Goal: Task Accomplishment & Management: Manage account settings

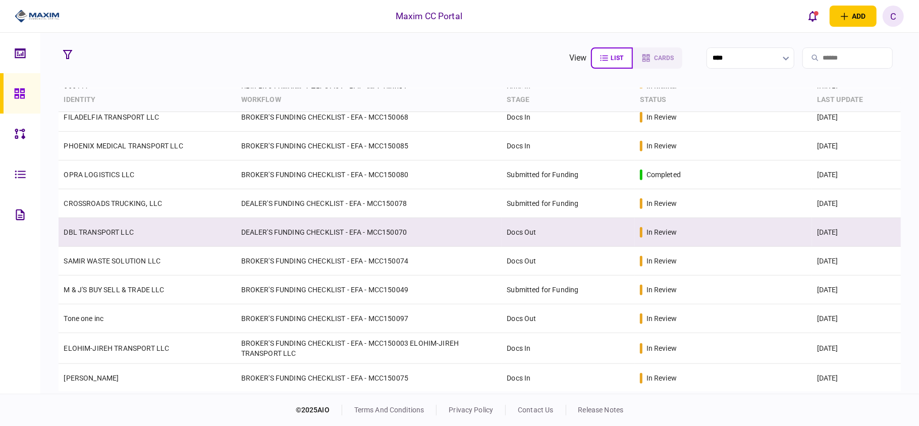
scroll to position [332, 0]
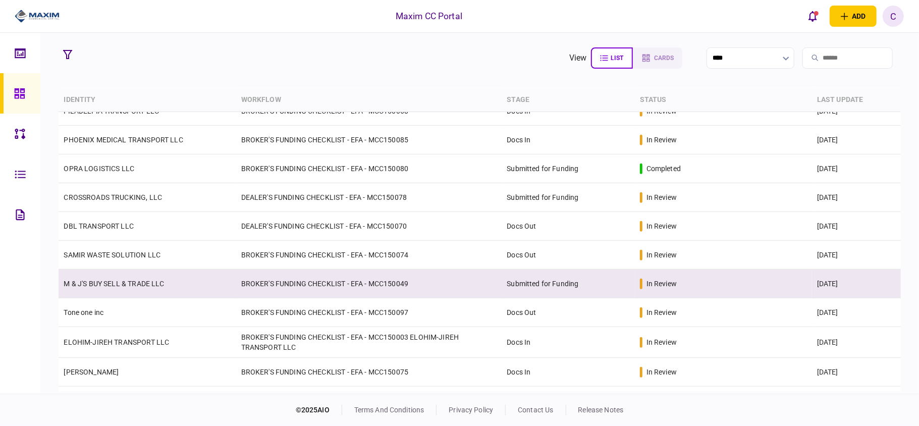
click at [604, 285] on td "Submitted for Funding" at bounding box center [568, 284] width 133 height 29
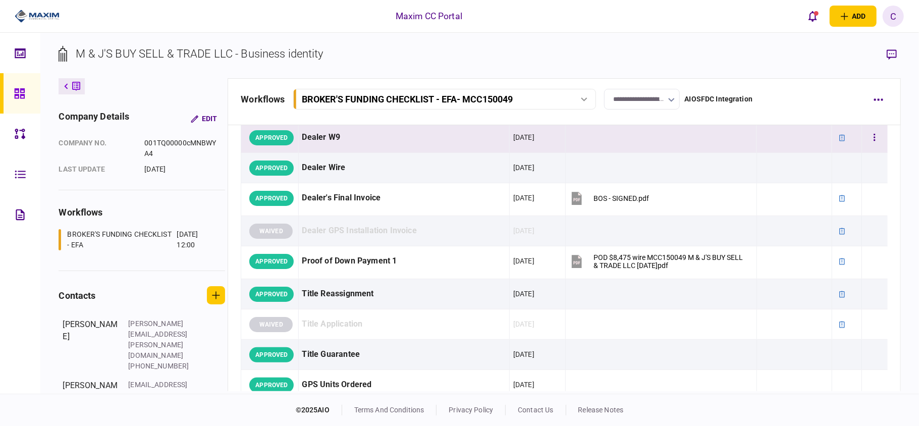
scroll to position [673, 0]
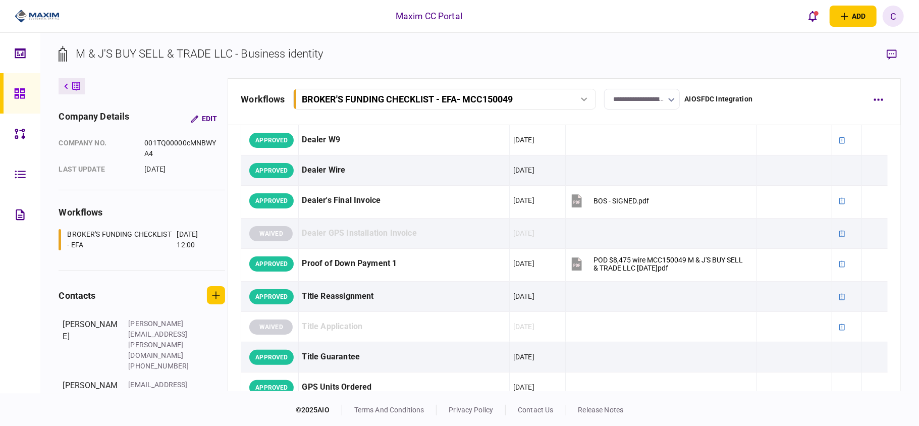
click at [636, 101] on input "**********" at bounding box center [642, 99] width 76 height 21
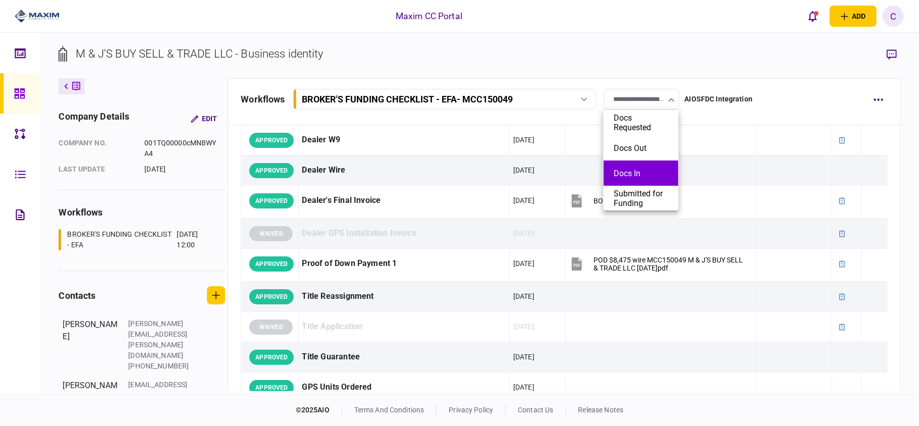
click at [629, 172] on button "Docs In" at bounding box center [641, 174] width 55 height 10
type input "*******"
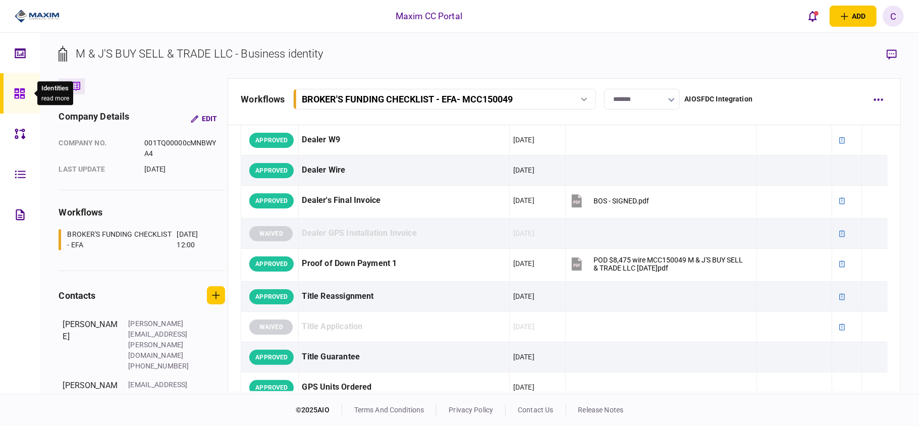
click at [20, 91] on icon at bounding box center [19, 93] width 10 height 10
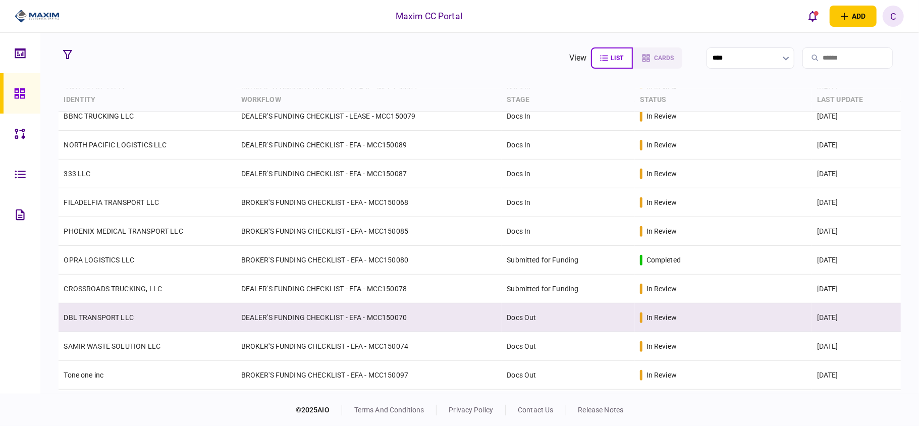
scroll to position [356, 0]
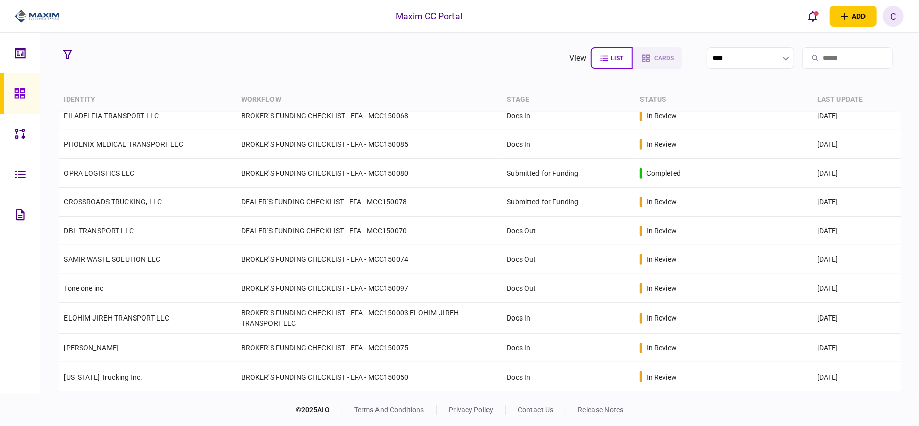
drag, startPoint x: 901, startPoint y: 335, endPoint x: 907, endPoint y: 260, distance: 74.9
click at [907, 260] on section "view list cards **** Type clear Business Individual documents status clear wait…" at bounding box center [479, 213] width 879 height 361
click at [390, 67] on section "view list cards ****" at bounding box center [480, 57] width 842 height 25
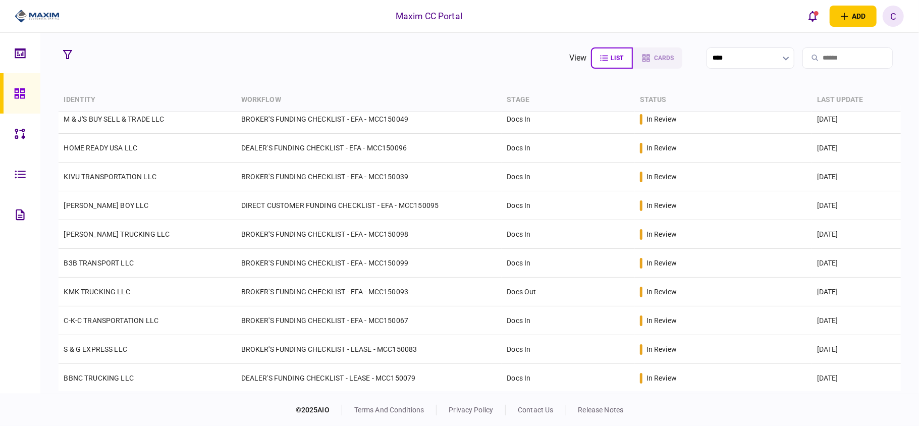
scroll to position [0, 0]
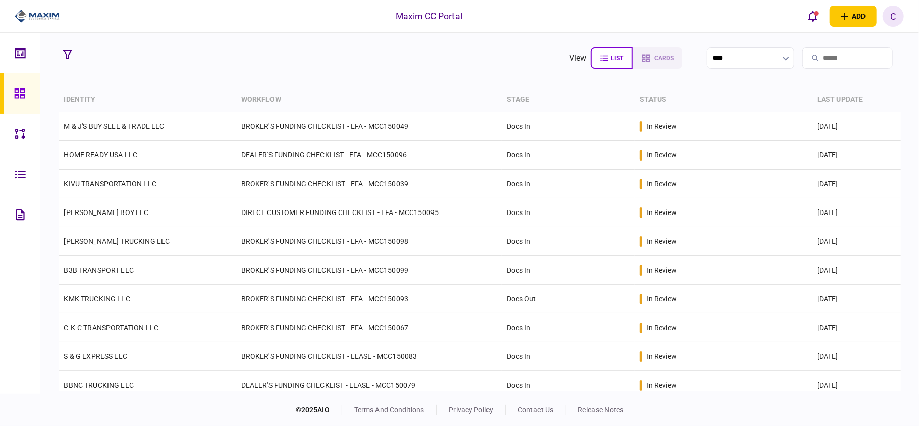
click at [313, 74] on section "view list cards **** Type clear Business Individual documents status clear wait…" at bounding box center [479, 213] width 879 height 361
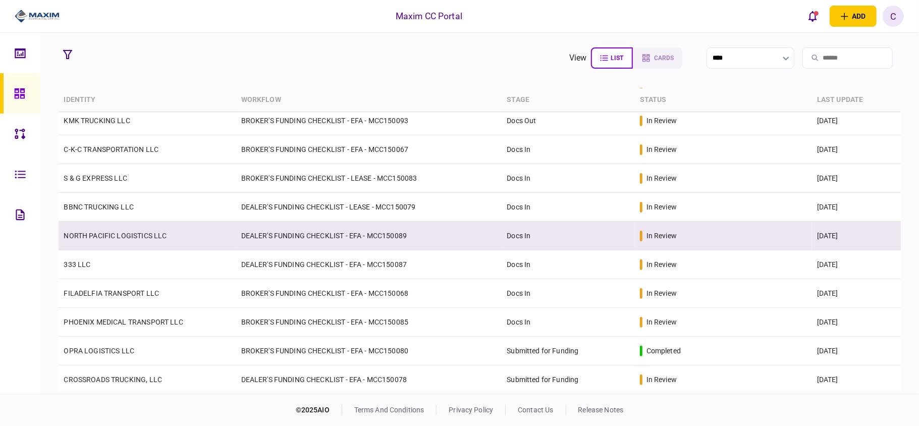
scroll to position [202, 0]
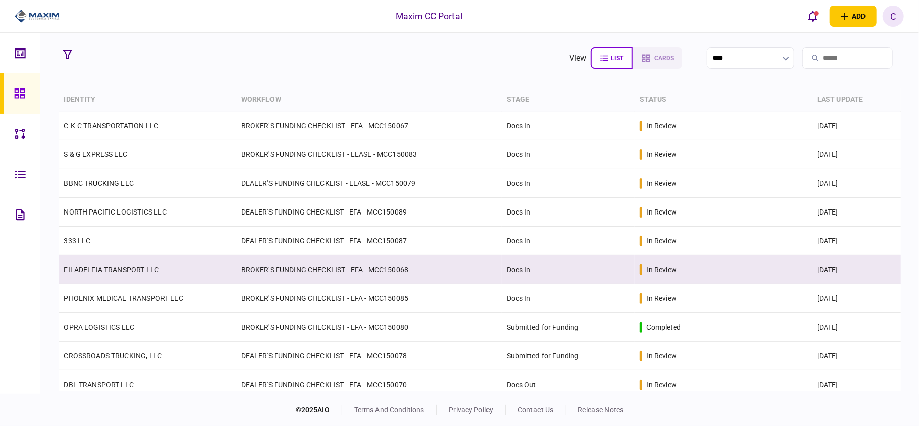
click at [427, 269] on td "BROKER'S FUNDING CHECKLIST - EFA - MCC150068" at bounding box center [369, 269] width 266 height 29
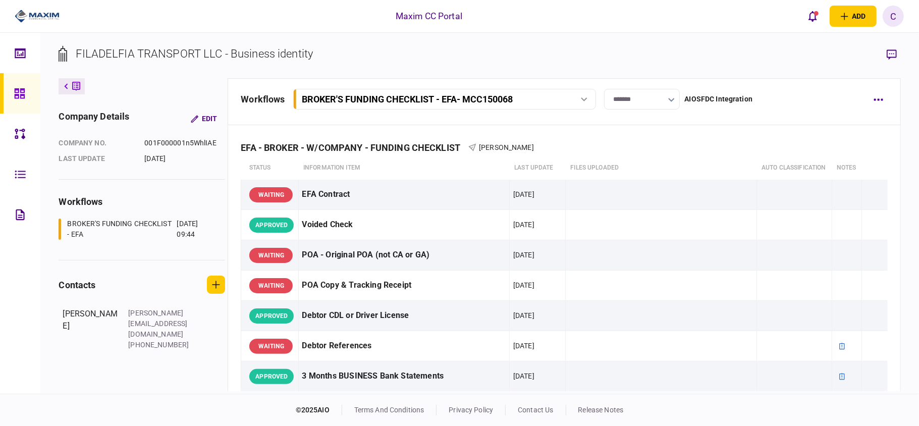
click at [647, 102] on input "*******" at bounding box center [642, 99] width 76 height 21
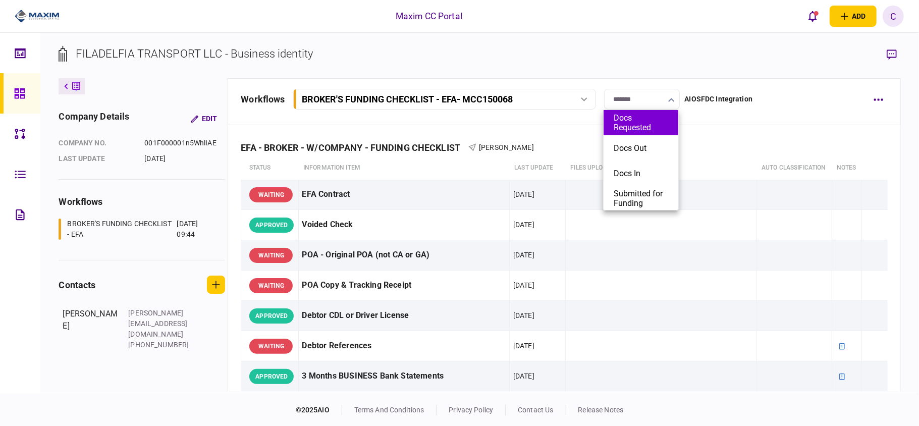
click at [634, 124] on button "Docs Requested" at bounding box center [641, 122] width 55 height 19
type input "**********"
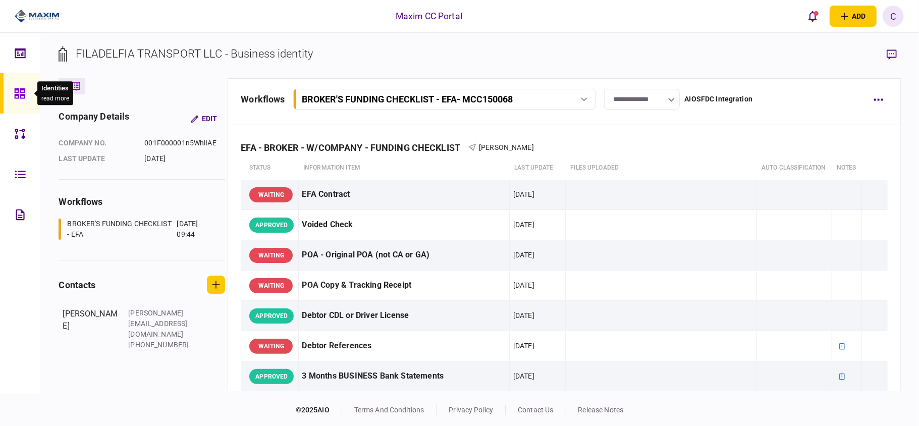
click at [23, 91] on icon at bounding box center [19, 93] width 10 height 10
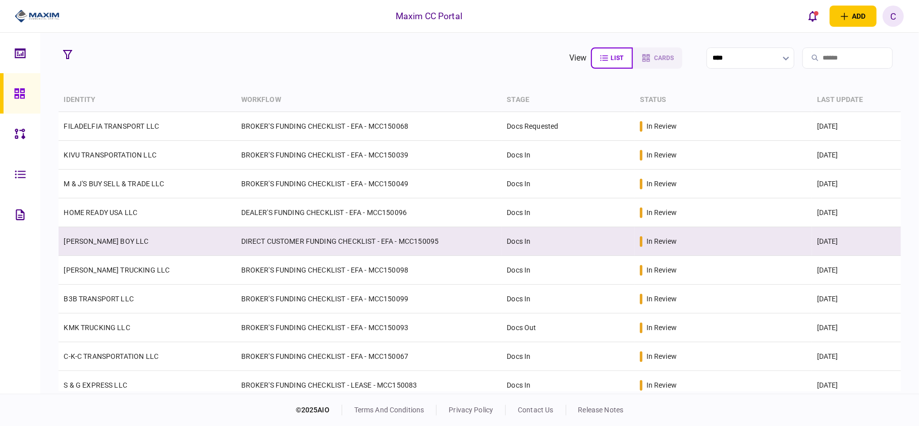
drag, startPoint x: 898, startPoint y: 223, endPoint x: 894, endPoint y: 232, distance: 10.4
click at [894, 232] on tbody "FILADELFIA TRANSPORT LLC BROKER'S FUNDING CHECKLIST - EFA - MCC150068 Docs Requ…" at bounding box center [480, 400] width 842 height 577
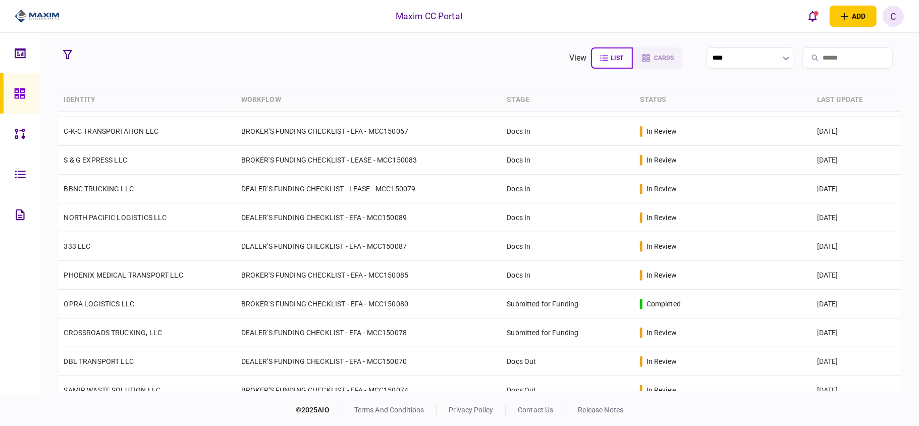
scroll to position [239, 0]
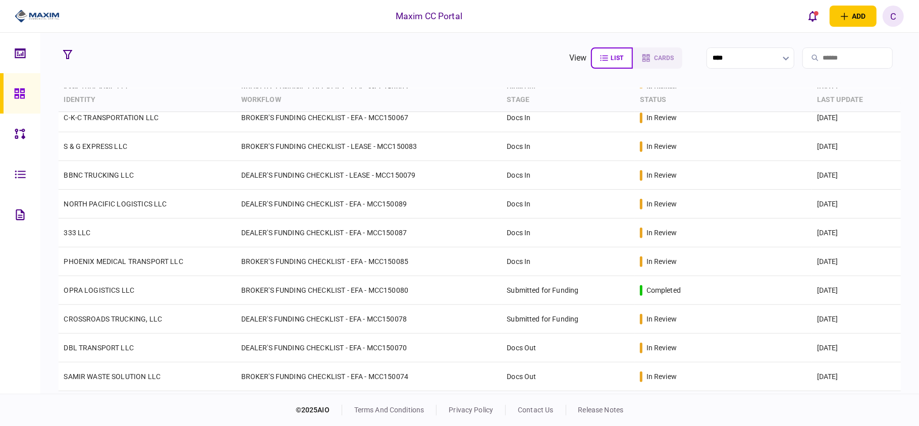
drag, startPoint x: 897, startPoint y: 282, endPoint x: 904, endPoint y: 297, distance: 16.5
click at [897, 306] on tbody "FILADELFIA TRANSPORT LLC BROKER'S FUNDING CHECKLIST - EFA - MCC150068 Docs Requ…" at bounding box center [480, 161] width 842 height 577
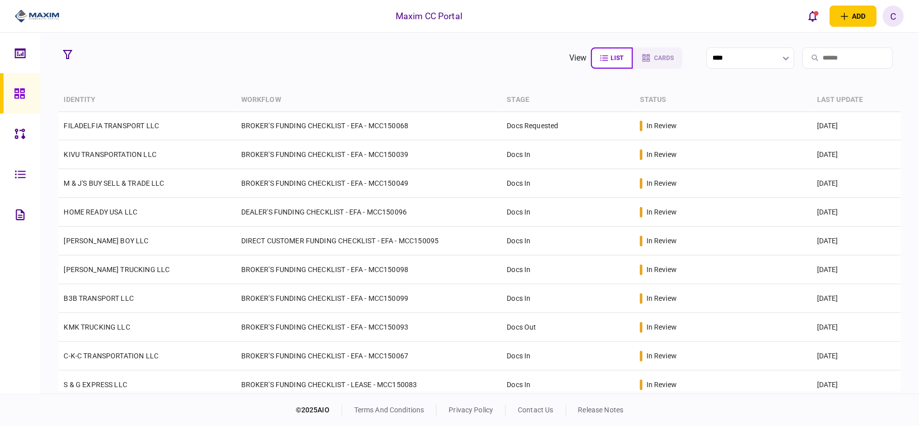
scroll to position [0, 0]
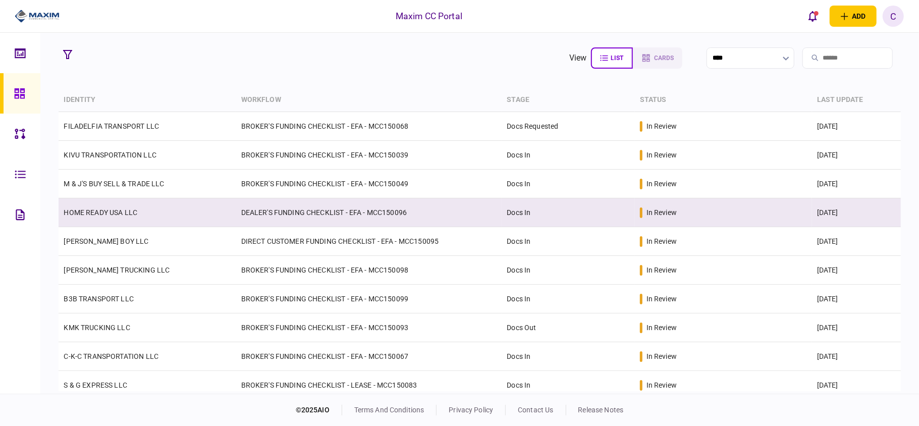
drag, startPoint x: 901, startPoint y: 205, endPoint x: 893, endPoint y: 215, distance: 12.2
click at [893, 215] on section "view list cards **** Type clear Business Individual documents status clear wait…" at bounding box center [479, 213] width 879 height 361
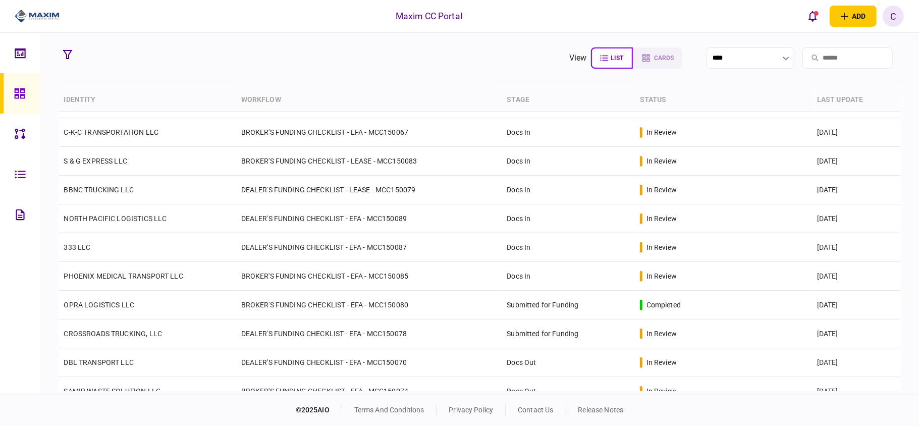
scroll to position [228, 0]
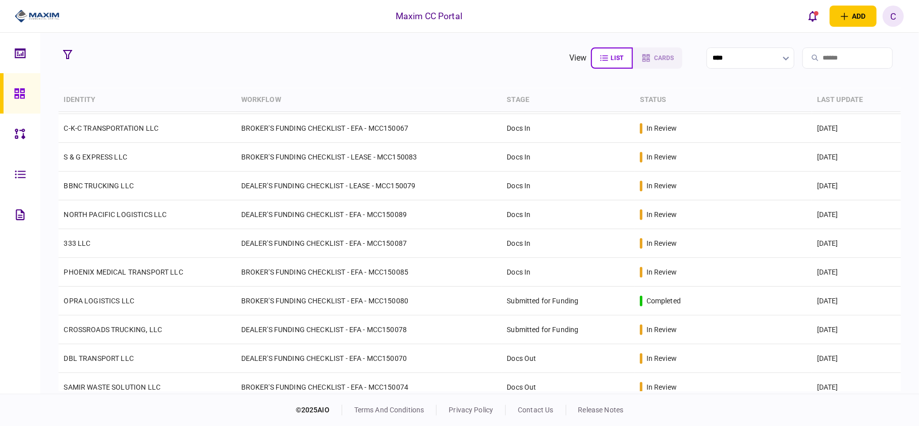
click at [150, 65] on section "view list cards ****" at bounding box center [480, 57] width 842 height 25
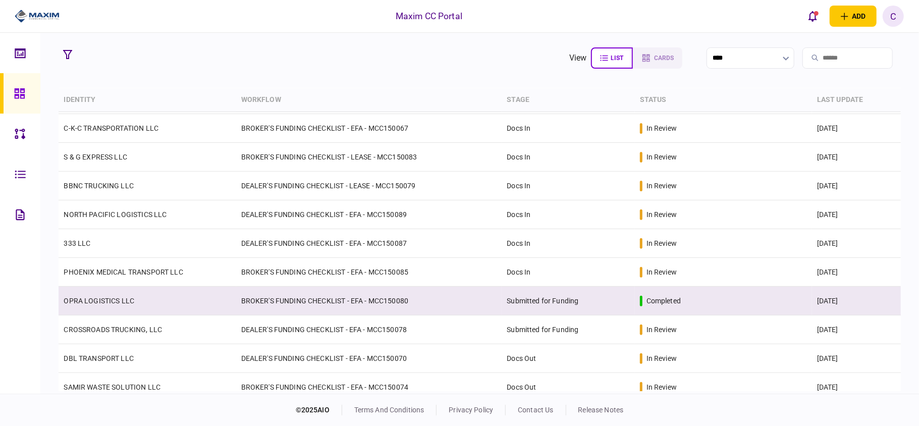
drag, startPoint x: 897, startPoint y: 286, endPoint x: 891, endPoint y: 309, distance: 24.1
click at [891, 309] on tbody "FILADELFIA TRANSPORT LLC BROKER'S FUNDING CHECKLIST - EFA - MCC150068 Docs Requ…" at bounding box center [480, 201] width 842 height 635
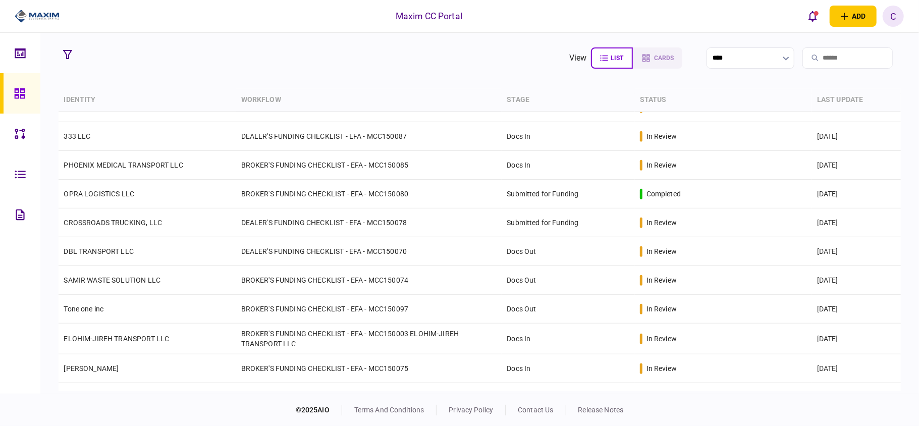
scroll to position [356, 0]
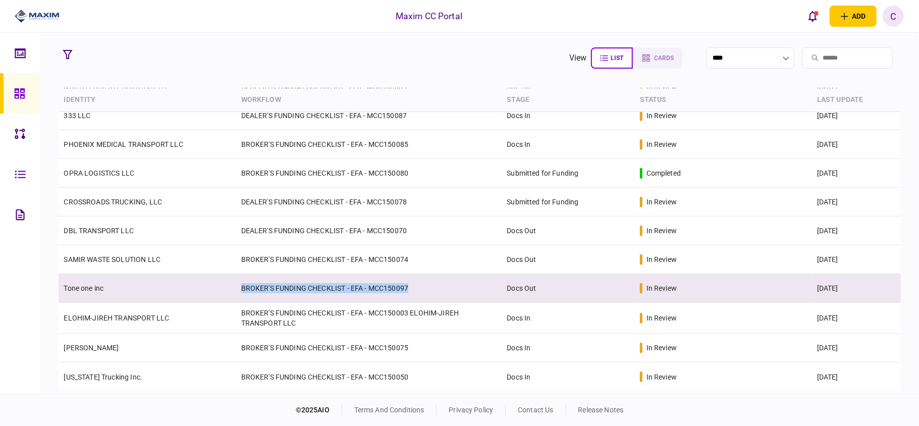
drag, startPoint x: 434, startPoint y: 289, endPoint x: 233, endPoint y: 285, distance: 201.4
click at [233, 285] on tr "Tone one inc BROKER'S FUNDING CHECKLIST - EFA - MCC150097 Docs Out in review 06…" at bounding box center [480, 288] width 842 height 29
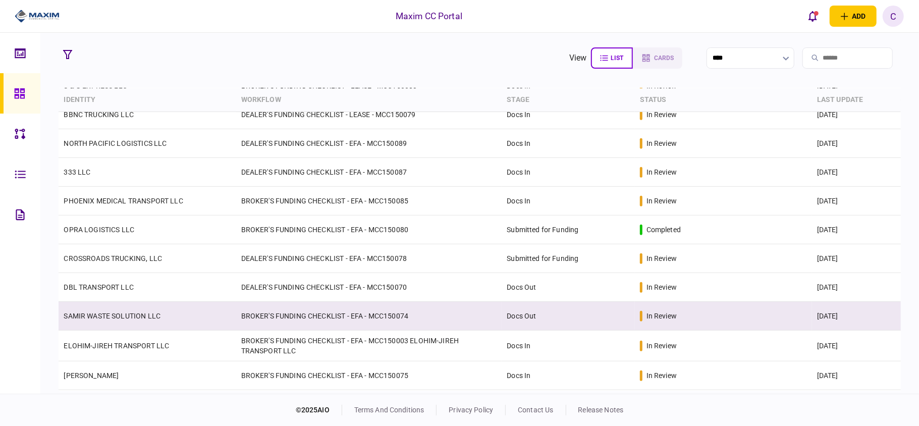
scroll to position [356, 0]
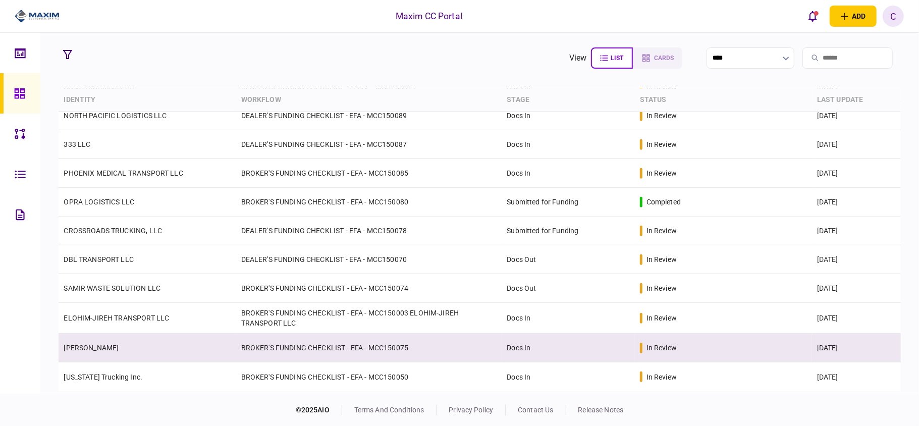
drag, startPoint x: 901, startPoint y: 324, endPoint x: 887, endPoint y: 345, distance: 25.5
click at [895, 340] on section "view list cards **** Type clear Business Individual documents status clear wait…" at bounding box center [479, 213] width 879 height 361
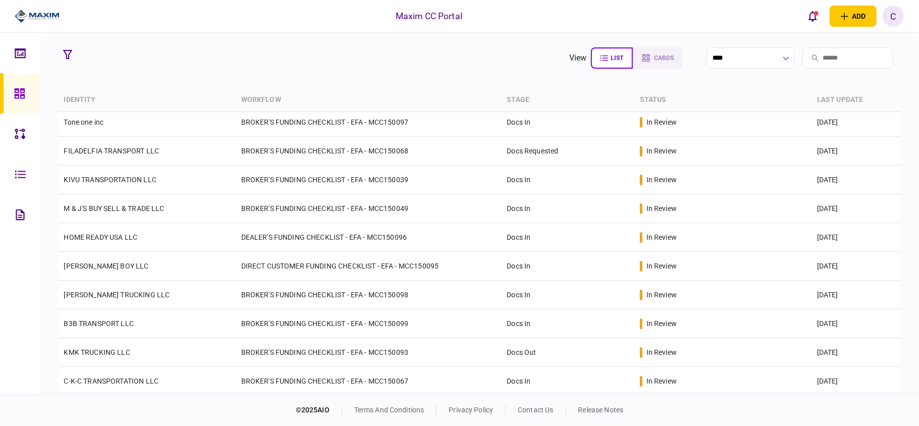
scroll to position [0, 0]
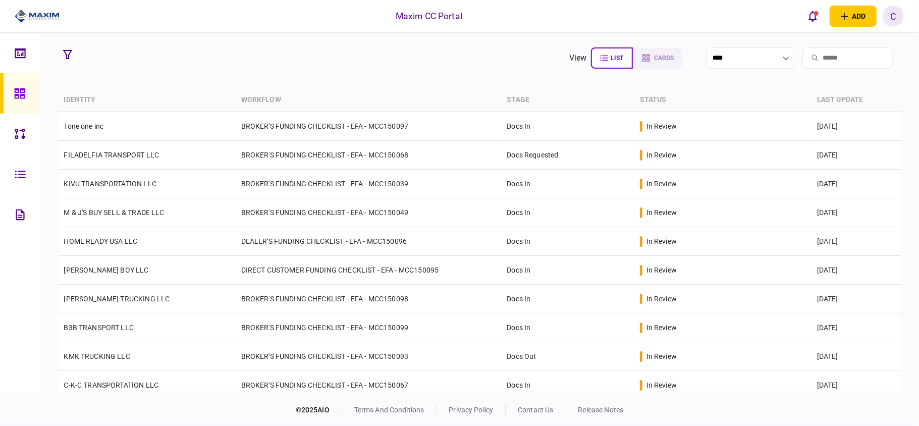
click at [352, 63] on section "view list cards ****" at bounding box center [480, 57] width 842 height 25
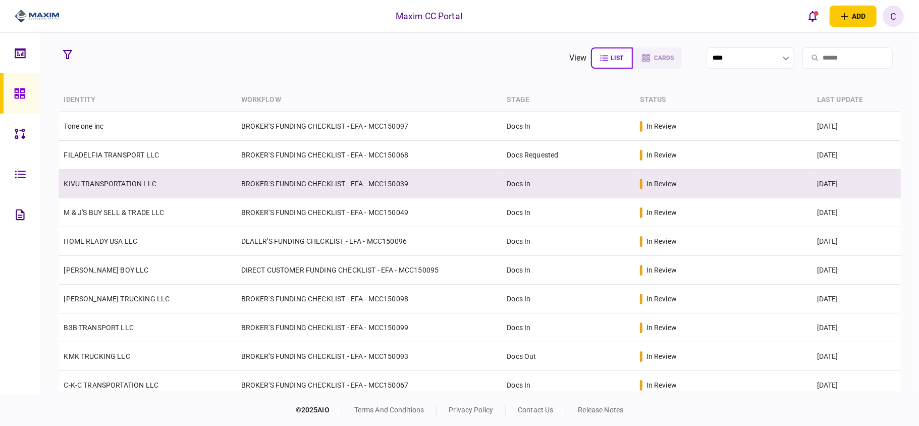
click at [289, 182] on td "BROKER'S FUNDING CHECKLIST - EFA - MCC150039" at bounding box center [369, 184] width 266 height 29
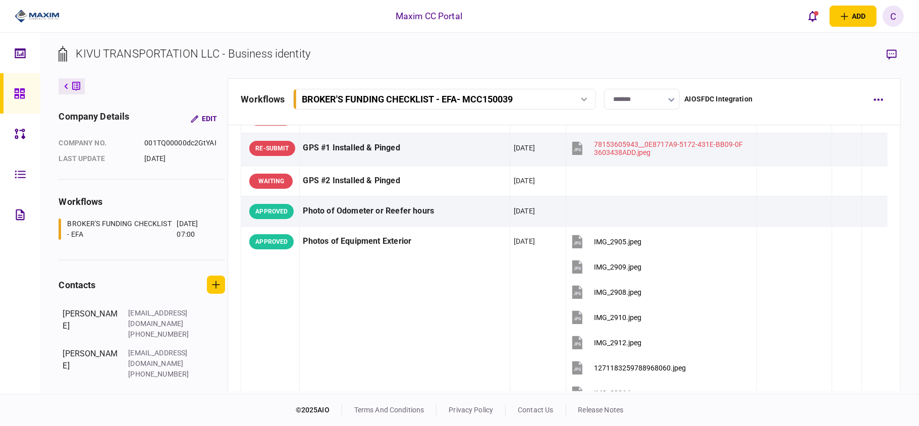
scroll to position [1077, 0]
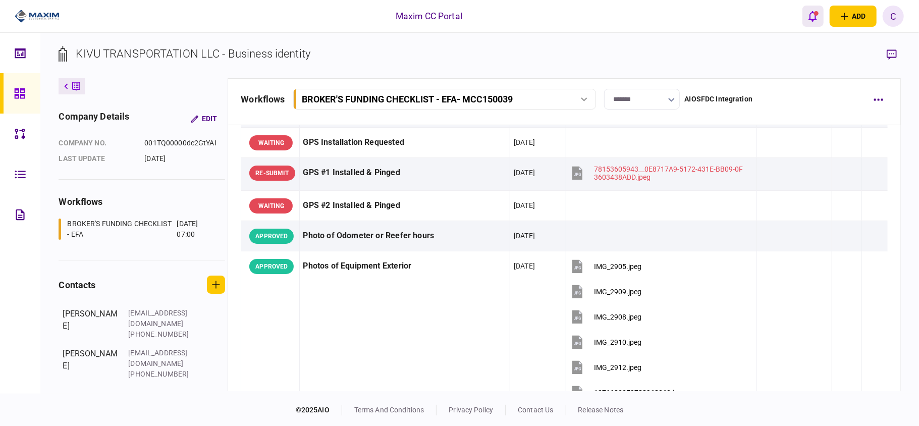
click at [810, 21] on button "open notifications list" at bounding box center [813, 16] width 21 height 21
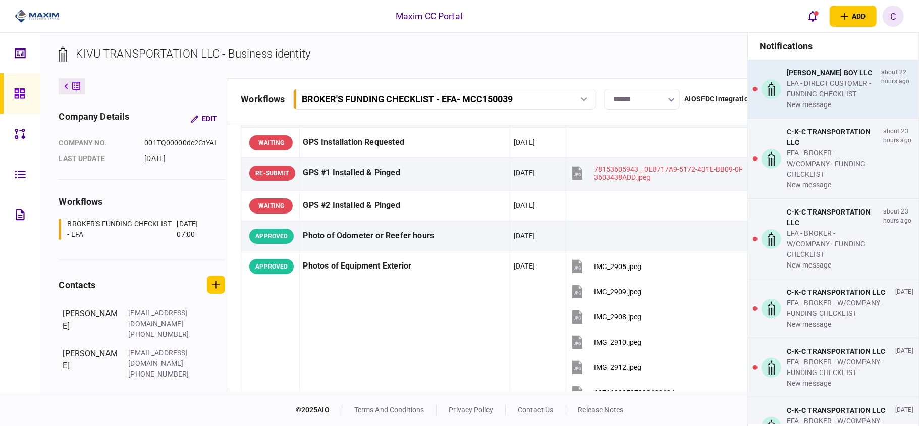
click at [794, 93] on div "EFA - DIRECT CUSTOMER - FUNDING CHECKLIST" at bounding box center [832, 88] width 90 height 21
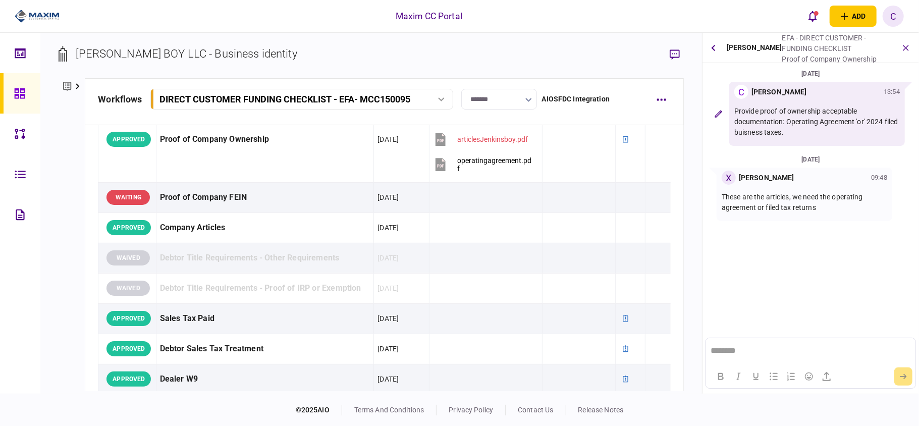
scroll to position [488, 0]
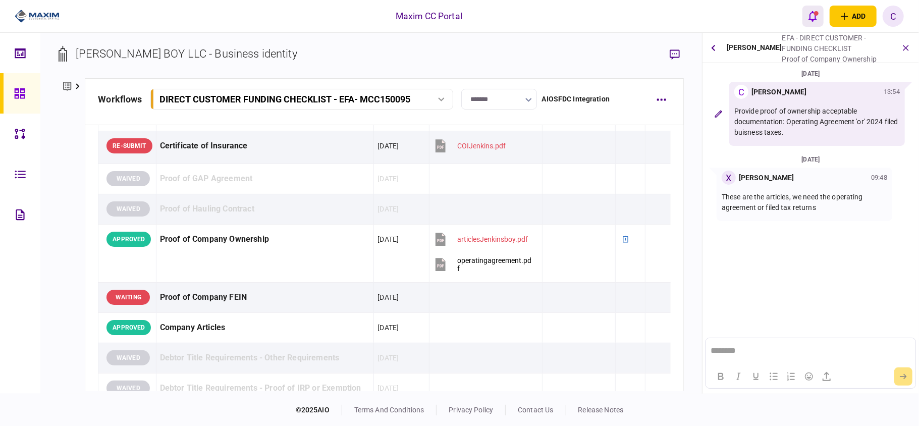
click at [812, 9] on button "open notifications list" at bounding box center [813, 16] width 21 height 21
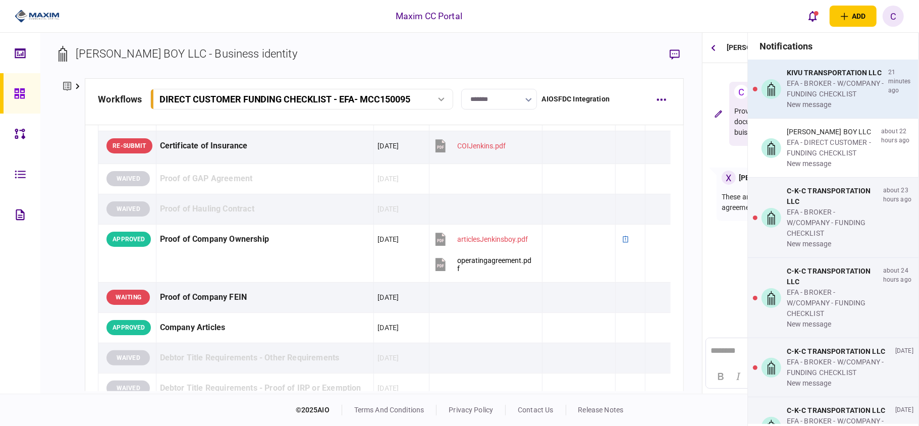
click at [811, 76] on div "KIVU TRANSPORTATION LLC" at bounding box center [835, 73] width 97 height 11
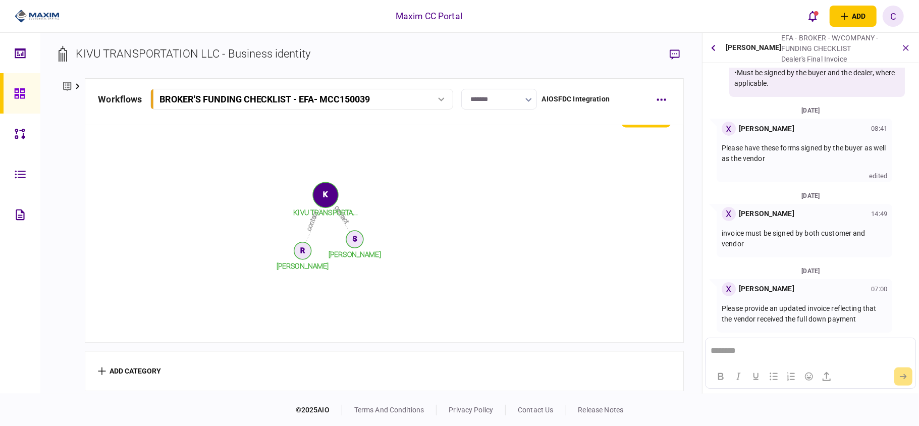
scroll to position [69, 0]
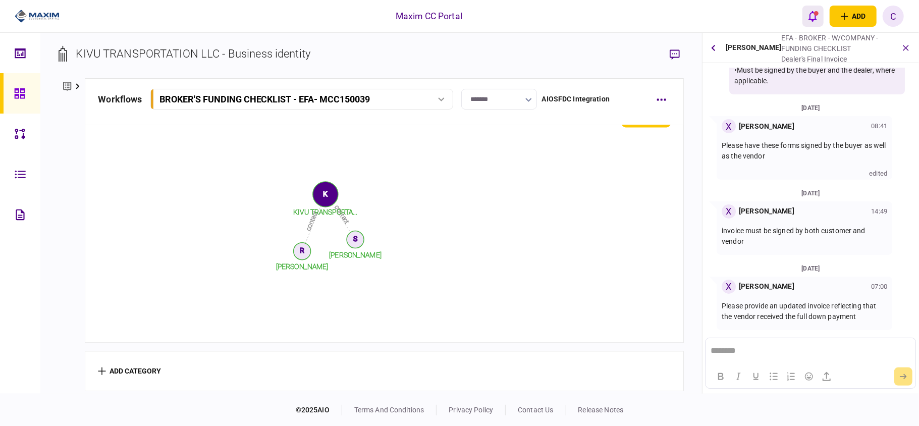
click at [811, 20] on icon "open notifications list" at bounding box center [813, 16] width 9 height 11
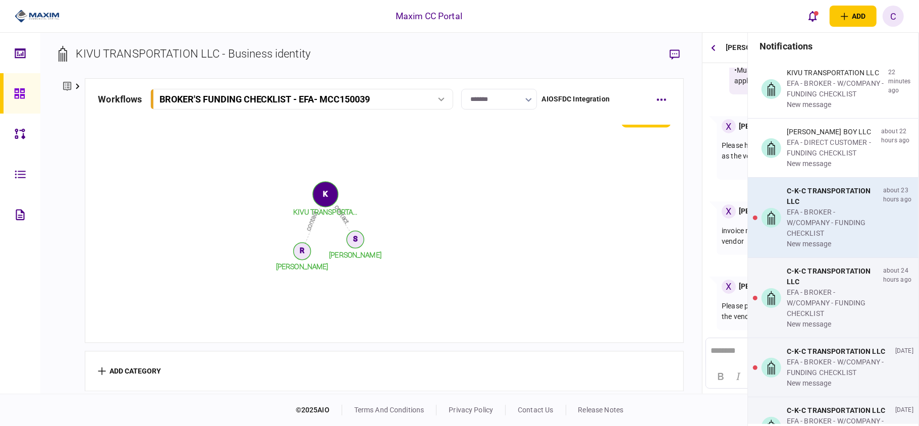
click at [803, 220] on div "EFA - BROKER - W/COMPANY - FUNDING CHECKLIST" at bounding box center [833, 223] width 92 height 32
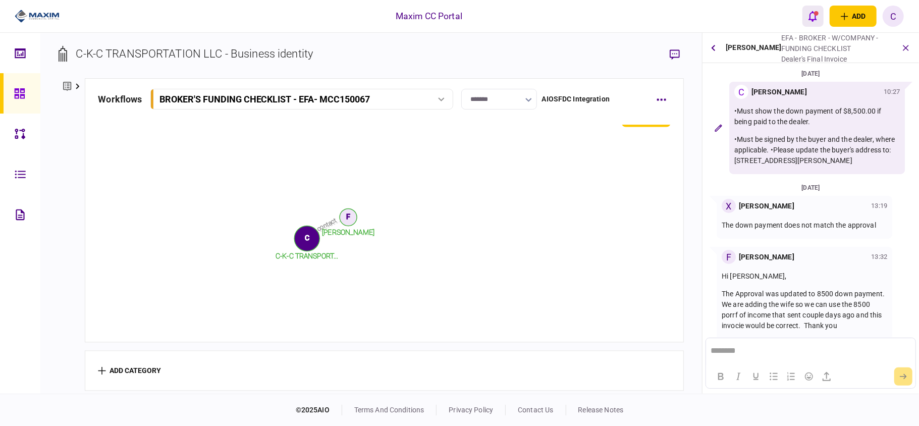
click at [814, 8] on button "open notifications list" at bounding box center [813, 16] width 21 height 21
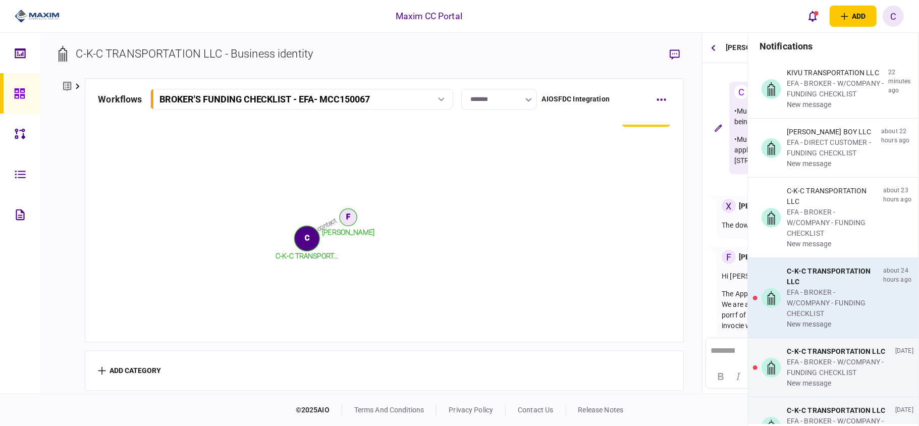
click at [813, 303] on div "EFA - BROKER - W/COMPANY - FUNDING CHECKLIST" at bounding box center [833, 303] width 92 height 32
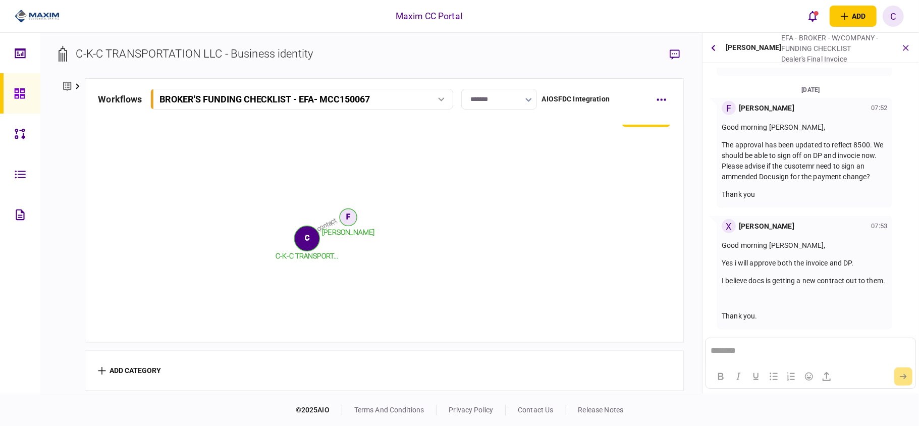
scroll to position [381, 0]
click at [817, 16] on icon "open notifications list" at bounding box center [813, 16] width 9 height 11
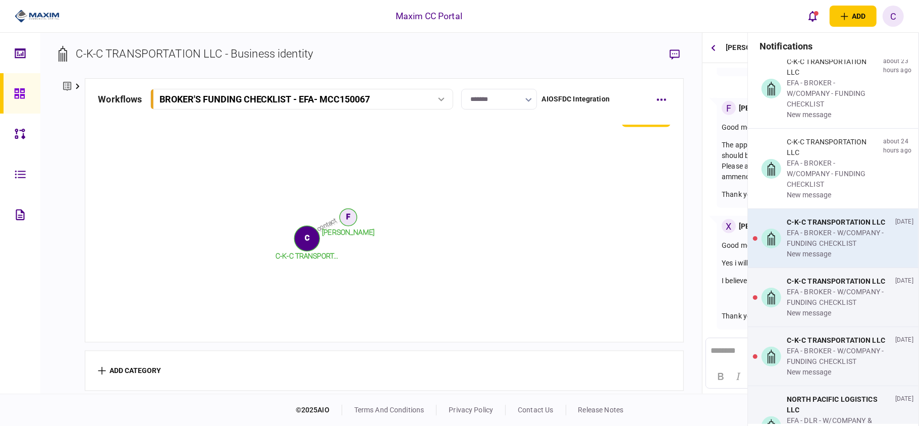
scroll to position [134, 0]
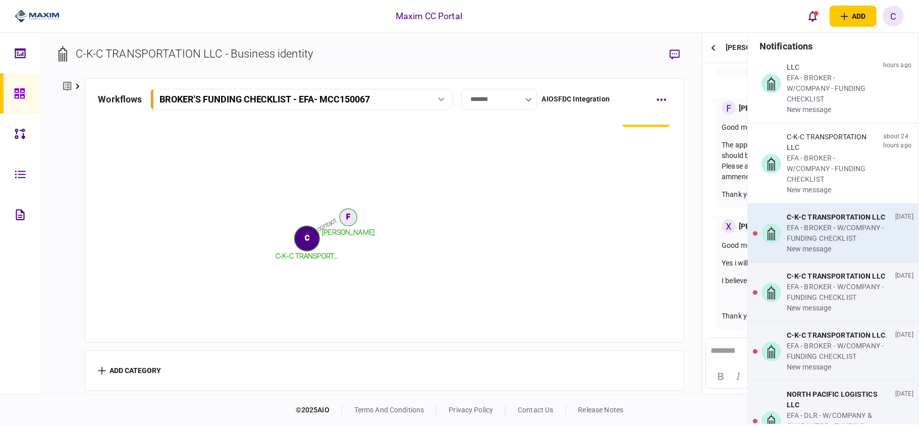
click at [824, 227] on div "EFA - BROKER - W/COMPANY - FUNDING CHECKLIST" at bounding box center [839, 233] width 104 height 21
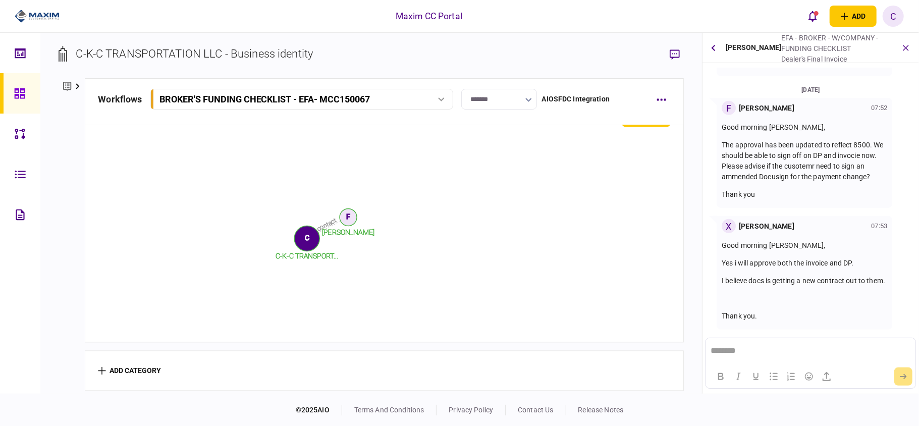
scroll to position [381, 0]
click at [816, 18] on icon "open notifications list" at bounding box center [813, 16] width 9 height 11
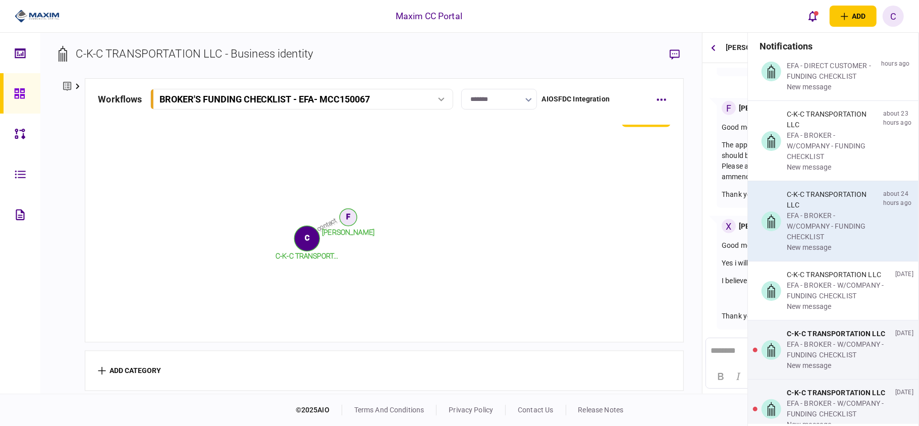
scroll to position [202, 0]
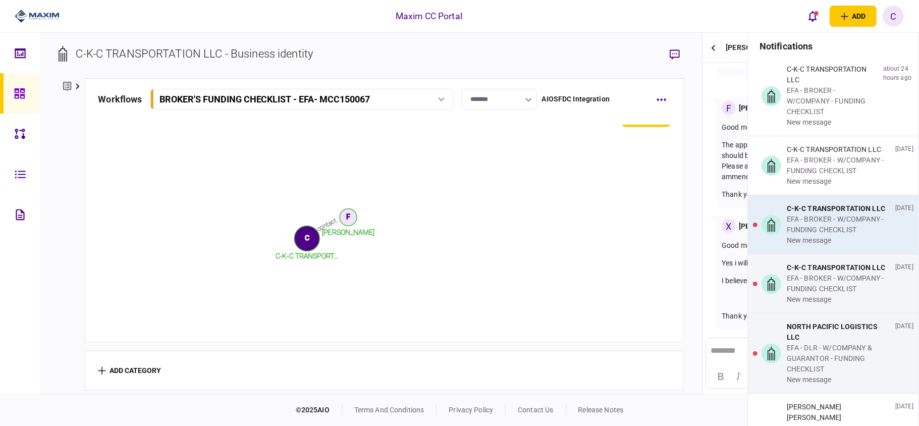
click at [834, 233] on div "EFA - BROKER - W/COMPANY - FUNDING CHECKLIST" at bounding box center [839, 224] width 104 height 21
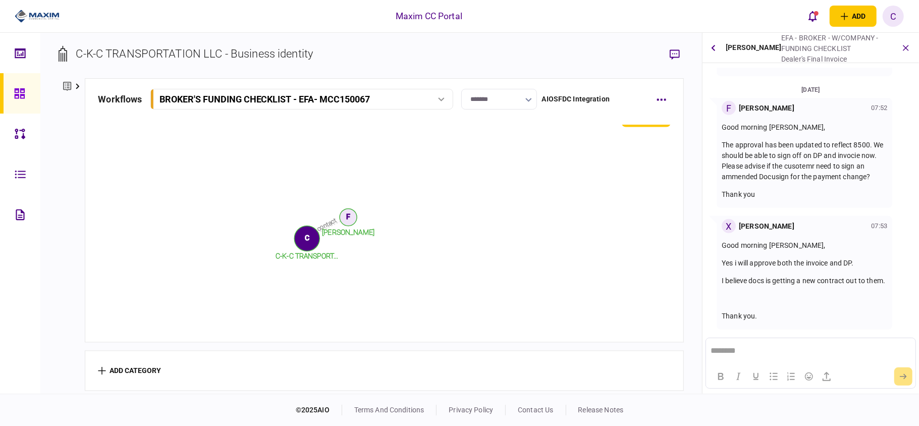
scroll to position [381, 0]
click at [812, 17] on icon "open notifications list" at bounding box center [813, 16] width 9 height 11
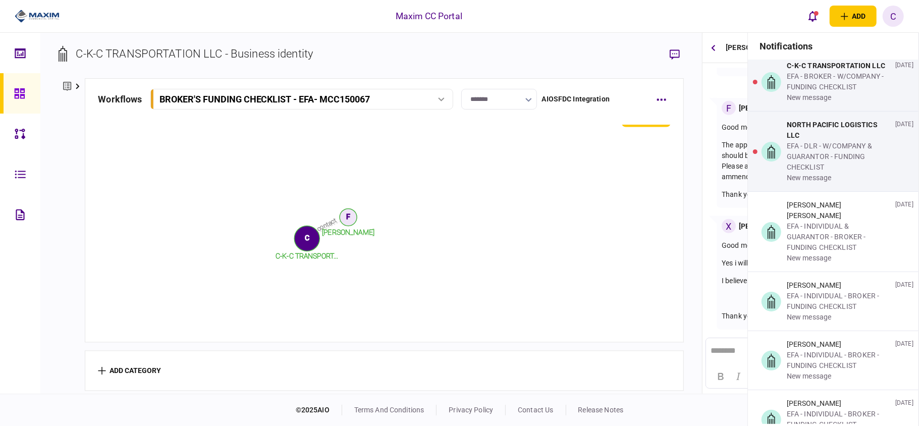
scroll to position [336, 0]
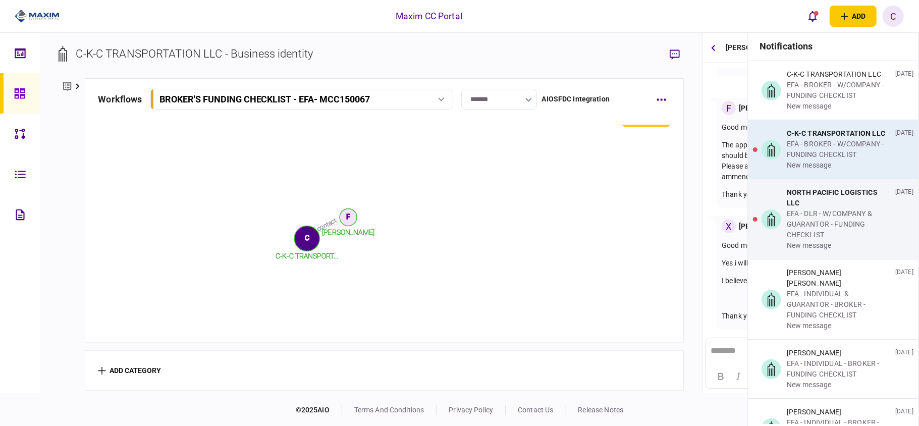
click at [832, 142] on div "EFA - BROKER - W/COMPANY - FUNDING CHECKLIST" at bounding box center [839, 149] width 104 height 21
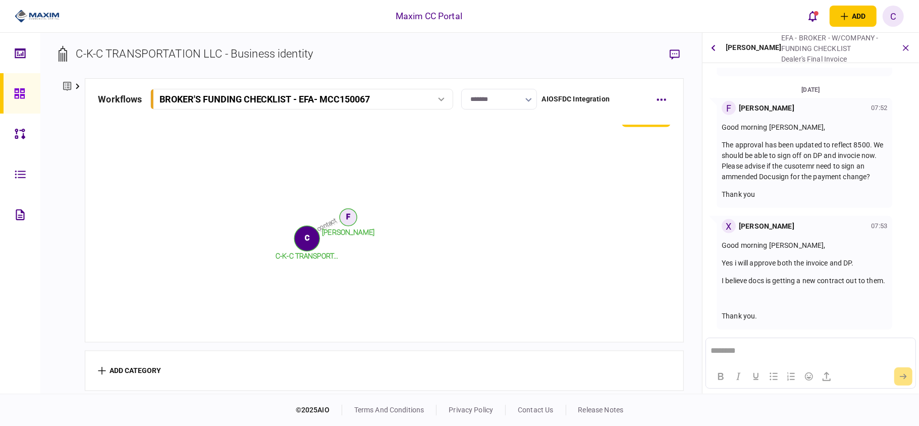
scroll to position [381, 0]
click at [813, 19] on icon "open notifications list" at bounding box center [813, 16] width 9 height 11
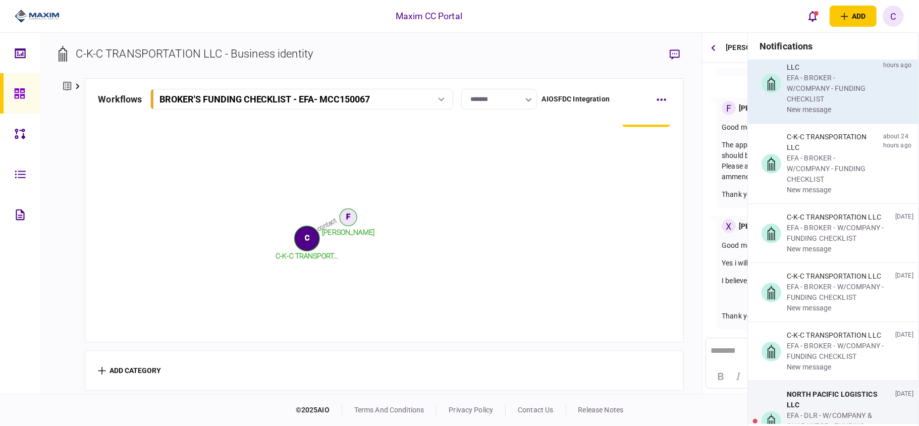
scroll to position [336, 0]
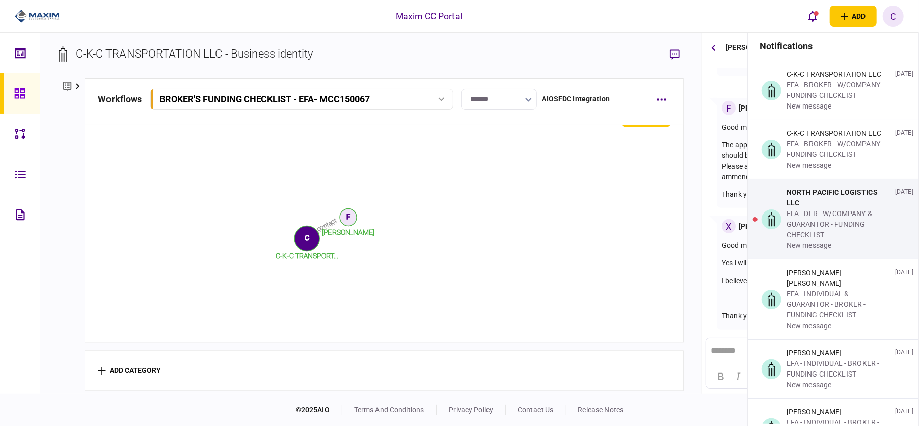
click at [834, 223] on div "EFA - DLR - W/COMPANY & GUARANTOR - FUNDING CHECKLIST" at bounding box center [839, 224] width 104 height 32
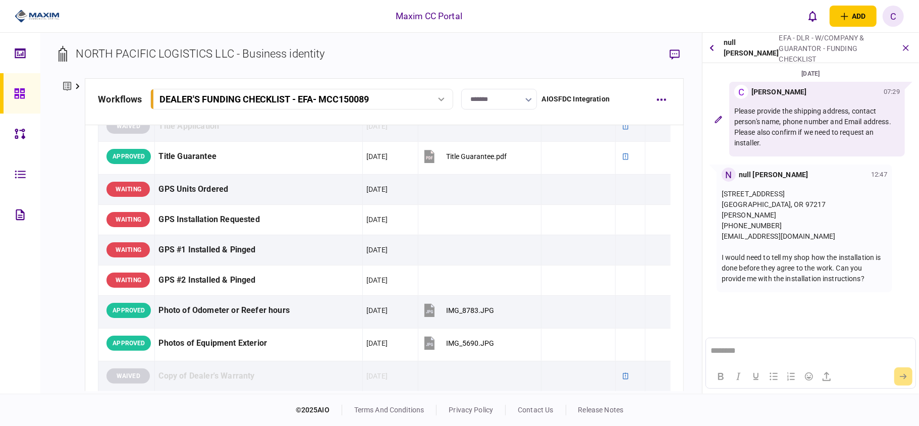
scroll to position [889, 0]
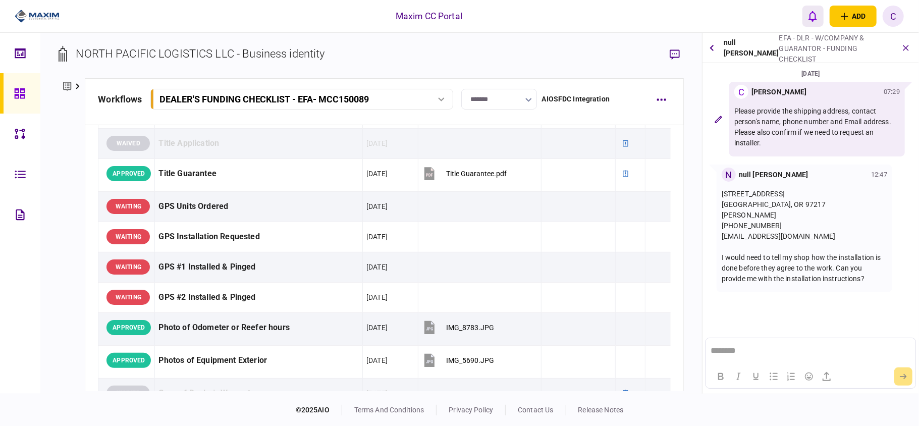
click at [809, 15] on icon "open notifications list" at bounding box center [813, 16] width 9 height 11
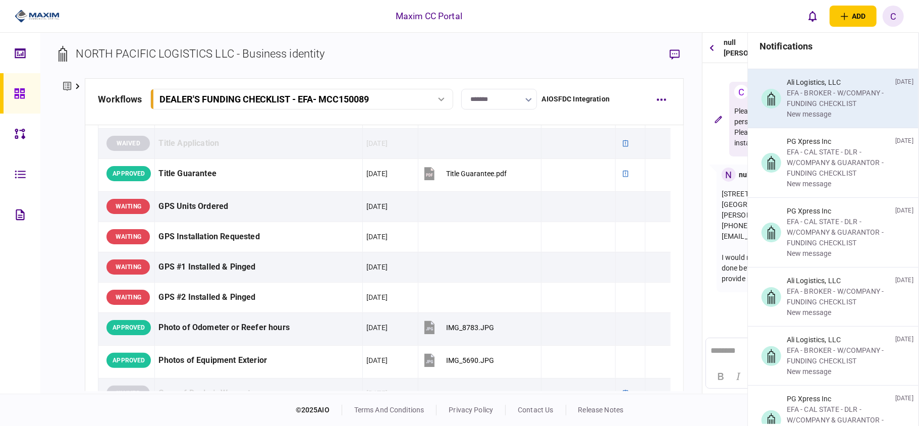
scroll to position [4307, 0]
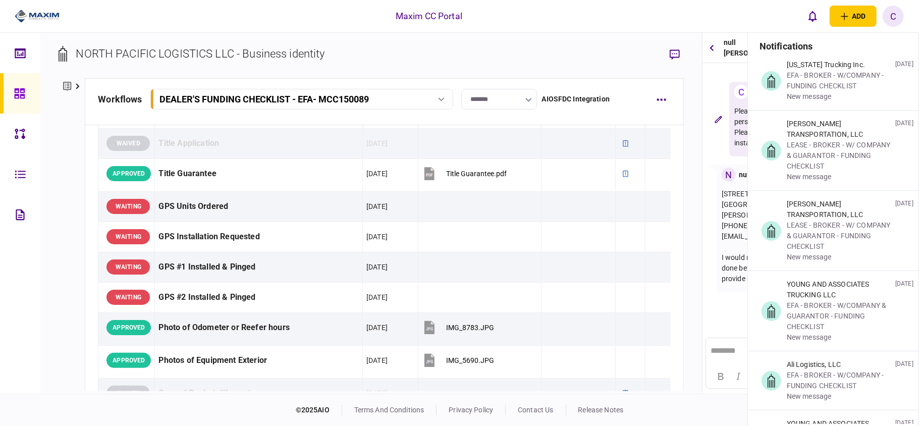
drag, startPoint x: 919, startPoint y: 212, endPoint x: 919, endPoint y: 223, distance: 10.6
click at [919, 223] on section "notifications KIVU TRANSPORTATION LLC EFA - BROKER - W/COMPANY - FUNDING CHECKL…" at bounding box center [834, 245] width 172 height 426
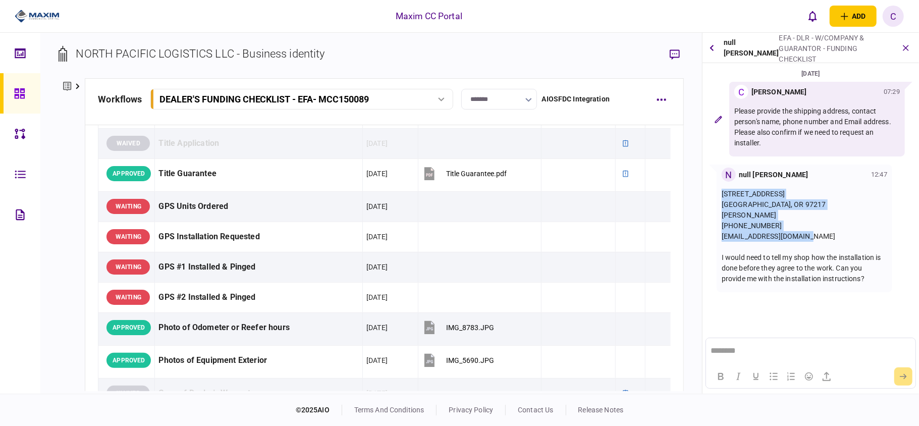
drag, startPoint x: 820, startPoint y: 235, endPoint x: 719, endPoint y: 192, distance: 110.2
click at [719, 192] on div "N null Denis Budey 12:47 8900 N Vancouver Ave Portland, OR 97217 Denis 503-240-…" at bounding box center [805, 229] width 176 height 128
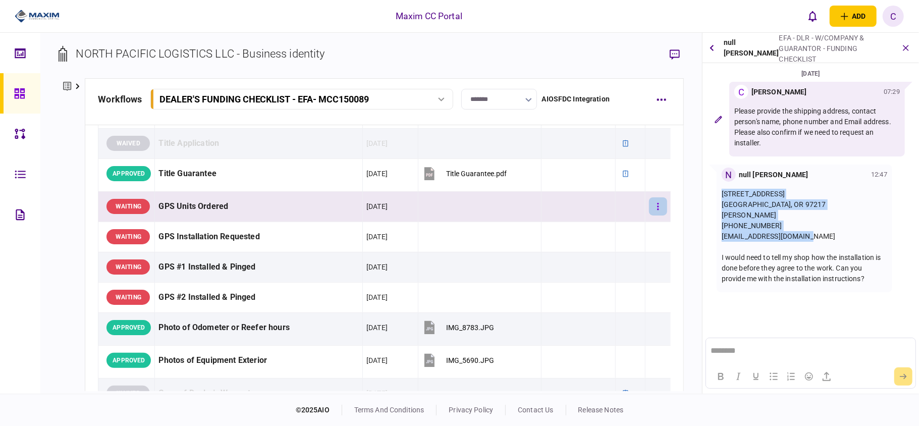
click at [649, 213] on button "button" at bounding box center [658, 206] width 18 height 18
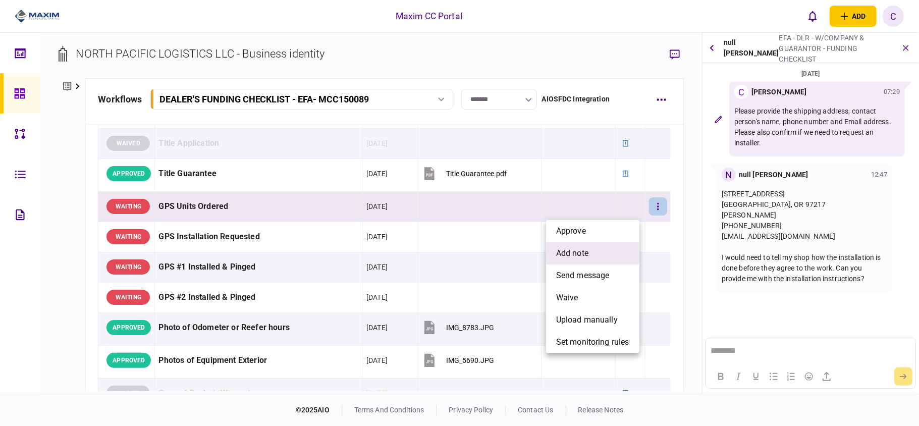
click at [571, 245] on li "add note" at bounding box center [592, 253] width 93 height 22
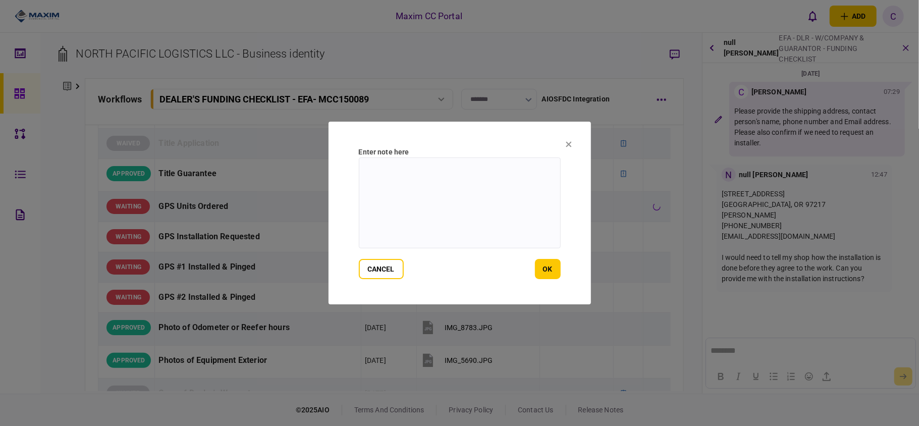
click at [421, 162] on textarea at bounding box center [460, 202] width 202 height 91
paste textarea "**********"
click at [365, 165] on textarea "**********" at bounding box center [460, 202] width 202 height 91
click at [429, 174] on textarea "**********" at bounding box center [460, 202] width 202 height 91
click at [420, 182] on textarea "**********" at bounding box center [460, 202] width 202 height 91
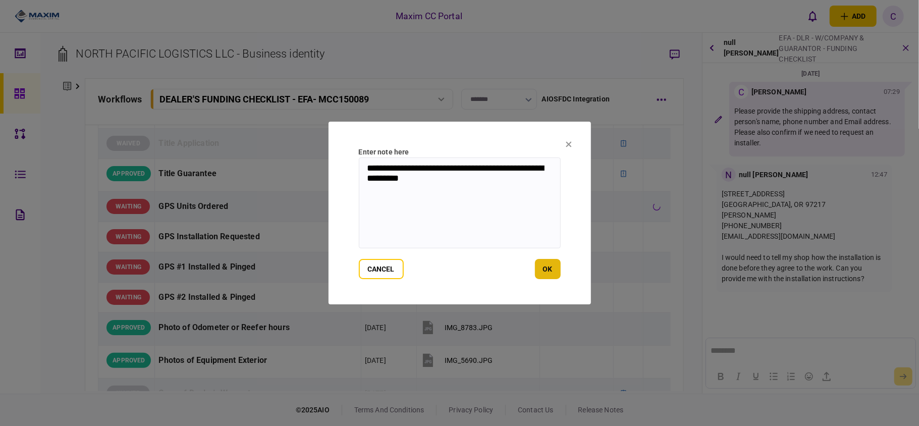
type textarea "**********"
click at [548, 271] on button "ok" at bounding box center [548, 269] width 26 height 20
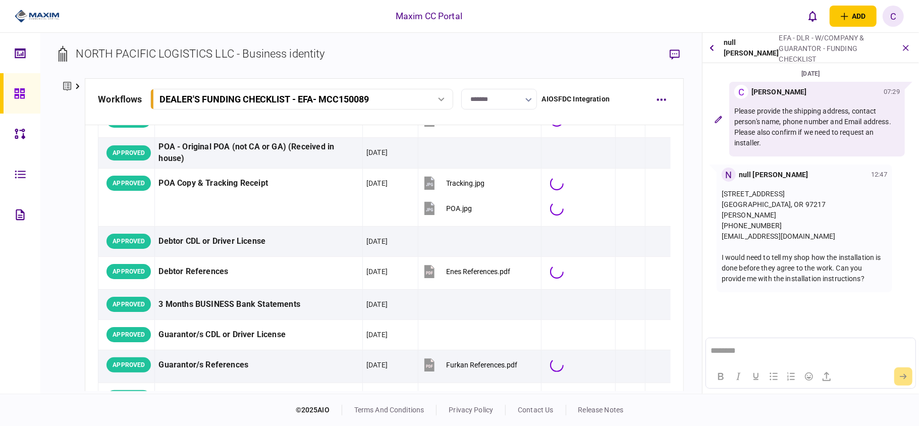
scroll to position [889, 0]
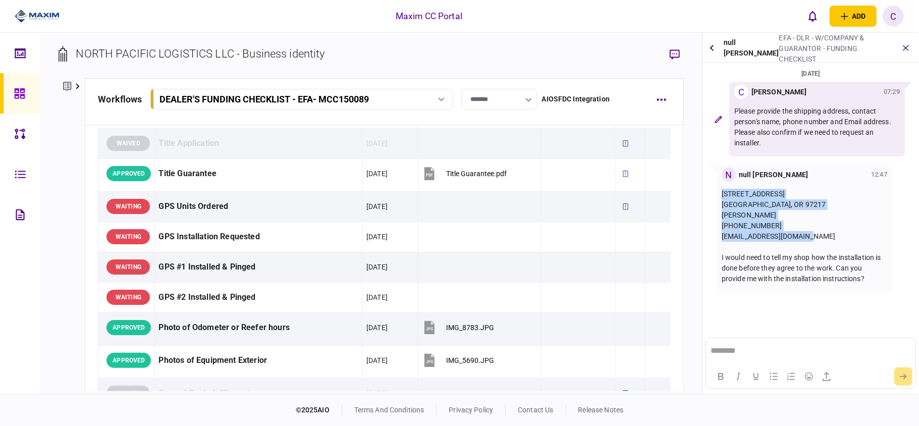
drag, startPoint x: 820, startPoint y: 237, endPoint x: 718, endPoint y: 196, distance: 110.5
click at [718, 196] on div "N null Denis Budey 12:47 8900 N Vancouver Ave Portland, OR 97217 Denis 503-240-…" at bounding box center [805, 229] width 176 height 128
copy p "8900 N Vancouver Ave Portland, OR 97217 Denis 503-240-2770 x123 denis@trucksouc…"
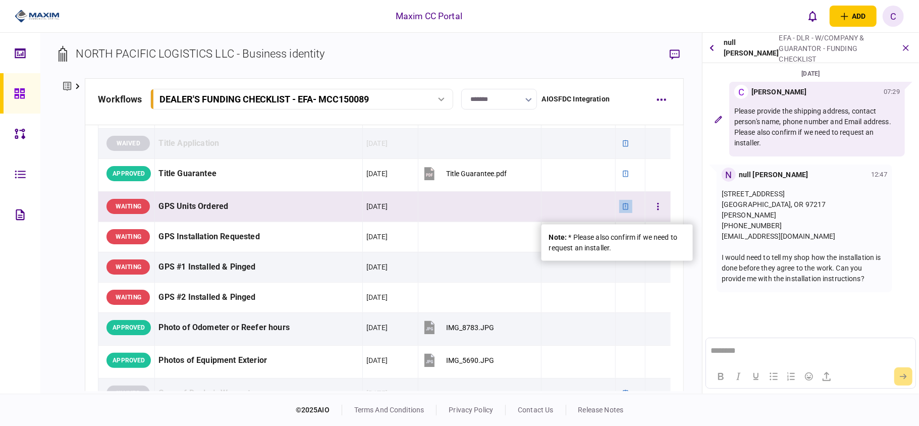
click at [622, 210] on icon at bounding box center [625, 206] width 7 height 7
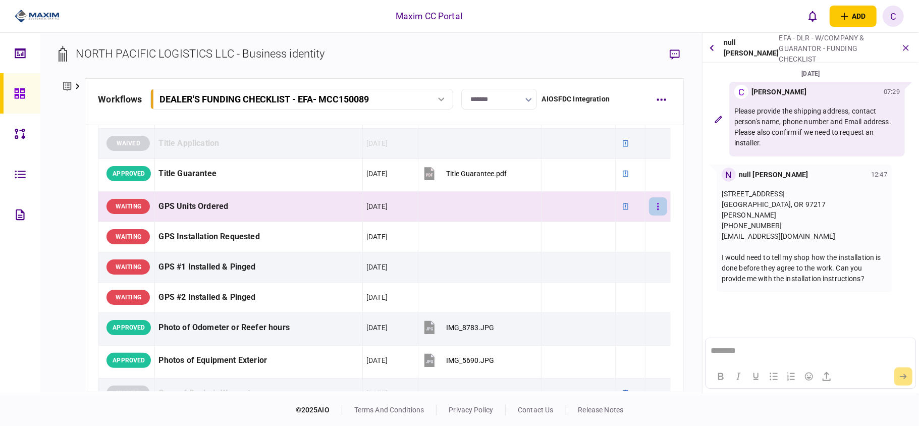
click at [657, 209] on button "button" at bounding box center [658, 206] width 18 height 18
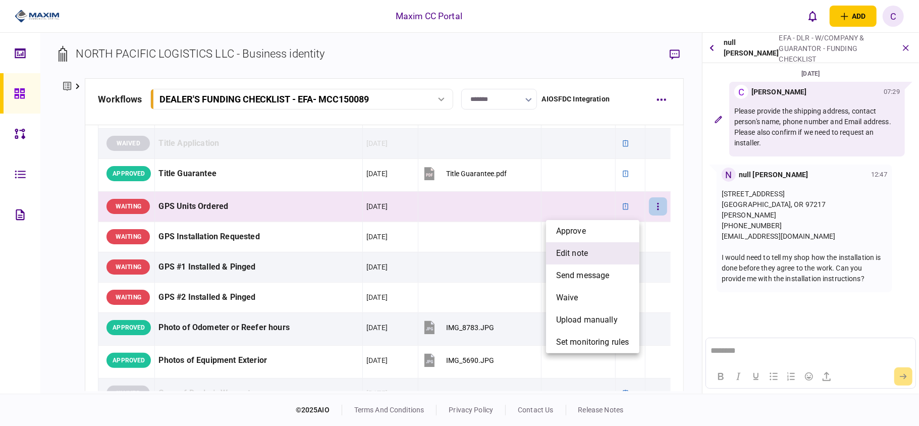
click at [581, 247] on span "edit note" at bounding box center [572, 253] width 32 height 12
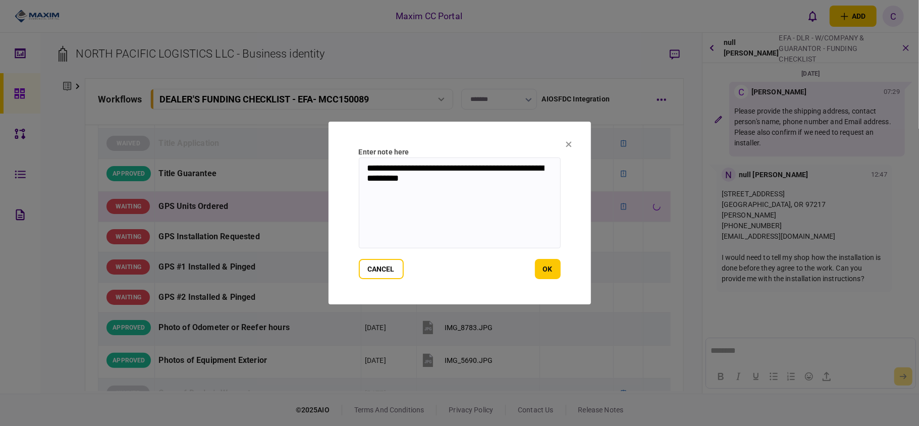
click at [458, 188] on textarea "**********" at bounding box center [460, 202] width 202 height 91
paste textarea "**********"
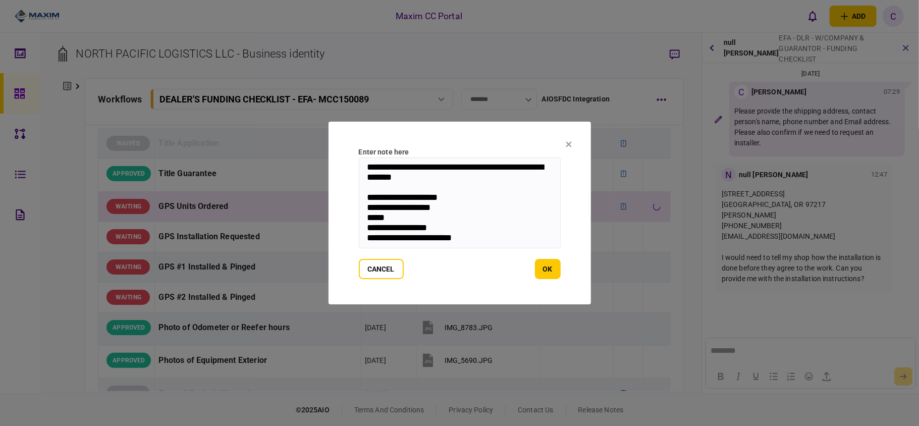
click at [378, 192] on textarea "**********" at bounding box center [460, 202] width 202 height 91
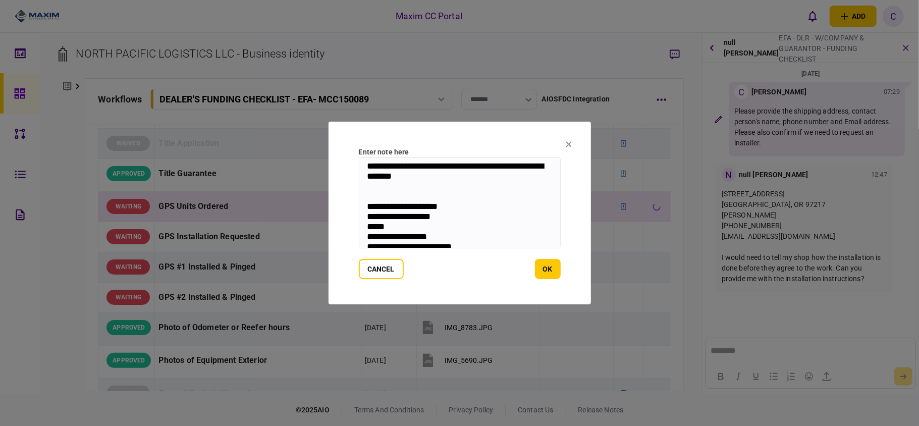
paste textarea "**********"
click at [393, 229] on textarea "**********" at bounding box center [460, 202] width 202 height 91
drag, startPoint x: 393, startPoint y: 229, endPoint x: 376, endPoint y: 229, distance: 17.2
click at [376, 229] on textarea "**********" at bounding box center [460, 202] width 202 height 91
click at [439, 200] on textarea "**********" at bounding box center [460, 202] width 202 height 91
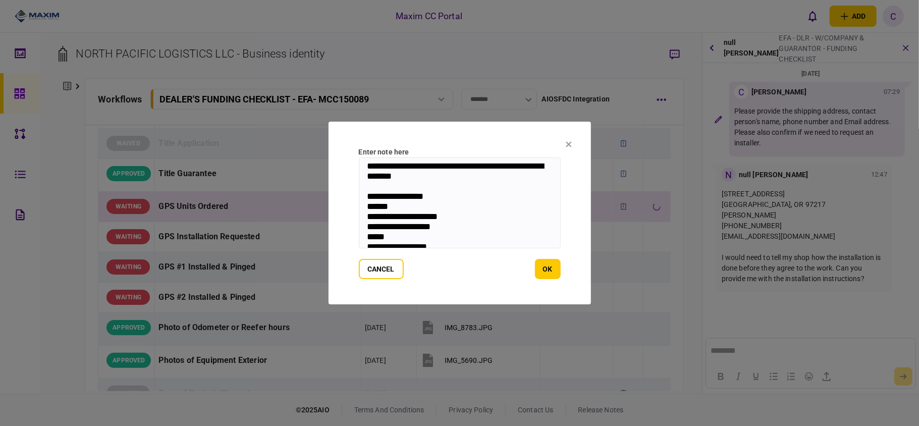
paste textarea "*****"
click at [364, 231] on textarea "**********" at bounding box center [460, 202] width 202 height 91
click at [396, 241] on textarea "**********" at bounding box center [460, 202] width 202 height 91
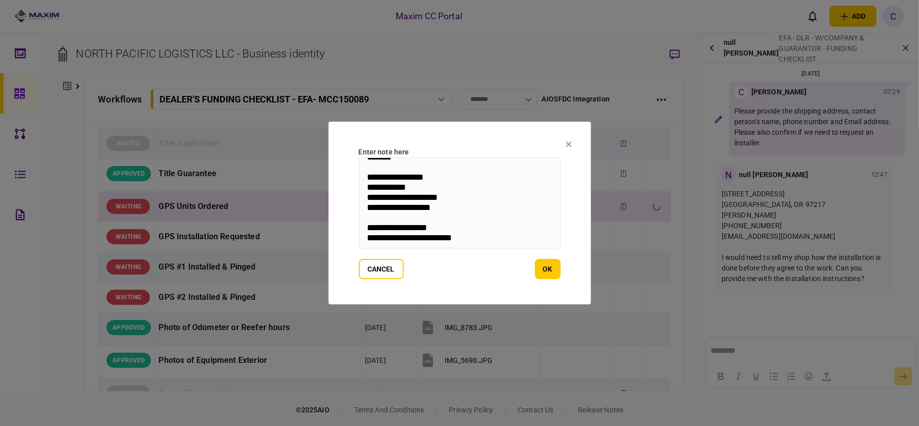
scroll to position [39, 0]
click at [367, 212] on textarea "**********" at bounding box center [460, 202] width 202 height 91
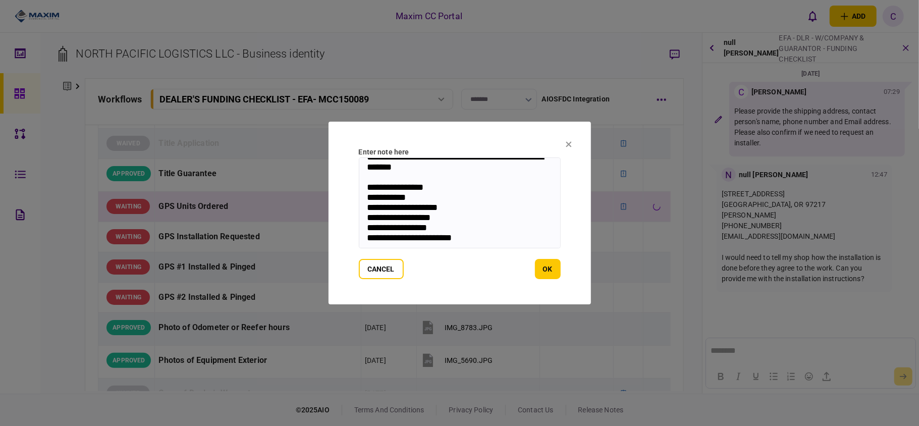
scroll to position [28, 0]
type textarea "**********"
click at [555, 267] on button "ok" at bounding box center [548, 269] width 26 height 20
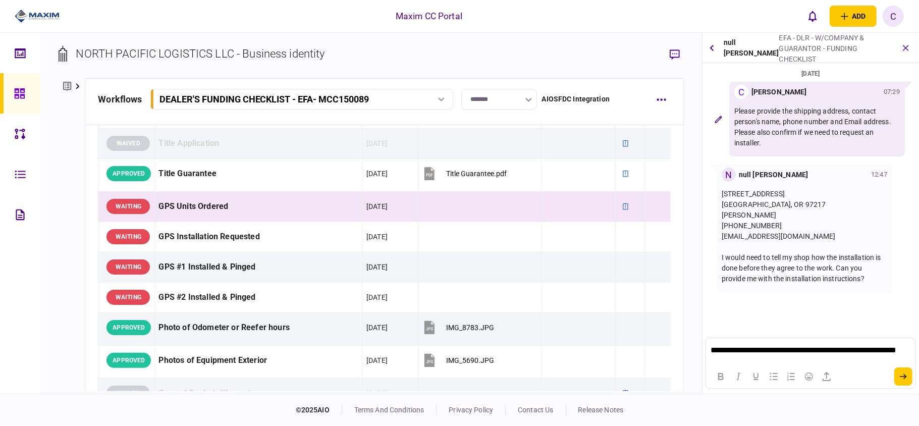
scroll to position [0, 0]
click at [813, 343] on p "**********" at bounding box center [810, 346] width 199 height 19
click at [899, 372] on button "submit" at bounding box center [903, 376] width 18 height 18
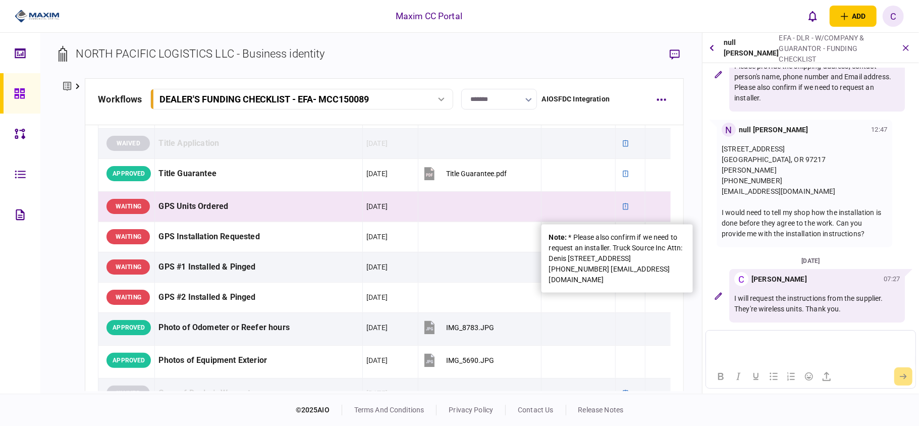
drag, startPoint x: 645, startPoint y: 281, endPoint x: 568, endPoint y: 237, distance: 88.4
click at [568, 237] on div "note : * Please also confirm if we need to request an installer. Truck Source I…" at bounding box center [617, 258] width 136 height 53
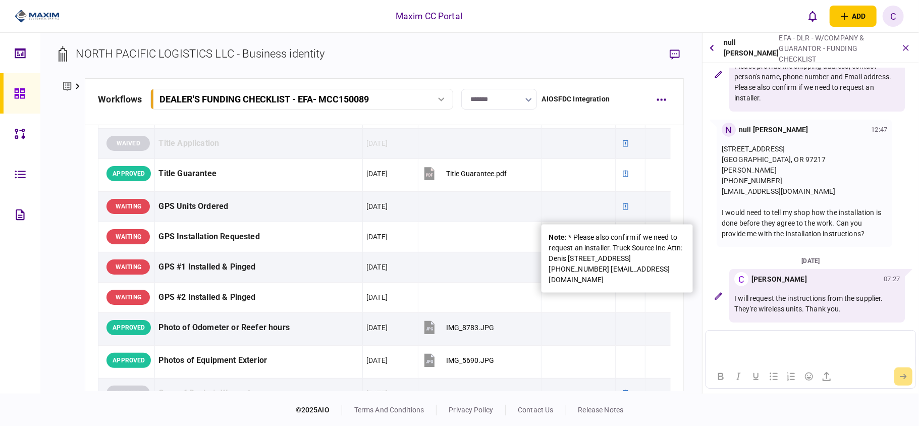
copy div "* Please also confirm if we need to request an installer. Truck Source Inc Attn…"
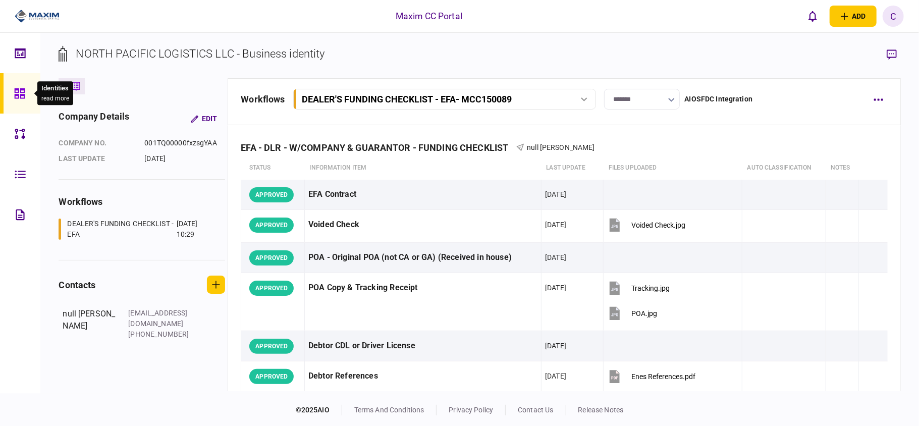
click at [23, 91] on icon at bounding box center [19, 93] width 10 height 10
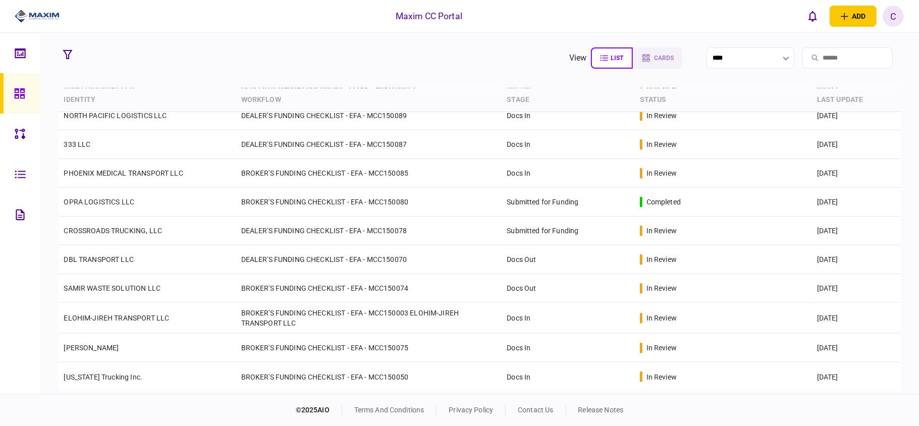
scroll to position [289, 0]
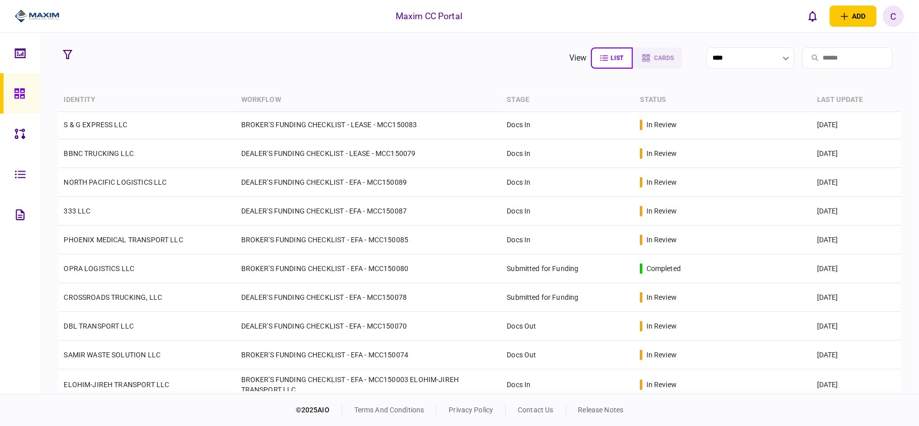
click at [274, 21] on div "Maxim CC Portal add business identity individual identity C C Christina Gray ch…" at bounding box center [459, 16] width 919 height 32
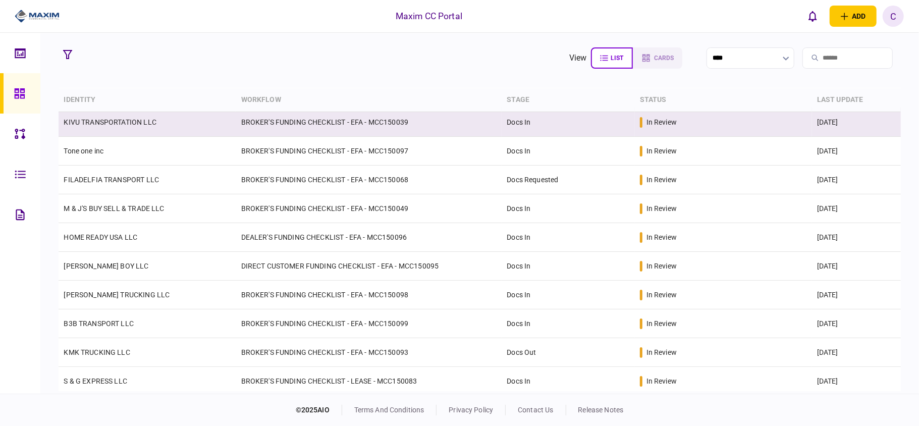
scroll to position [20, 0]
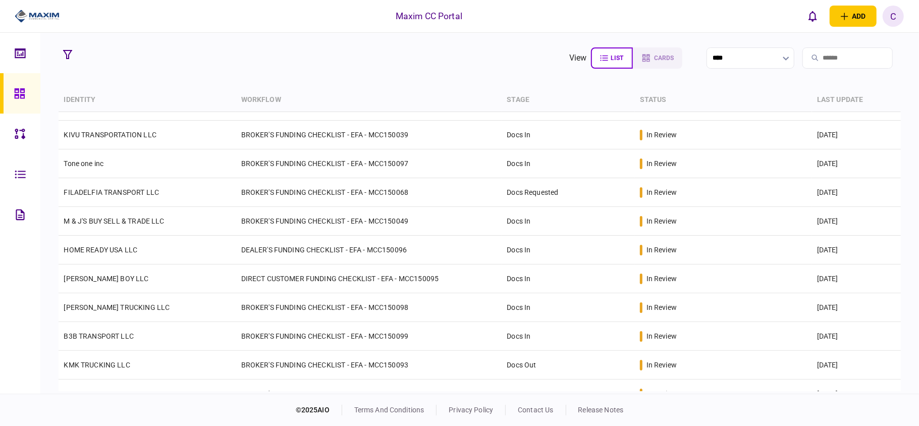
click at [363, 53] on section "view list cards ****" at bounding box center [480, 57] width 842 height 25
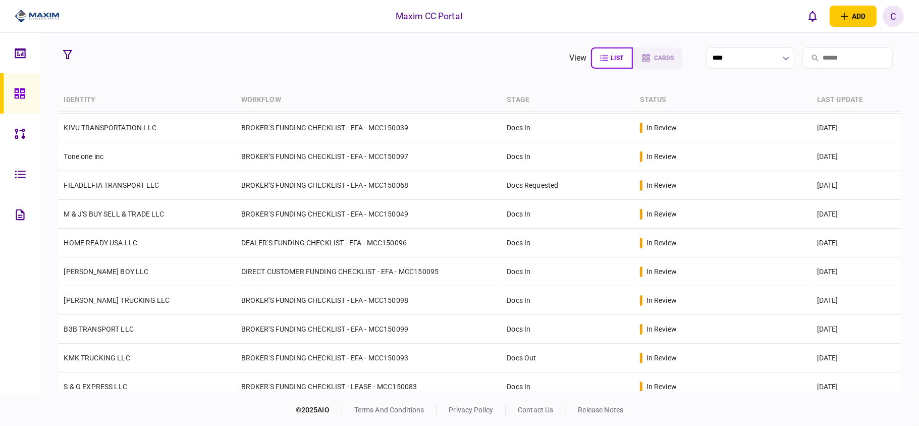
scroll to position [232, 0]
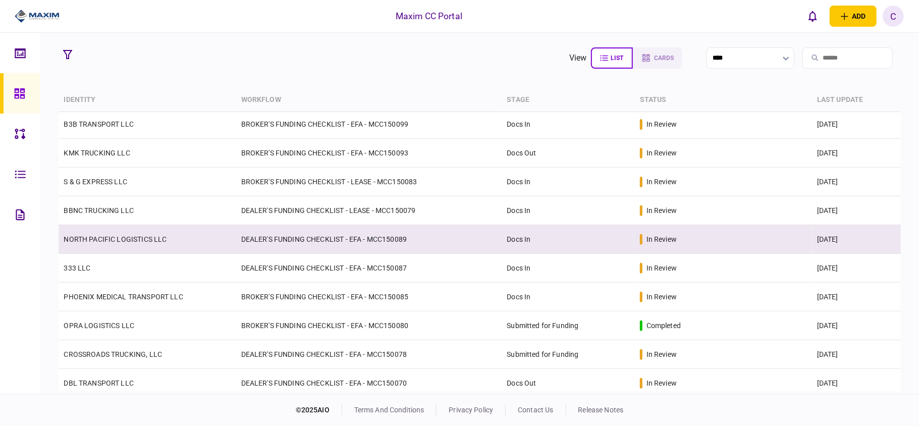
click at [796, 234] on div "in review" at bounding box center [723, 239] width 167 height 11
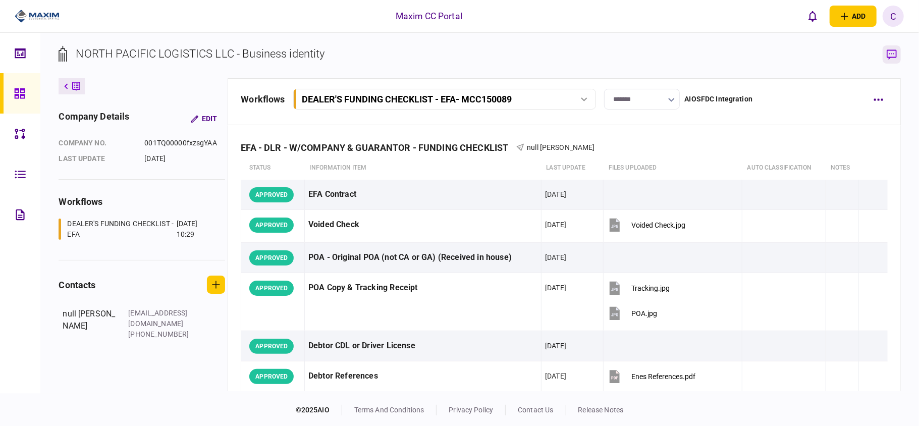
click at [893, 52] on icon "button" at bounding box center [892, 54] width 10 height 11
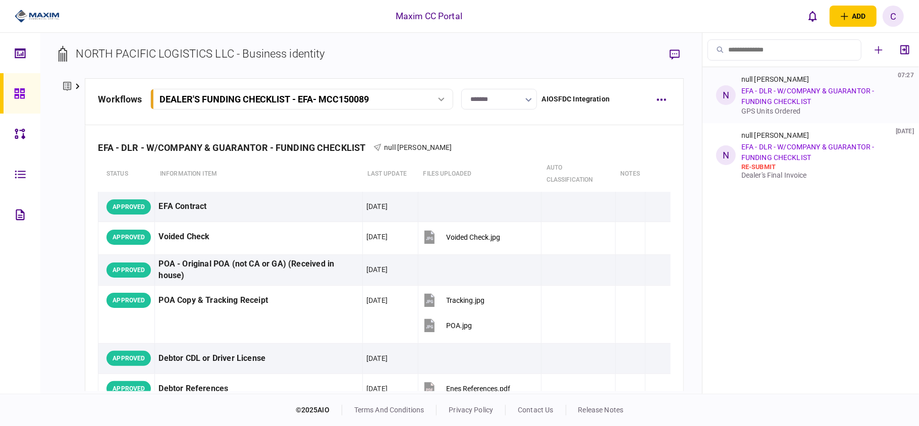
click at [780, 95] on link "EFA - DLR - W/COMPANY & GUARANTOR - FUNDING CHECKLIST" at bounding box center [807, 96] width 133 height 19
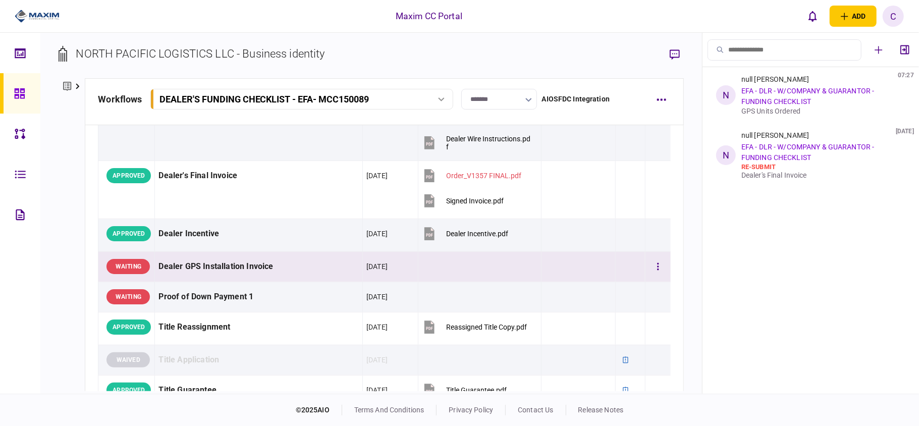
scroll to position [740, 0]
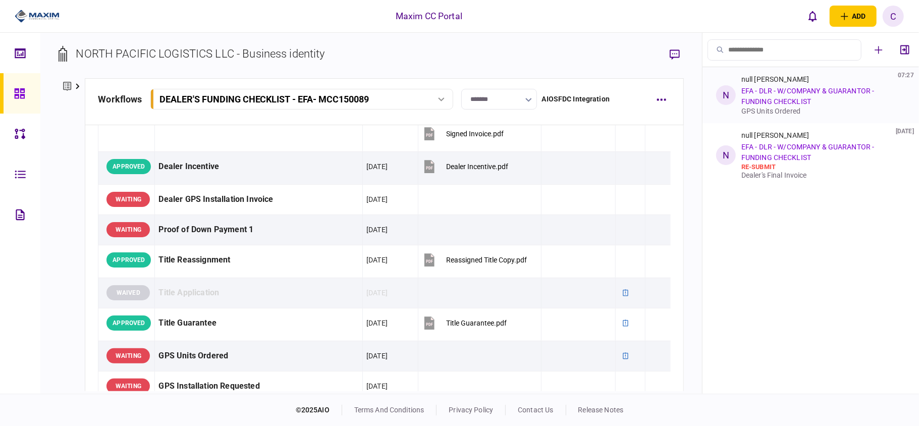
click at [776, 94] on link "EFA - DLR - W/COMPANY & GUARANTOR - FUNDING CHECKLIST" at bounding box center [807, 96] width 133 height 19
click at [772, 97] on link "EFA - DLR - W/COMPANY & GUARANTOR - FUNDING CHECKLIST" at bounding box center [807, 96] width 133 height 19
click at [677, 57] on icon "button" at bounding box center [675, 54] width 10 height 11
click at [803, 97] on link "EFA - DLR - W/COMPANY & GUARANTOR - FUNDING CHECKLIST" at bounding box center [807, 96] width 133 height 19
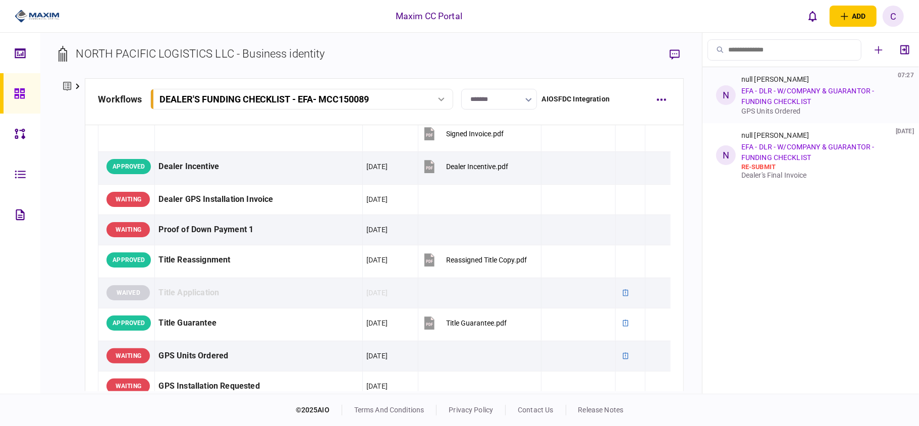
click at [803, 97] on link "EFA - DLR - W/COMPANY & GUARANTOR - FUNDING CHECKLIST" at bounding box center [807, 96] width 133 height 19
click at [786, 98] on link "EFA - DLR - W/COMPANY & GUARANTOR - FUNDING CHECKLIST" at bounding box center [807, 96] width 133 height 19
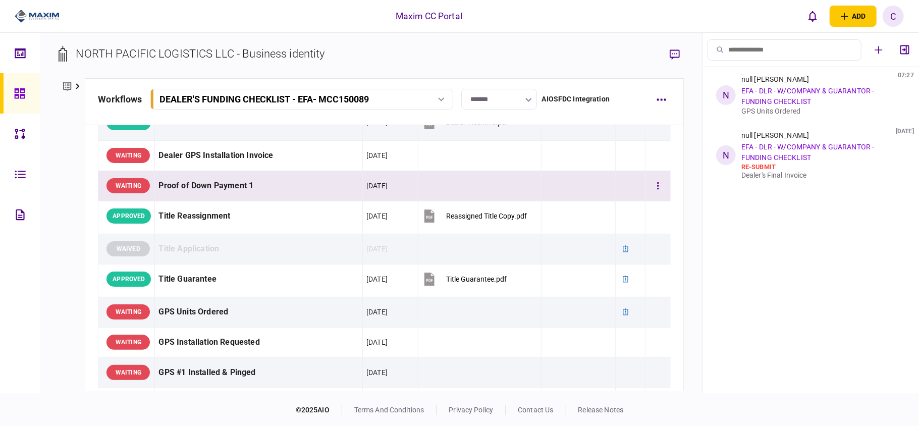
scroll to position [808, 0]
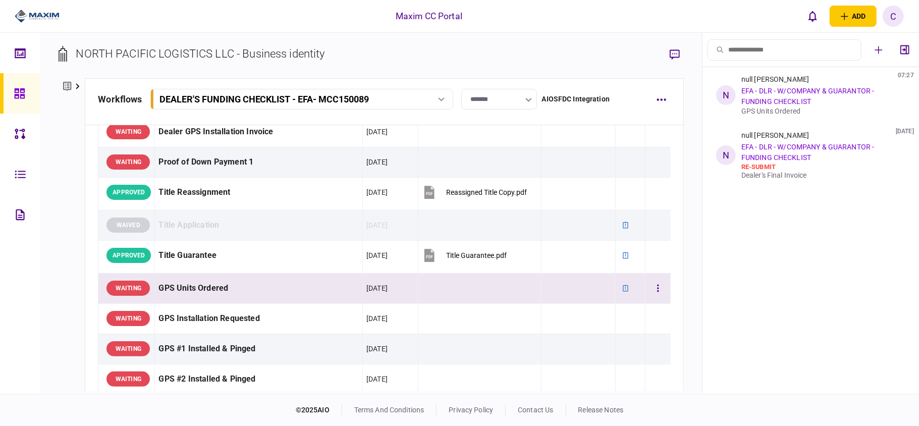
click at [554, 294] on td at bounding box center [579, 288] width 74 height 30
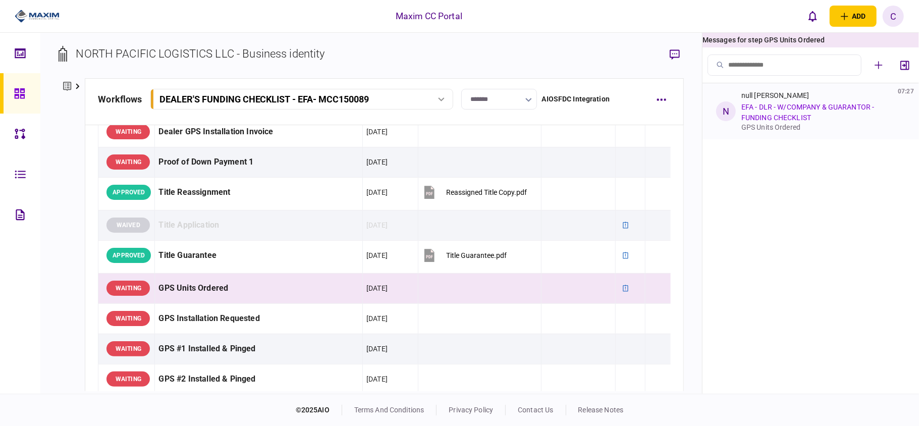
click at [776, 110] on link "EFA - DLR - W/COMPANY & GUARANTOR - FUNDING CHECKLIST" at bounding box center [807, 112] width 133 height 19
click at [812, 17] on icon "open notifications list" at bounding box center [813, 16] width 9 height 11
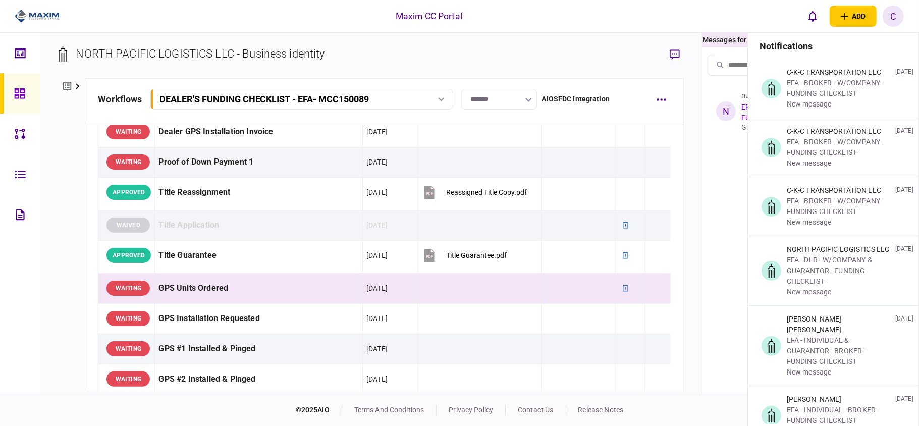
scroll to position [269, 0]
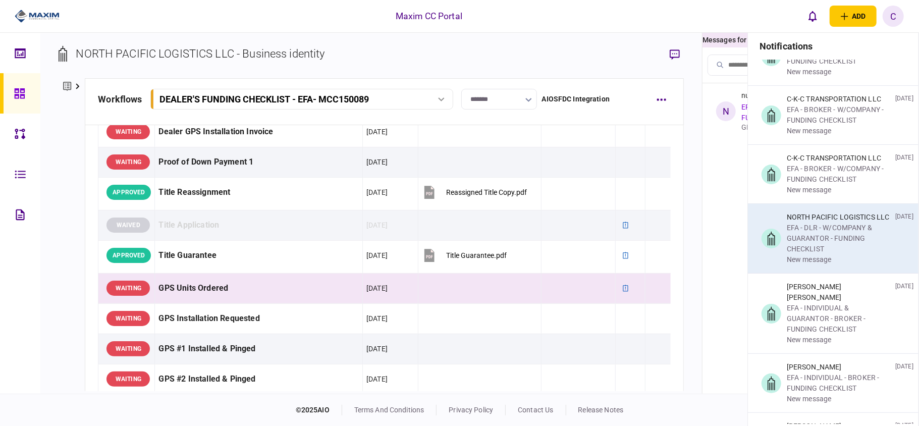
click at [818, 229] on div "EFA - DLR - W/COMPANY & GUARANTOR - FUNDING CHECKLIST" at bounding box center [839, 239] width 104 height 32
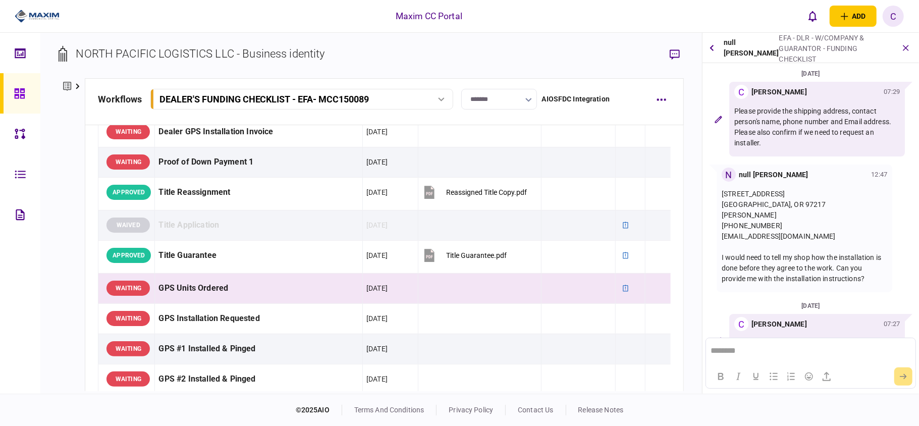
scroll to position [37, 0]
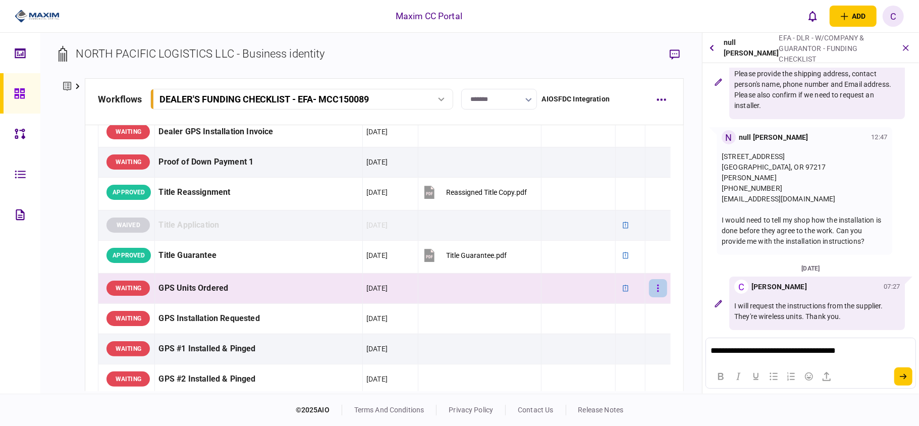
click at [657, 289] on icon "button" at bounding box center [658, 289] width 2 height 10
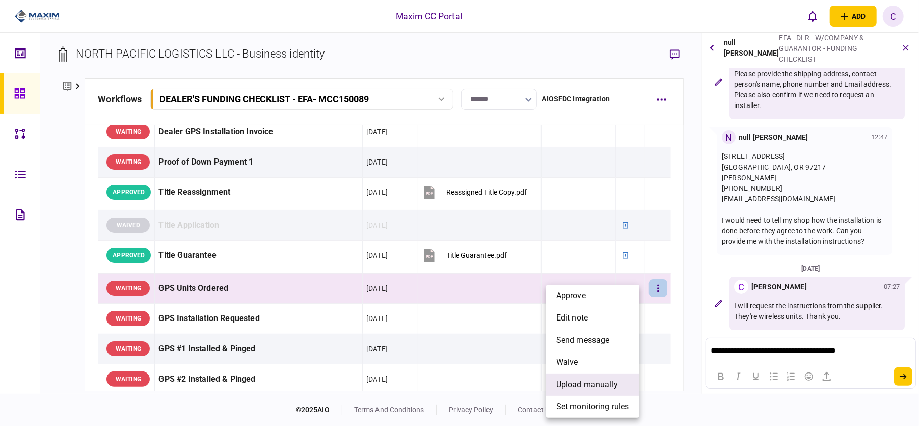
click at [593, 384] on span "upload manually" at bounding box center [587, 385] width 62 height 12
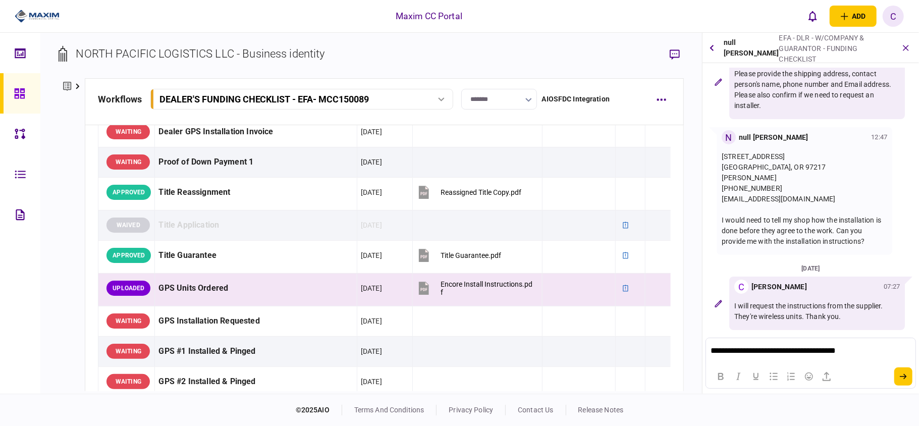
click at [866, 348] on p "**********" at bounding box center [810, 351] width 199 height 10
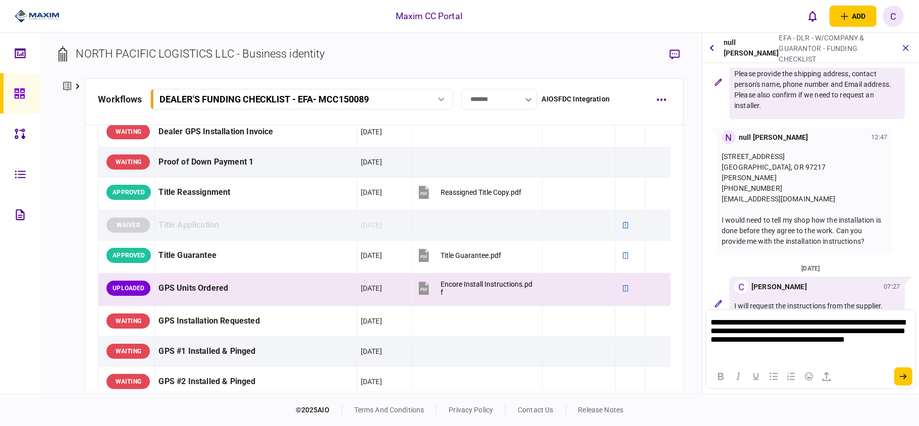
click at [762, 331] on p "**********" at bounding box center [810, 336] width 199 height 38
click at [900, 378] on icon "submit" at bounding box center [903, 377] width 7 height 6
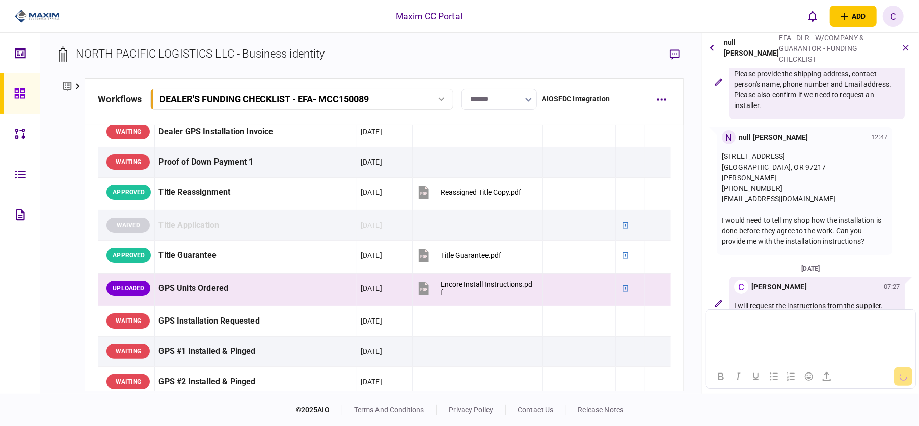
scroll to position [138, 0]
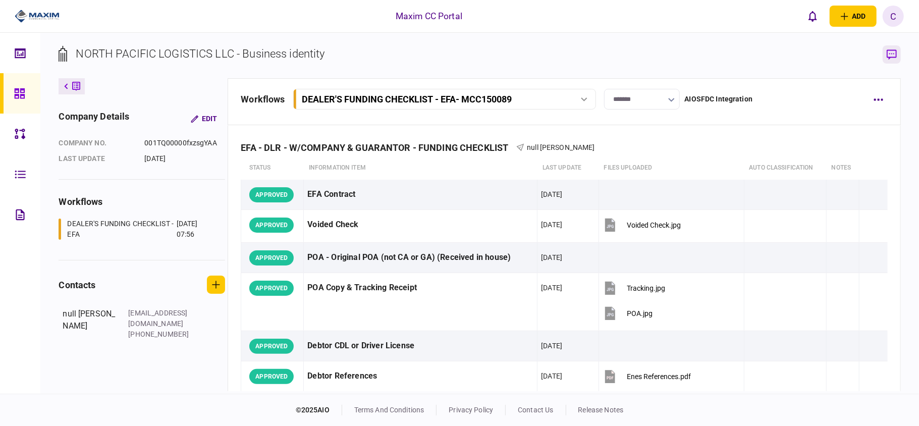
click at [892, 59] on icon "button" at bounding box center [892, 54] width 10 height 11
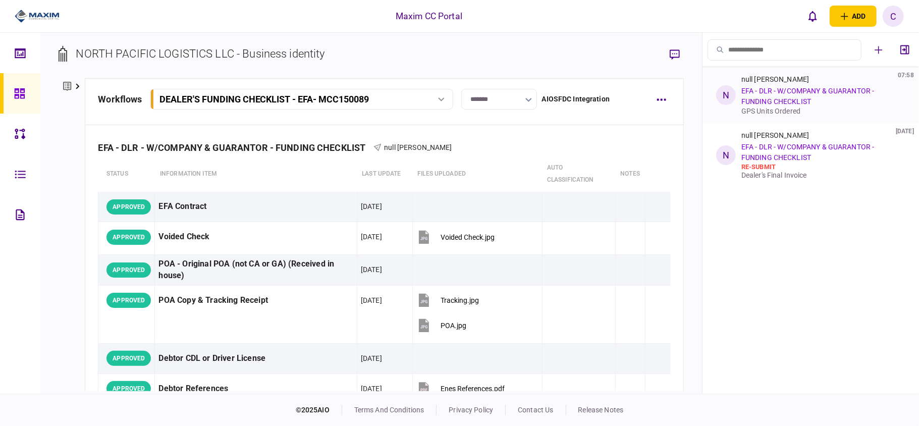
click at [776, 101] on link "EFA - DLR - W/COMPANY & GUARANTOR - FUNDING CHECKLIST" at bounding box center [807, 96] width 133 height 19
click at [673, 57] on icon "button" at bounding box center [675, 54] width 10 height 11
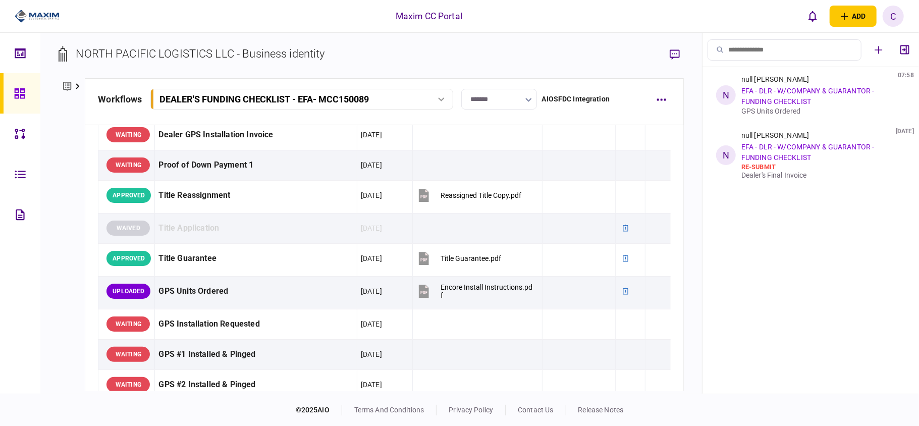
scroll to position [808, 0]
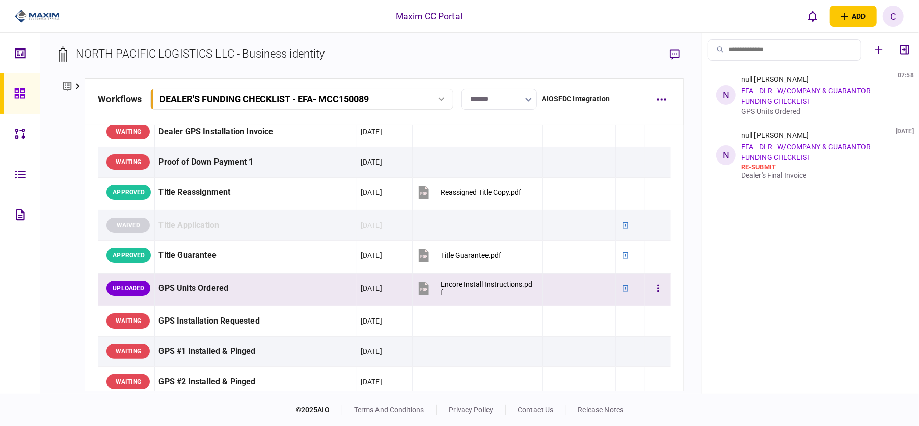
click at [580, 290] on div at bounding box center [579, 288] width 66 height 23
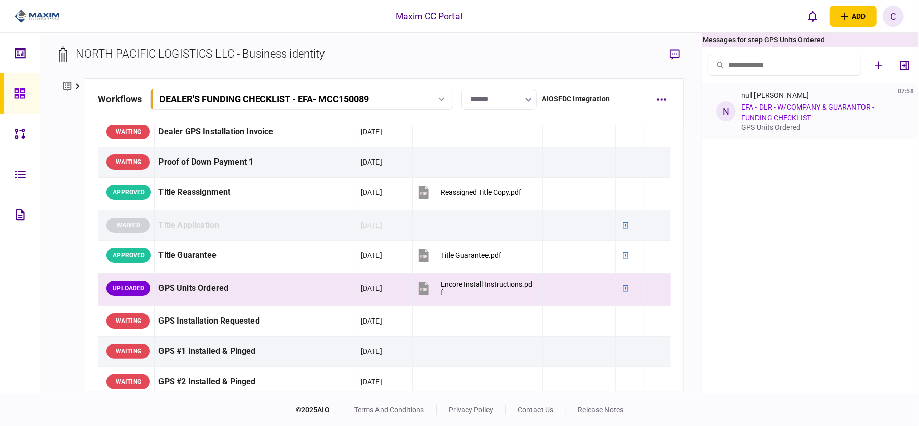
click at [764, 116] on link "EFA - DLR - W/COMPANY & GUARANTOR - FUNDING CHECKLIST" at bounding box center [807, 112] width 133 height 19
click at [676, 53] on icon "button" at bounding box center [675, 54] width 10 height 10
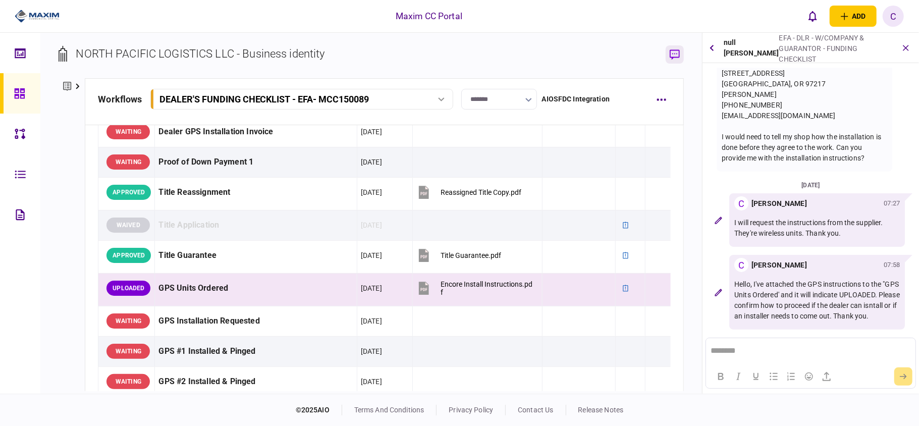
scroll to position [131, 0]
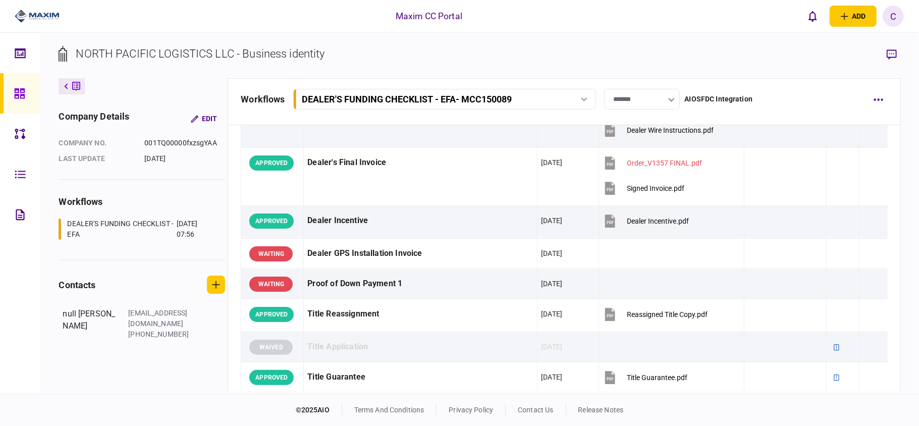
scroll to position [875, 0]
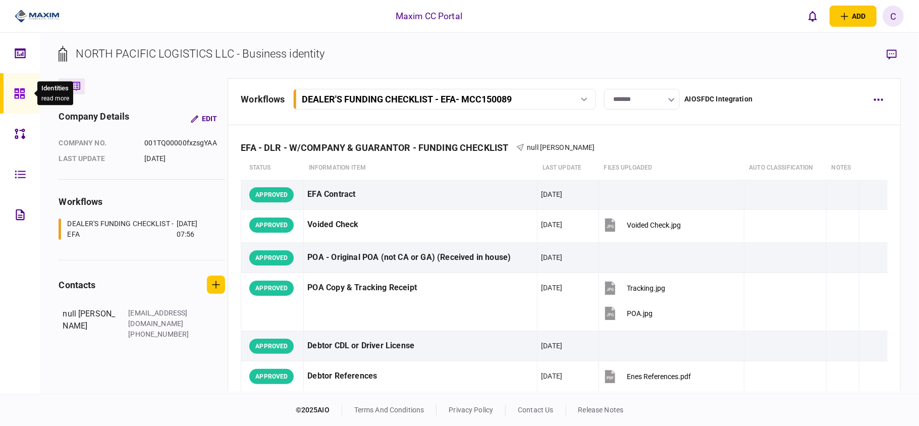
click at [19, 88] on icon at bounding box center [19, 94] width 11 height 12
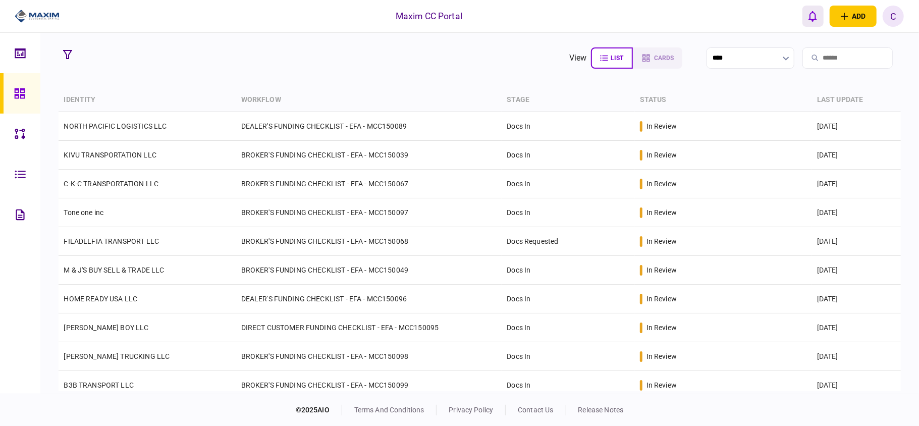
click at [812, 23] on button "open notifications list" at bounding box center [813, 16] width 21 height 21
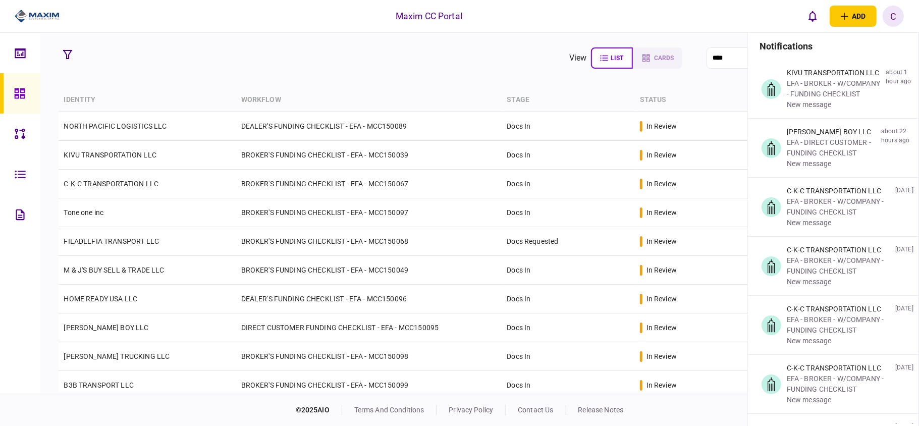
click at [256, 27] on div "Maxim CC Portal add business identity individual identity C C Christina Gray ch…" at bounding box center [459, 16] width 919 height 32
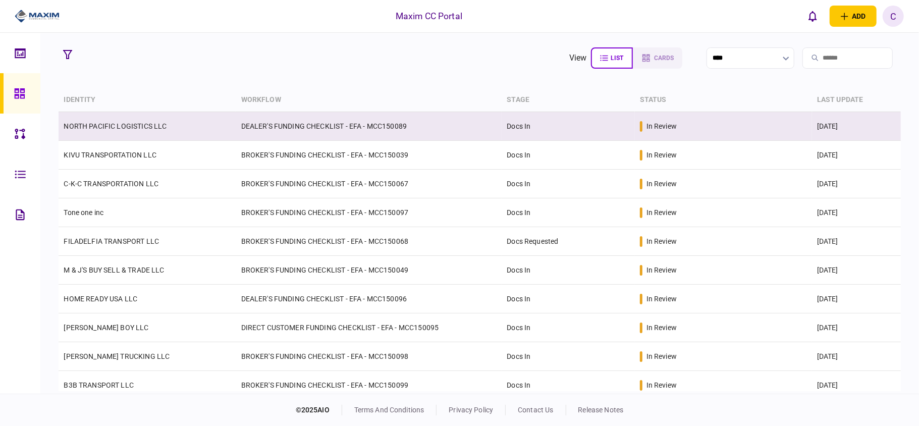
click at [697, 130] on div "in review" at bounding box center [723, 126] width 167 height 11
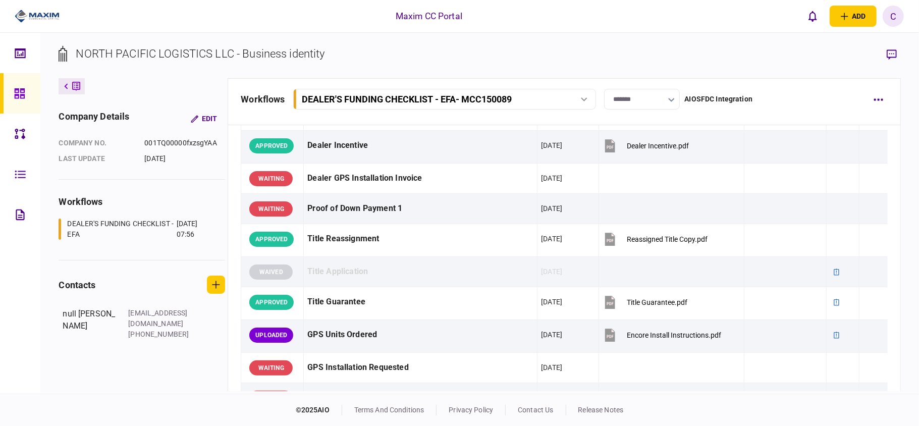
scroll to position [808, 0]
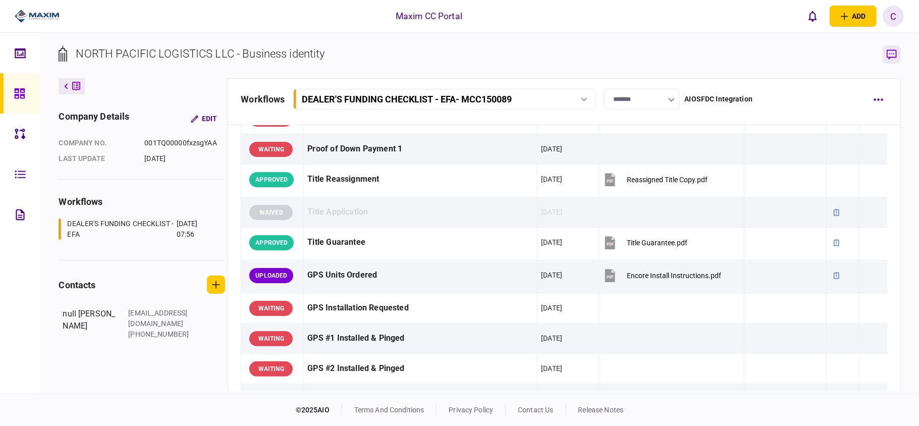
click at [892, 50] on icon "button" at bounding box center [892, 54] width 10 height 10
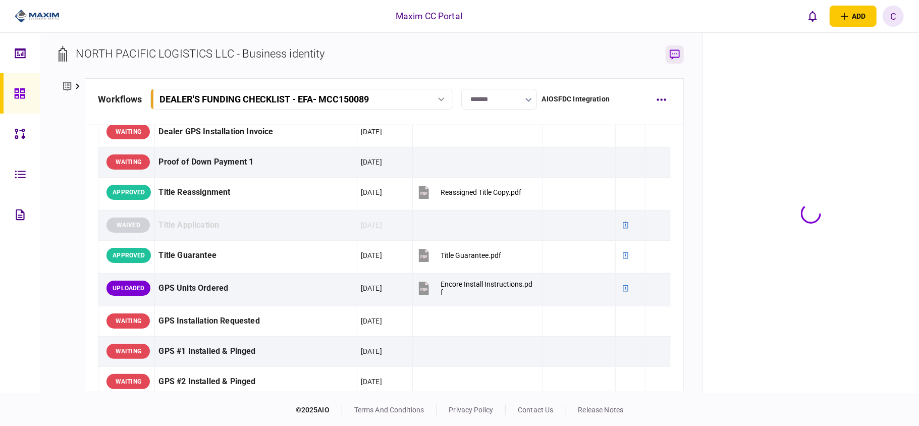
scroll to position [820, 0]
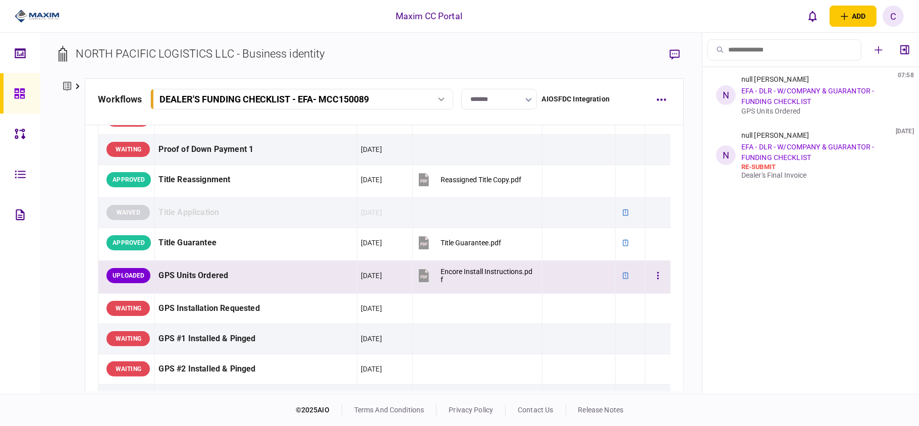
click at [560, 273] on div at bounding box center [579, 275] width 66 height 23
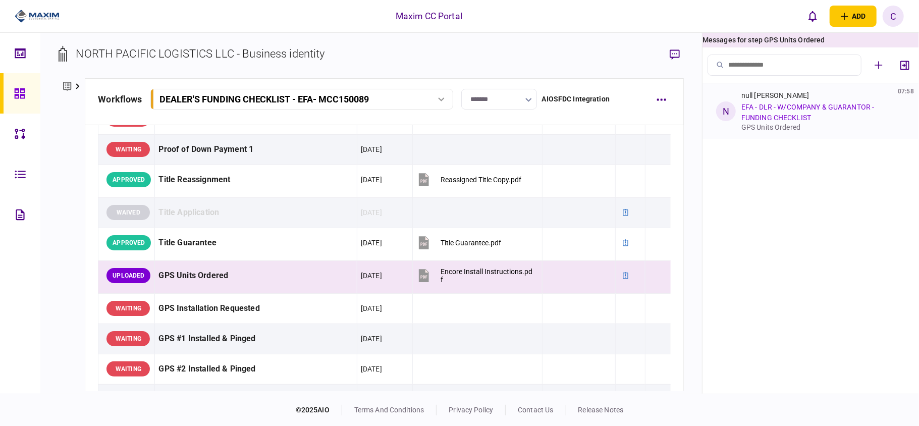
click at [772, 108] on link "EFA - DLR - W/COMPANY & GUARANTOR - FUNDING CHECKLIST" at bounding box center [807, 112] width 133 height 19
click at [652, 279] on button "button" at bounding box center [658, 276] width 18 height 18
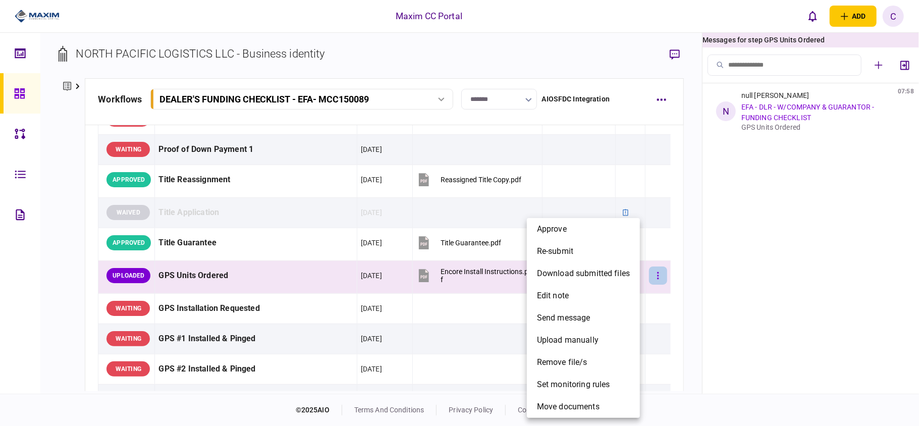
click at [652, 279] on div at bounding box center [459, 213] width 919 height 426
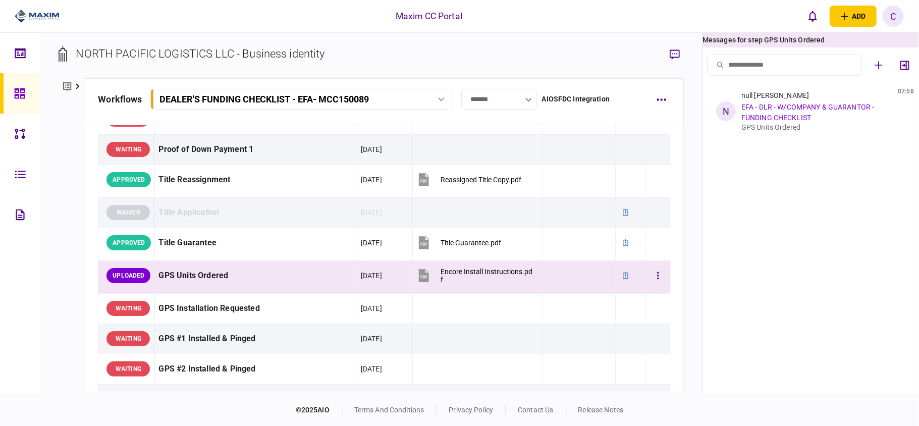
click at [560, 275] on div at bounding box center [579, 275] width 66 height 23
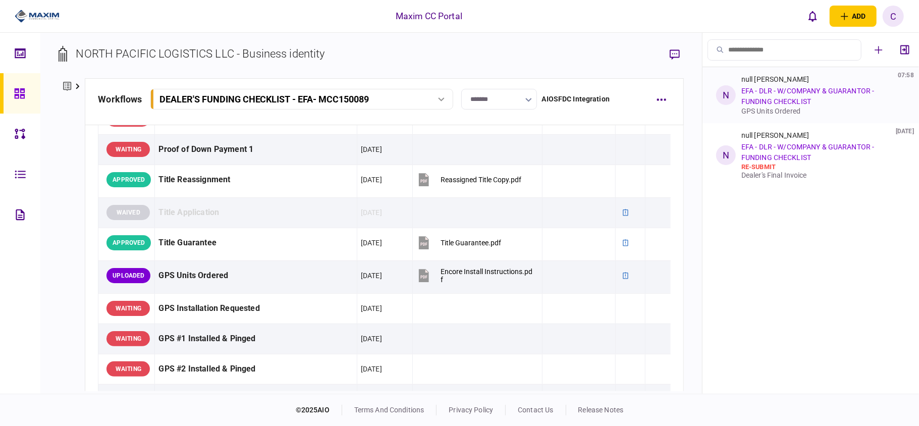
click at [764, 99] on link "EFA - DLR - W/COMPANY & GUARANTOR - FUNDING CHECKLIST" at bounding box center [807, 96] width 133 height 19
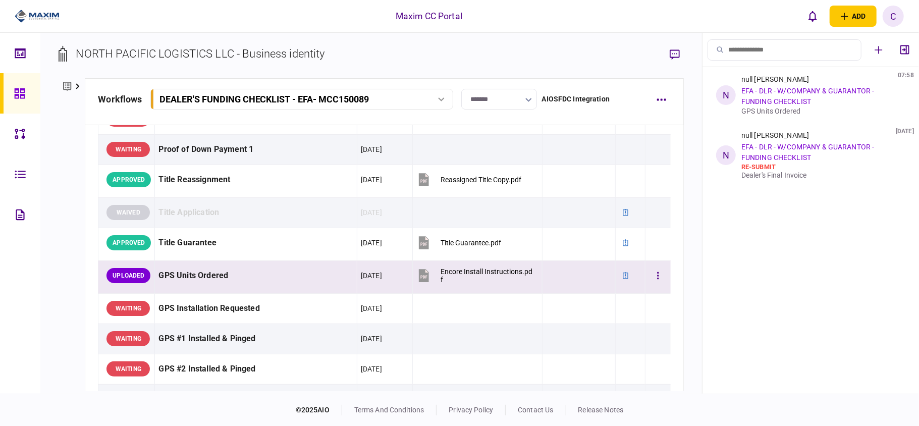
click at [313, 279] on div "GPS Units Ordered" at bounding box center [255, 275] width 194 height 23
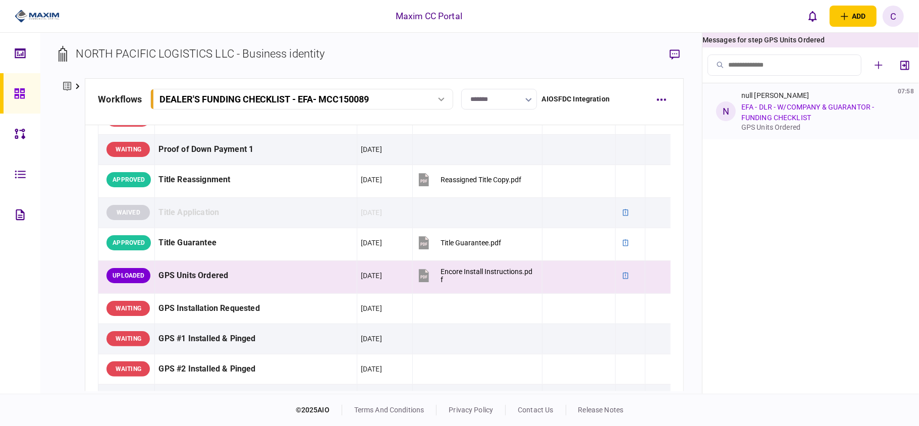
click at [761, 120] on link "EFA - DLR - W/COMPANY & GUARANTOR - FUNDING CHECKLIST" at bounding box center [807, 112] width 133 height 19
click at [675, 56] on icon "button" at bounding box center [675, 54] width 10 height 11
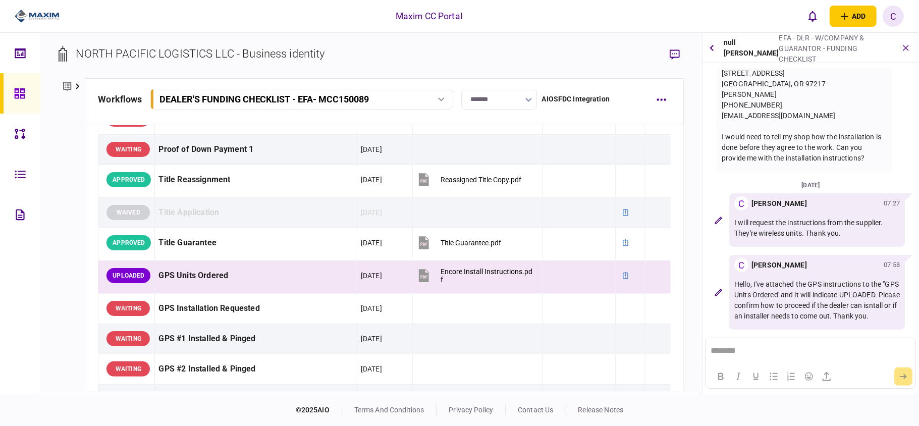
scroll to position [131, 0]
click at [20, 91] on icon at bounding box center [19, 93] width 10 height 10
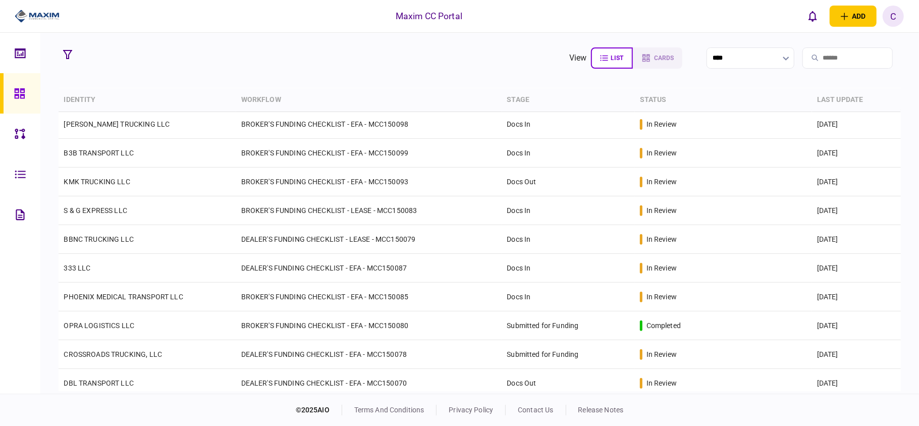
scroll to position [298, 0]
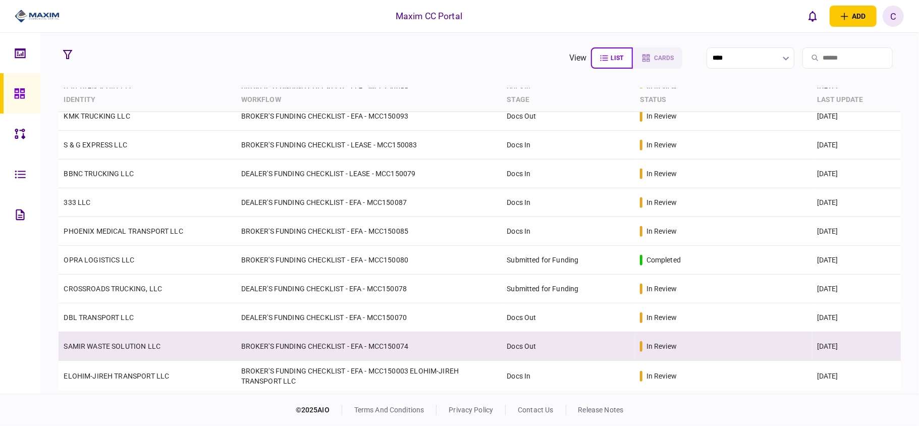
click at [283, 350] on td "BROKER'S FUNDING CHECKLIST - EFA - MCC150074" at bounding box center [369, 346] width 266 height 29
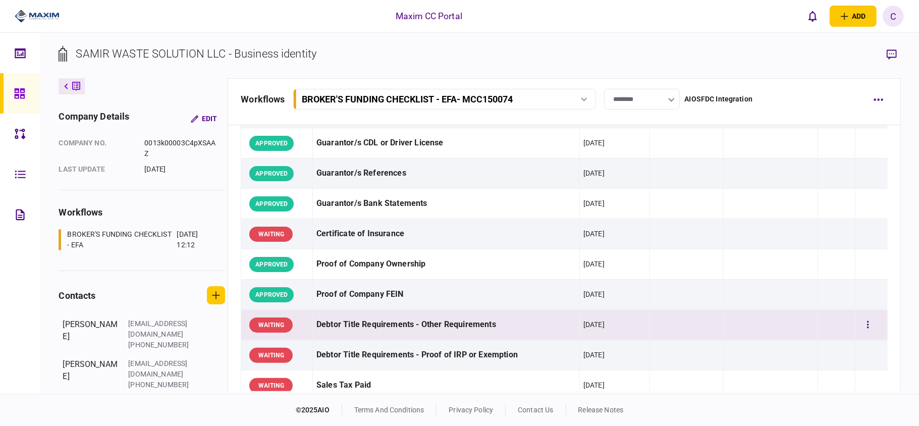
scroll to position [336, 0]
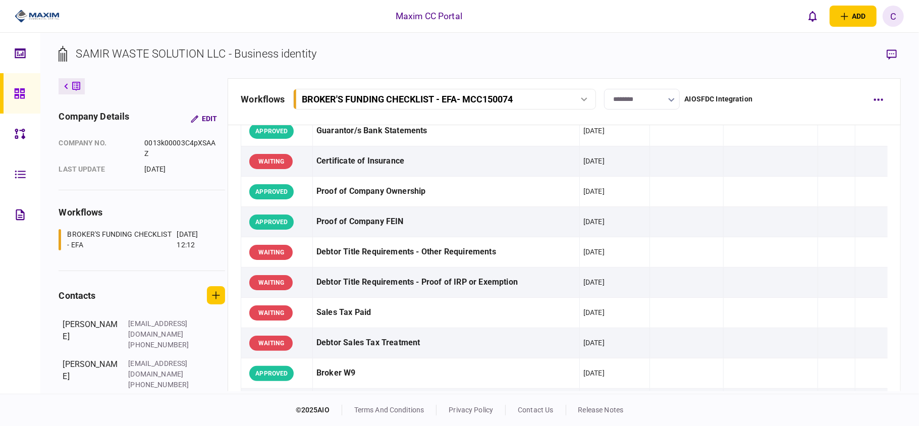
click at [24, 88] on icon at bounding box center [19, 94] width 11 height 12
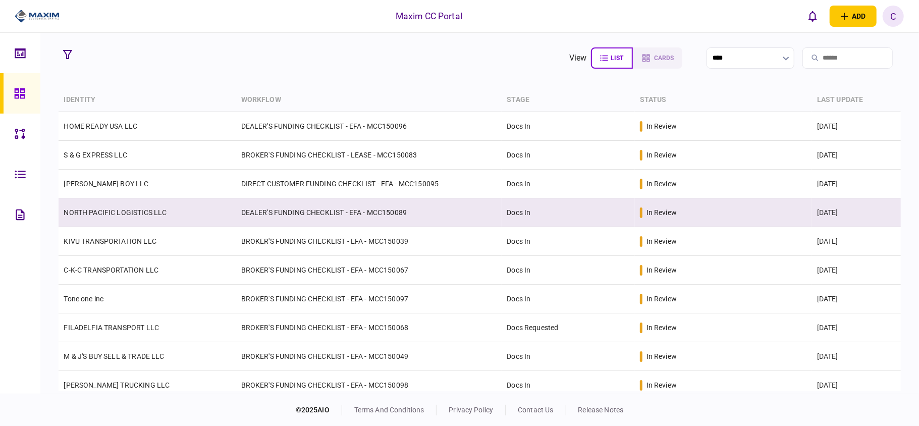
click at [327, 217] on td "DEALER'S FUNDING CHECKLIST - EFA - MCC150089" at bounding box center [369, 212] width 266 height 29
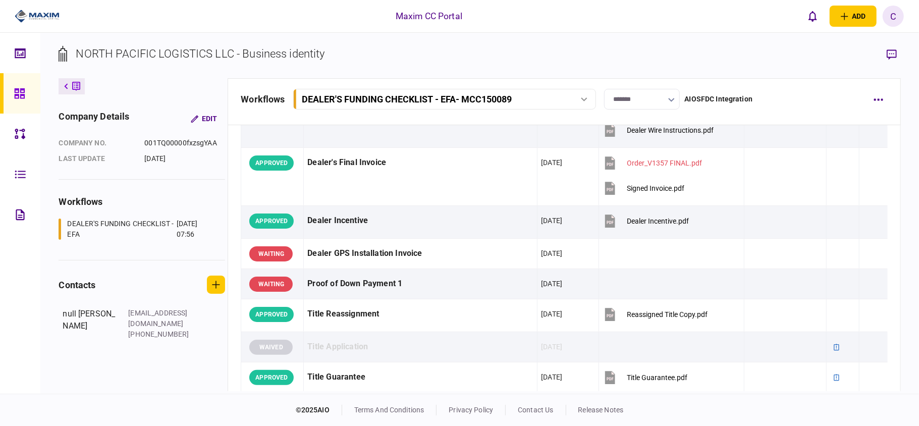
scroll to position [808, 0]
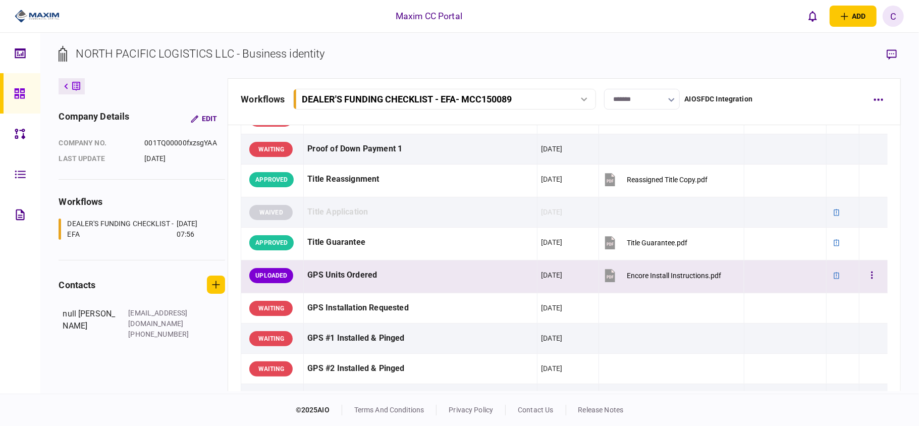
click at [802, 286] on div at bounding box center [785, 275] width 75 height 23
click at [765, 275] on div at bounding box center [785, 275] width 75 height 23
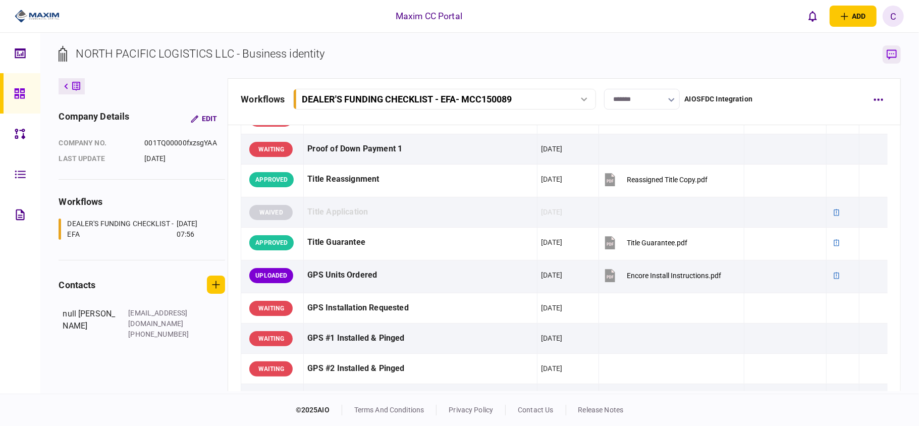
click at [892, 56] on icon "button" at bounding box center [892, 54] width 10 height 11
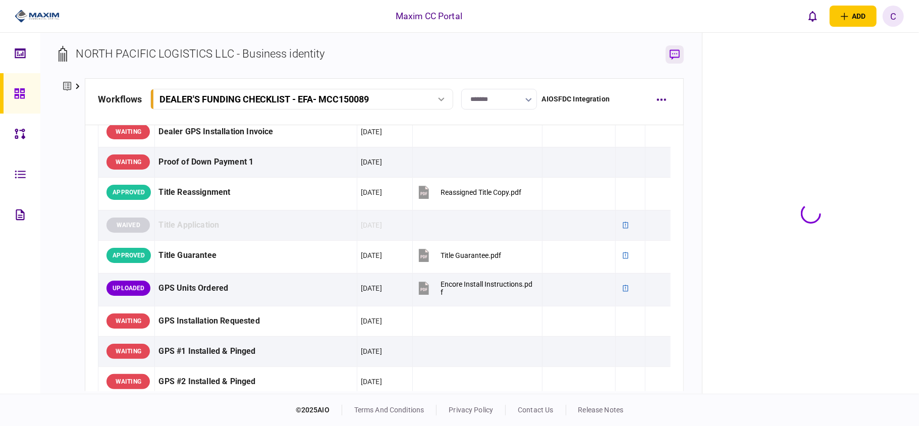
scroll to position [820, 0]
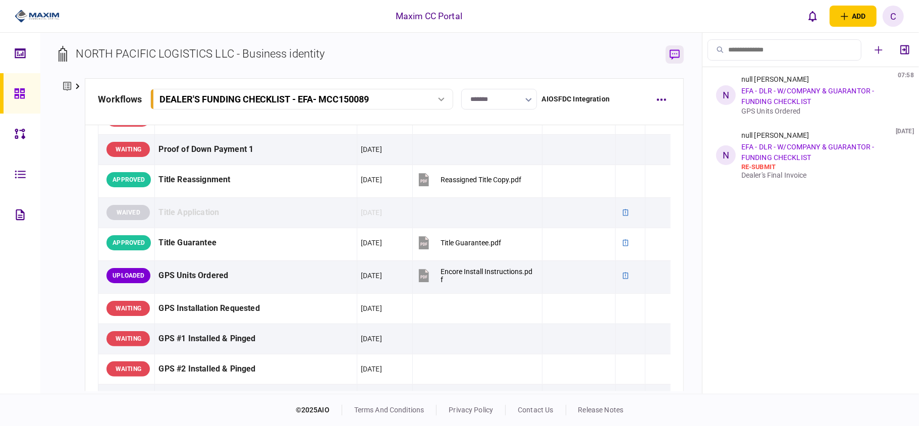
click at [675, 57] on icon "button" at bounding box center [675, 54] width 10 height 11
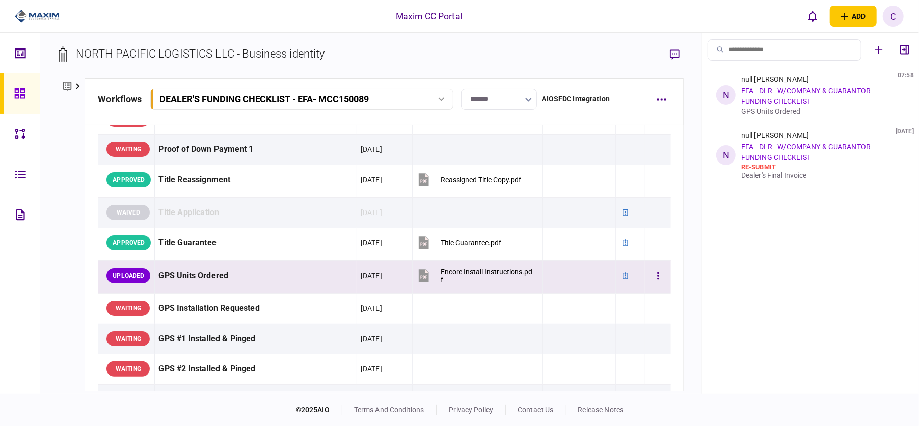
click at [559, 279] on div at bounding box center [579, 275] width 66 height 23
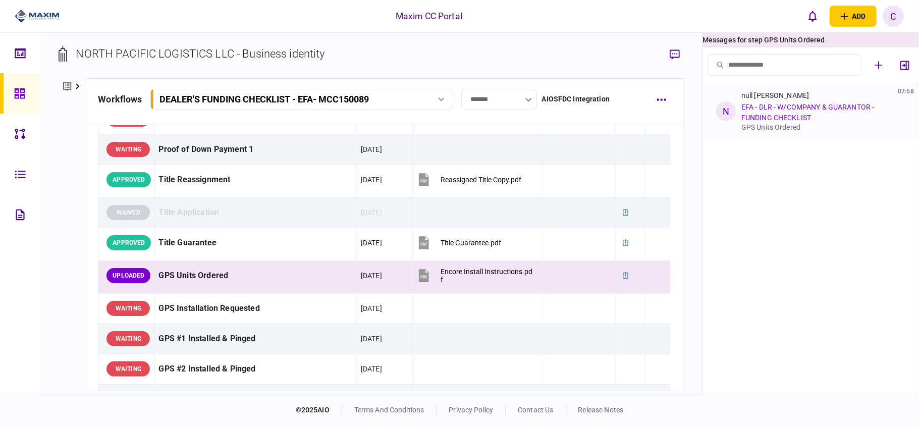
click at [792, 114] on link "EFA - DLR - W/COMPANY & GUARANTOR - FUNDING CHECKLIST" at bounding box center [807, 112] width 133 height 19
click at [677, 54] on icon "button" at bounding box center [675, 54] width 10 height 11
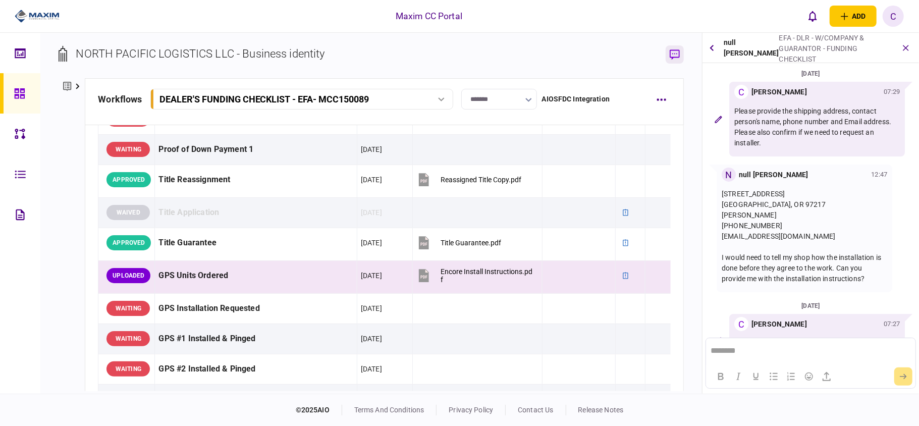
scroll to position [131, 0]
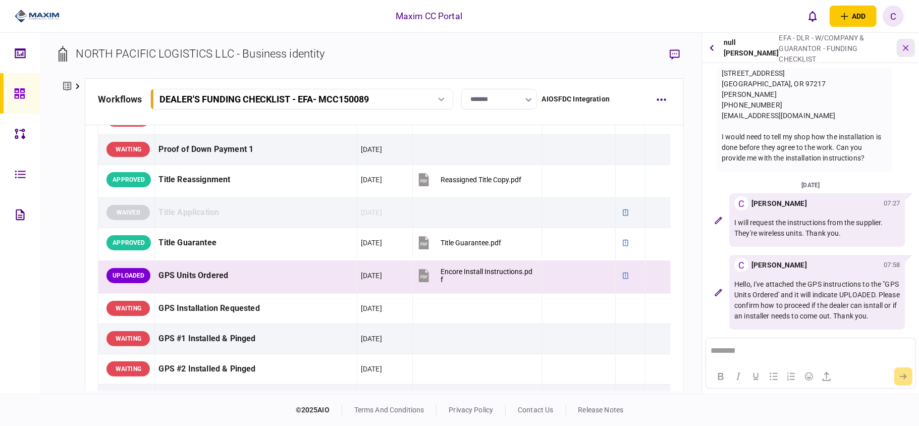
click at [903, 51] on button "button" at bounding box center [906, 48] width 18 height 18
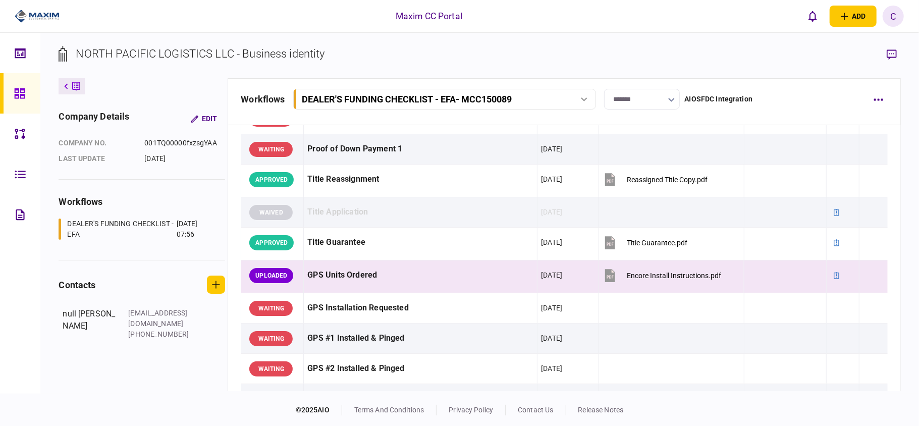
click at [11, 89] on link at bounding box center [20, 93] width 40 height 40
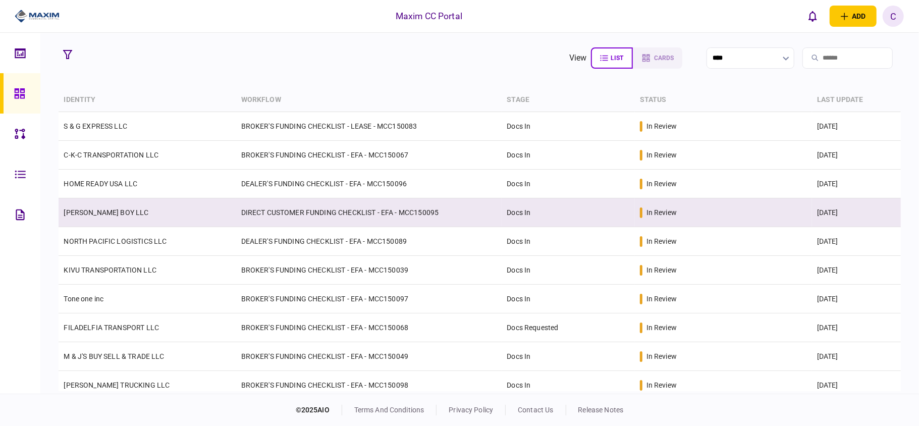
click at [283, 221] on td "DIRECT CUSTOMER FUNDING CHECKLIST - EFA - MCC150095" at bounding box center [369, 212] width 266 height 29
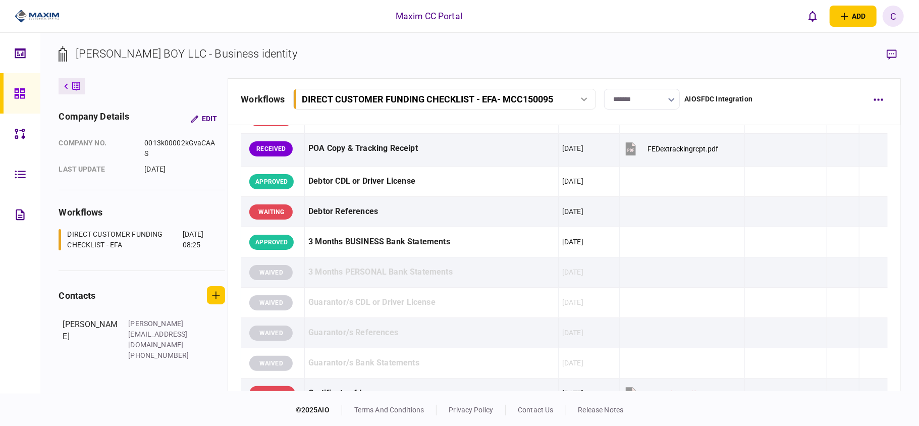
scroll to position [134, 0]
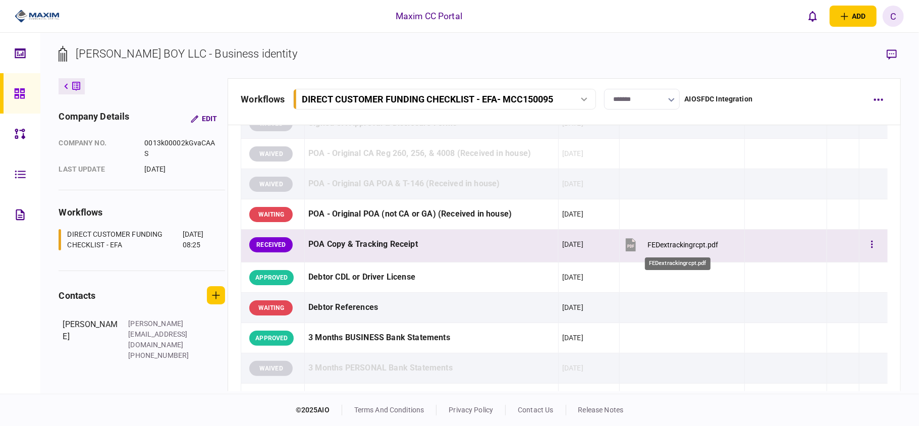
click at [662, 241] on div "FEDextrackingrcpt.pdf" at bounding box center [683, 245] width 71 height 8
click at [863, 241] on button "button" at bounding box center [872, 245] width 18 height 18
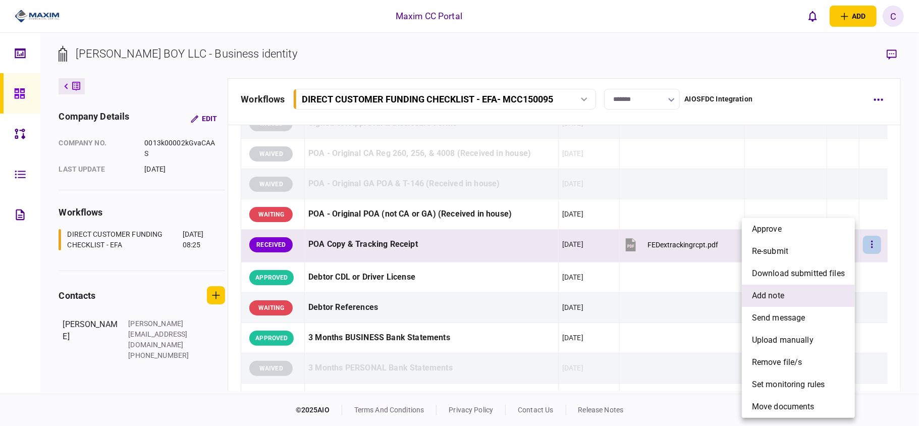
click at [774, 299] on span "add note" at bounding box center [768, 296] width 32 height 12
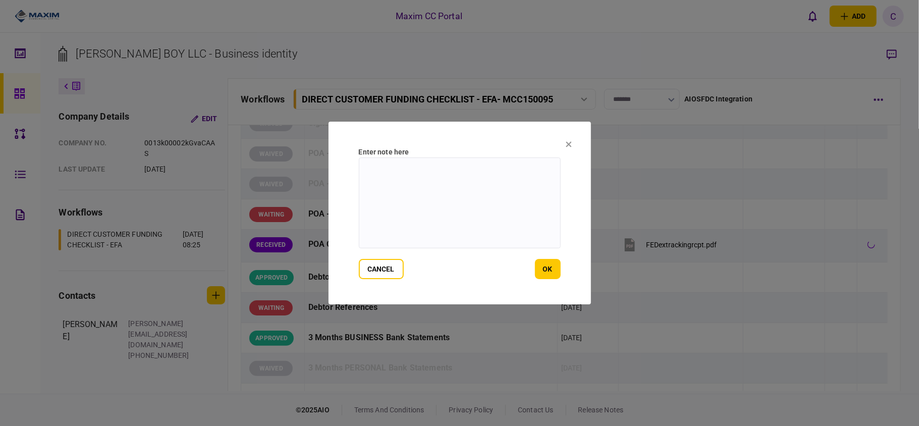
click at [426, 167] on textarea at bounding box center [460, 202] width 202 height 91
drag, startPoint x: 463, startPoint y: 169, endPoint x: 359, endPoint y: 169, distance: 104.0
click at [359, 169] on textarea "**********" at bounding box center [460, 202] width 202 height 91
type textarea "**********"
click at [547, 265] on button "ok" at bounding box center [548, 269] width 26 height 20
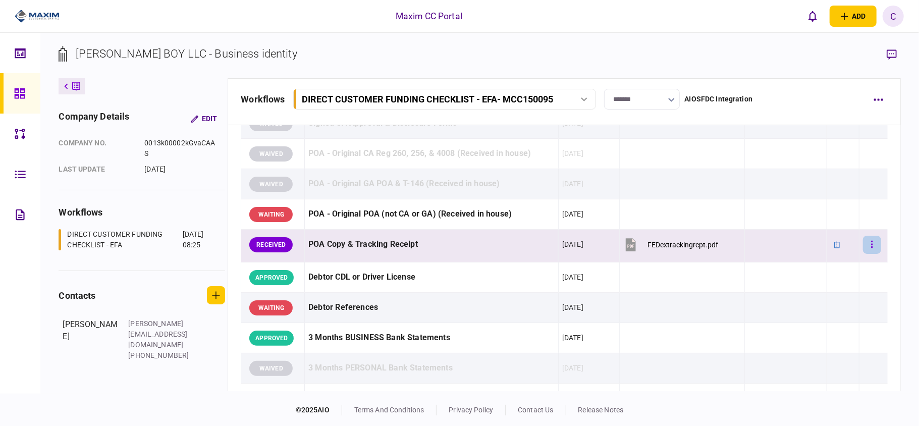
click at [863, 237] on button "button" at bounding box center [872, 245] width 18 height 18
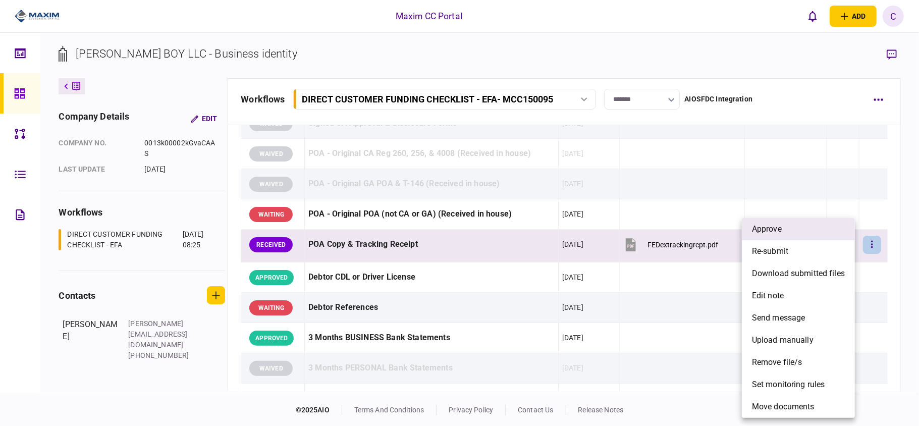
click at [763, 232] on span "approve" at bounding box center [767, 229] width 30 height 12
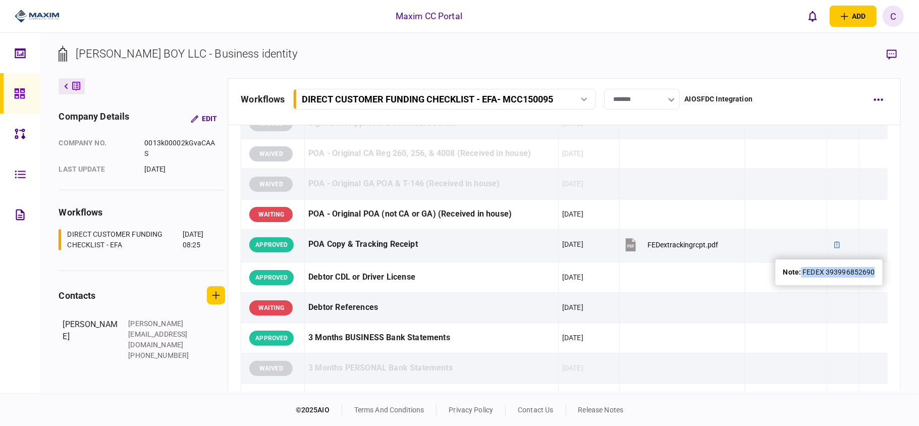
drag, startPoint x: 873, startPoint y: 274, endPoint x: 801, endPoint y: 274, distance: 72.7
click at [801, 274] on div "note : FEDEX 393996852690" at bounding box center [829, 272] width 92 height 11
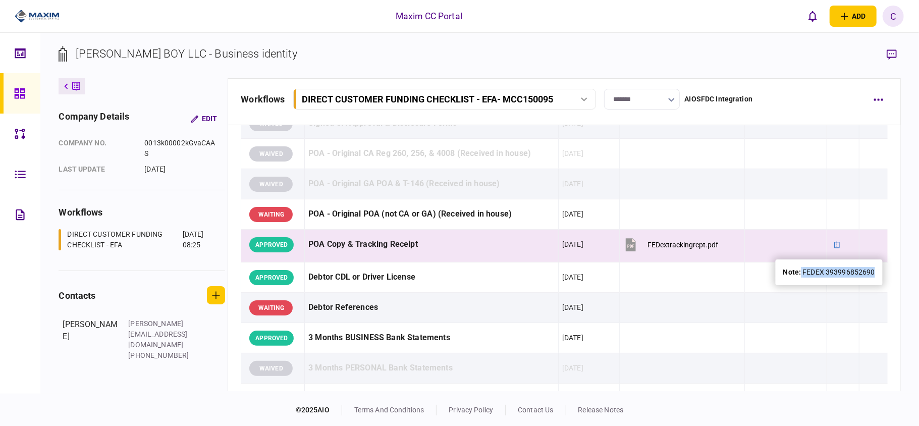
copy div "FEDEX 393996852690"
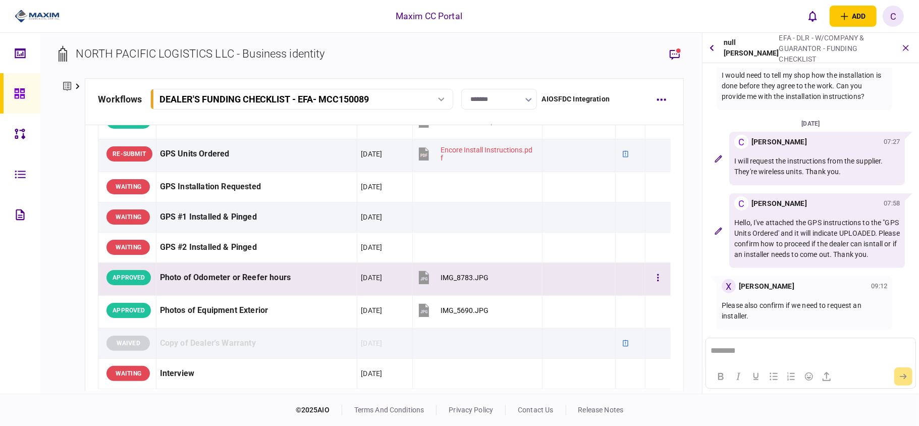
scroll to position [875, 0]
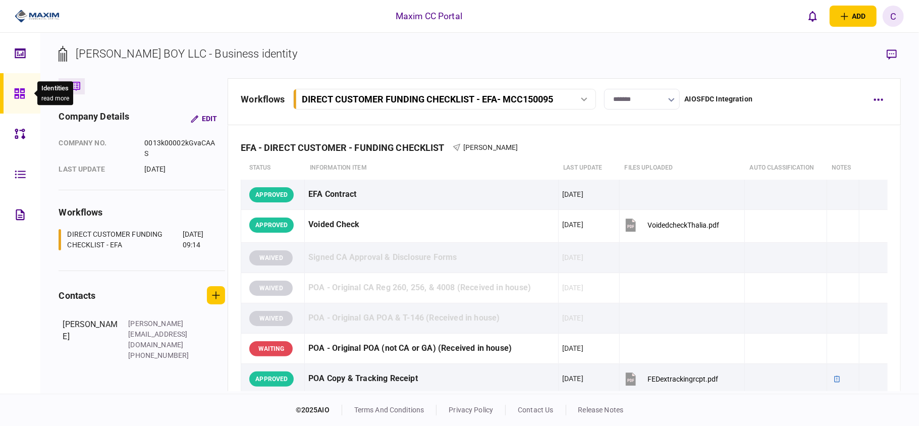
click at [22, 99] on div at bounding box center [22, 93] width 16 height 40
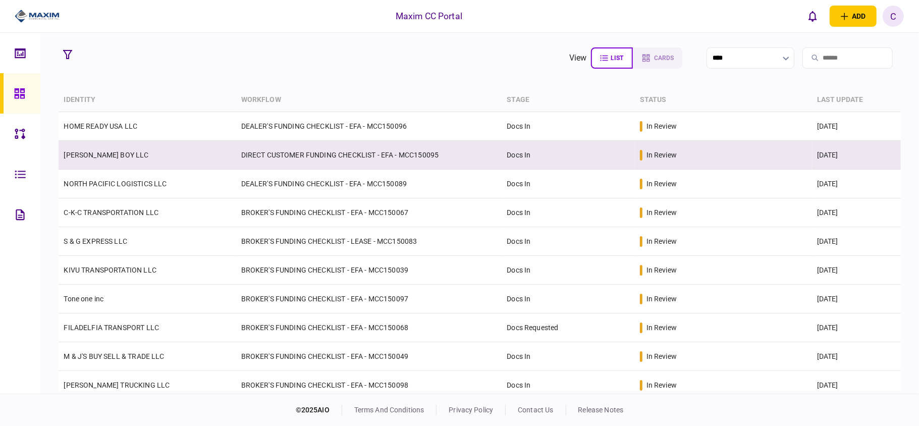
click at [314, 163] on td "DIRECT CUSTOMER FUNDING CHECKLIST - EFA - MCC150095" at bounding box center [369, 155] width 266 height 29
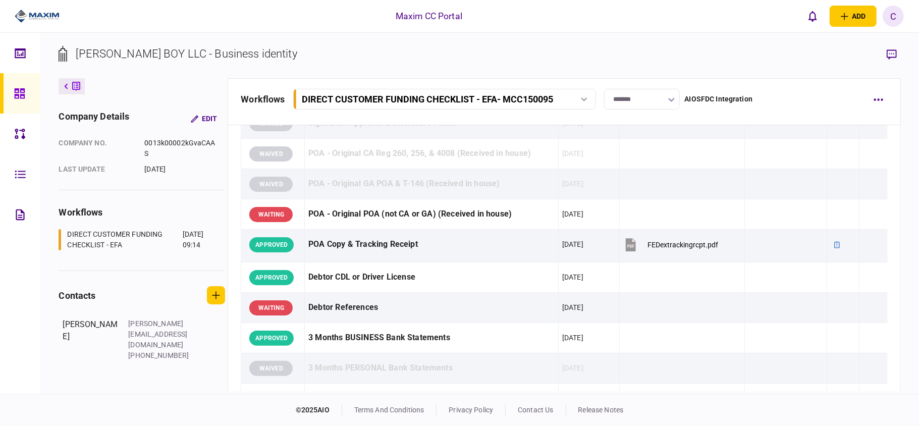
scroll to position [202, 0]
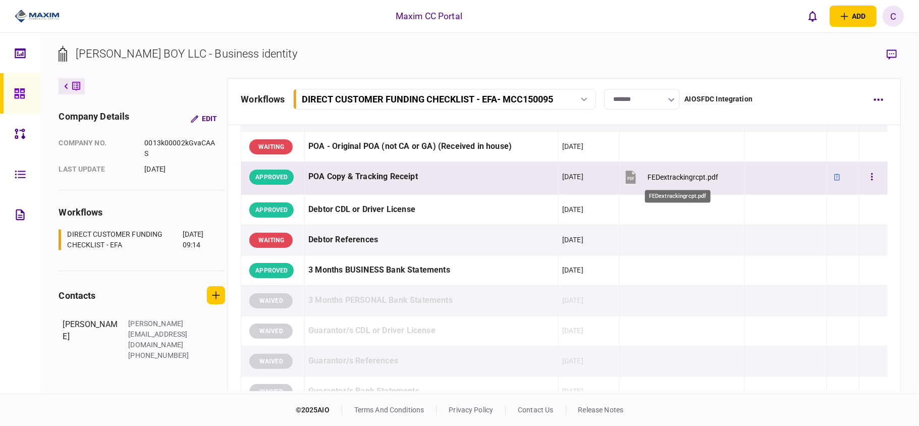
click at [663, 177] on div "FEDextrackingrcpt.pdf" at bounding box center [683, 177] width 71 height 8
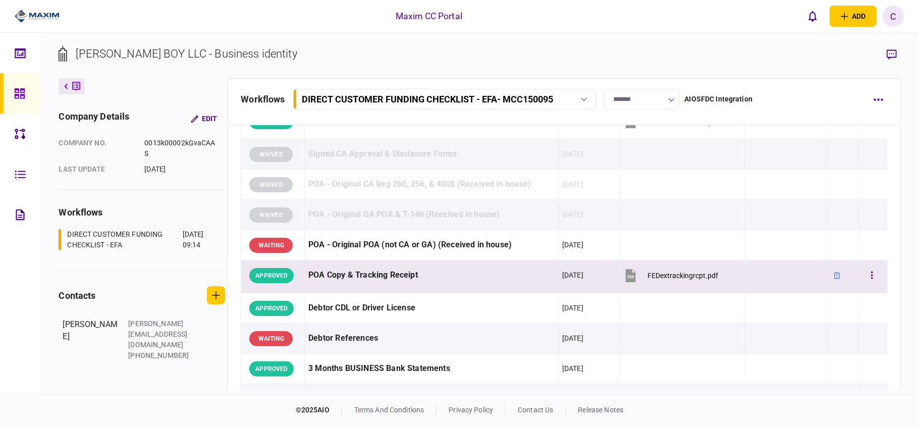
scroll to position [134, 0]
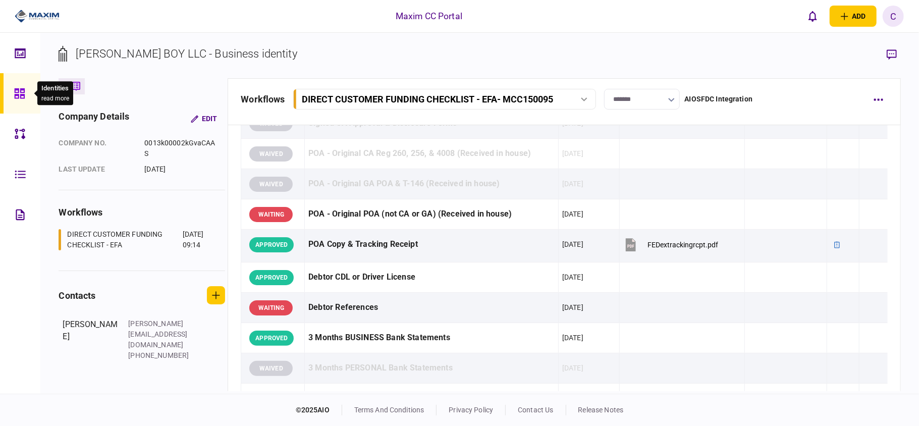
click at [23, 99] on icon at bounding box center [19, 94] width 11 height 12
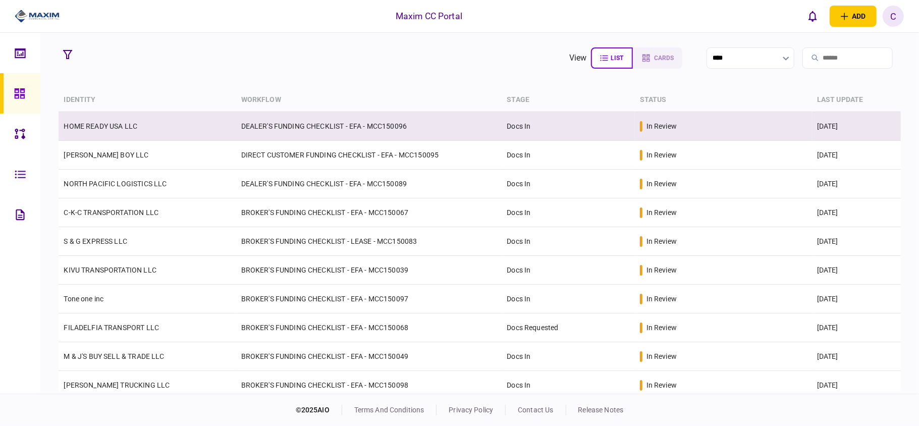
click at [348, 127] on td "DEALER'S FUNDING CHECKLIST - EFA - MCC150096" at bounding box center [369, 126] width 266 height 29
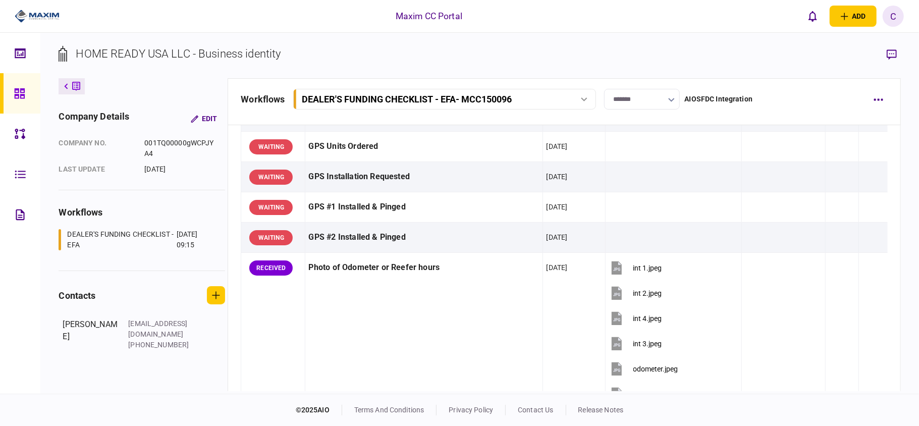
scroll to position [740, 0]
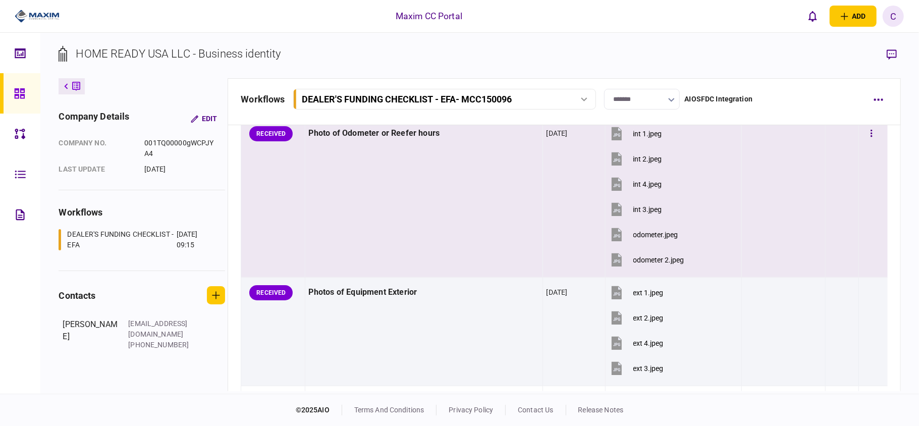
scroll to position [875, 0]
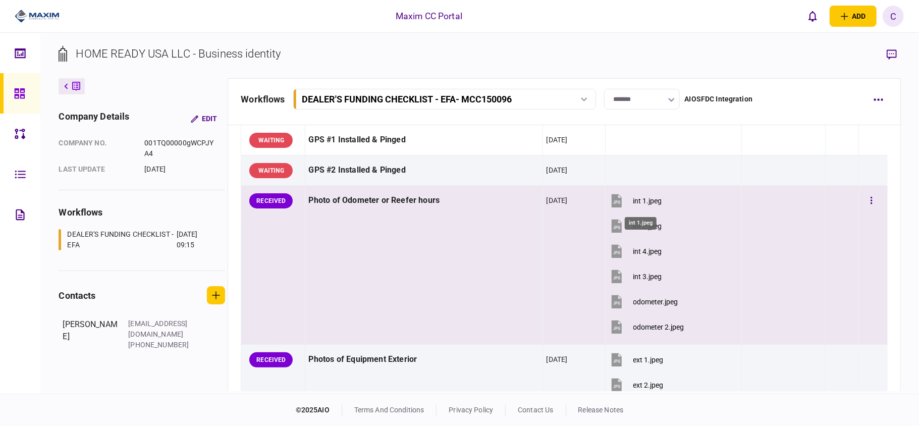
click at [633, 202] on div "int 1.jpeg" at bounding box center [647, 201] width 29 height 8
drag, startPoint x: 12, startPoint y: 128, endPoint x: 645, endPoint y: 229, distance: 641.0
click at [645, 229] on div "int 2.jpeg" at bounding box center [647, 226] width 29 height 8
click at [637, 255] on div "int 4.jpeg" at bounding box center [647, 251] width 29 height 8
click at [633, 279] on div "int 3.jpeg" at bounding box center [647, 277] width 29 height 8
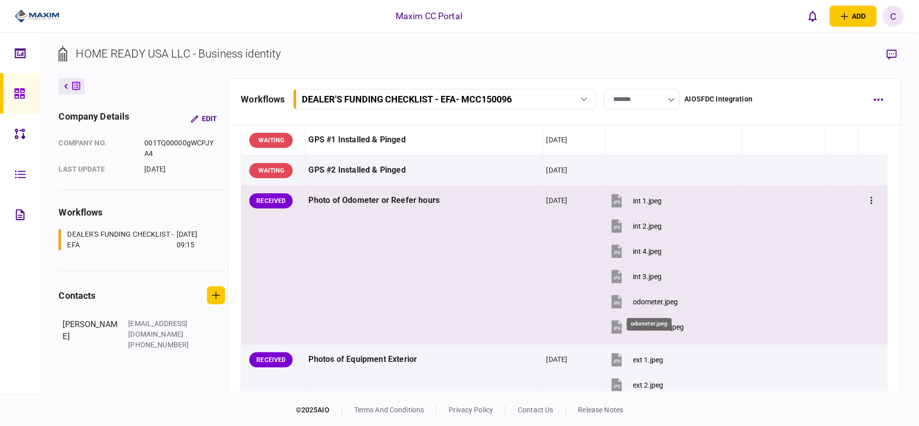
click at [637, 304] on div "odometer.jpeg" at bounding box center [655, 302] width 45 height 8
click at [638, 330] on div "odometer 2.jpeg" at bounding box center [658, 327] width 51 height 8
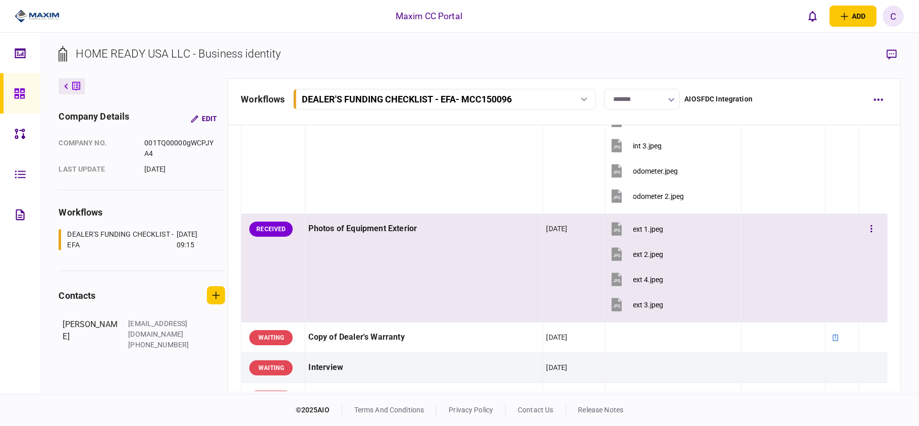
scroll to position [1009, 0]
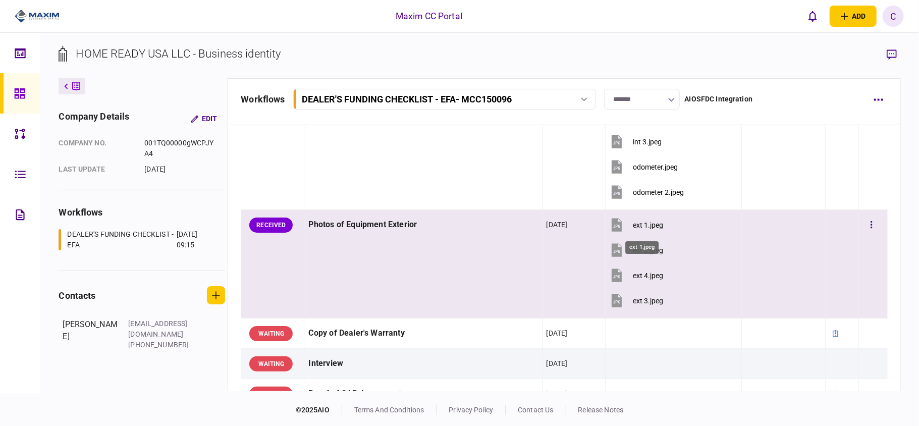
click at [642, 229] on div "ext 1.jpeg" at bounding box center [648, 225] width 30 height 8
click at [638, 254] on div "ext 2.jpeg" at bounding box center [648, 250] width 30 height 8
click at [643, 280] on div "ext 4.jpeg" at bounding box center [648, 276] width 30 height 8
click at [640, 301] on div "ext 3.jpeg" at bounding box center [648, 301] width 30 height 8
click at [869, 231] on button "button" at bounding box center [872, 225] width 18 height 18
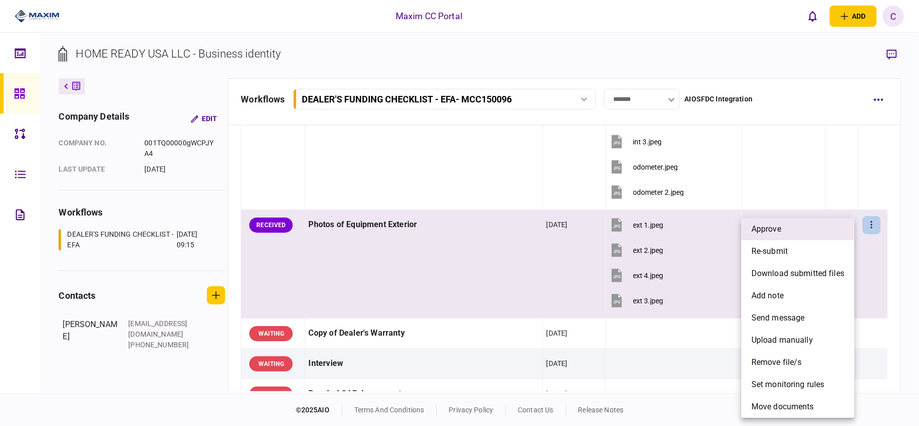
click at [796, 232] on li "approve" at bounding box center [797, 229] width 113 height 22
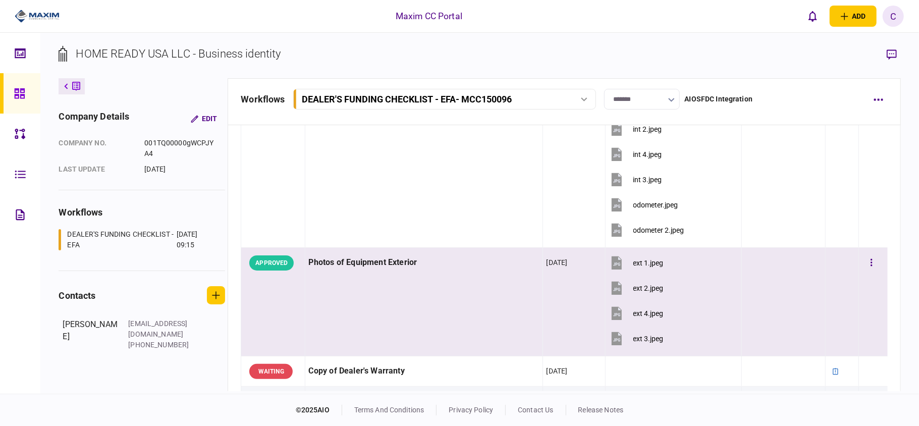
scroll to position [875, 0]
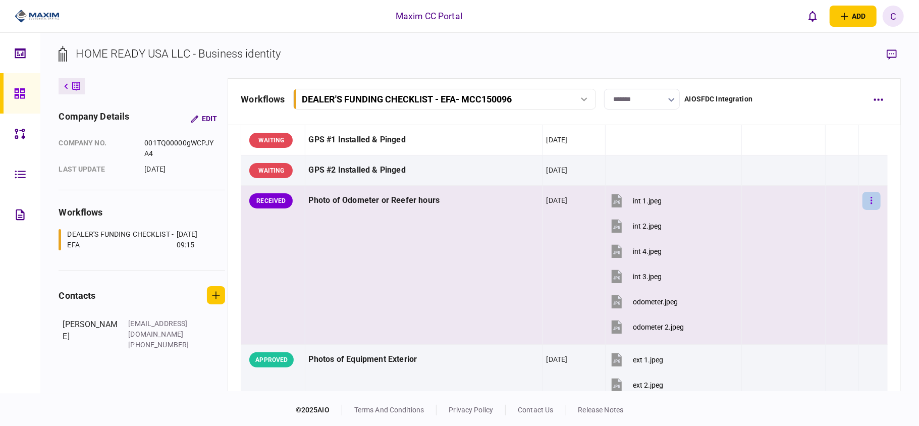
click at [863, 197] on button "button" at bounding box center [872, 201] width 18 height 18
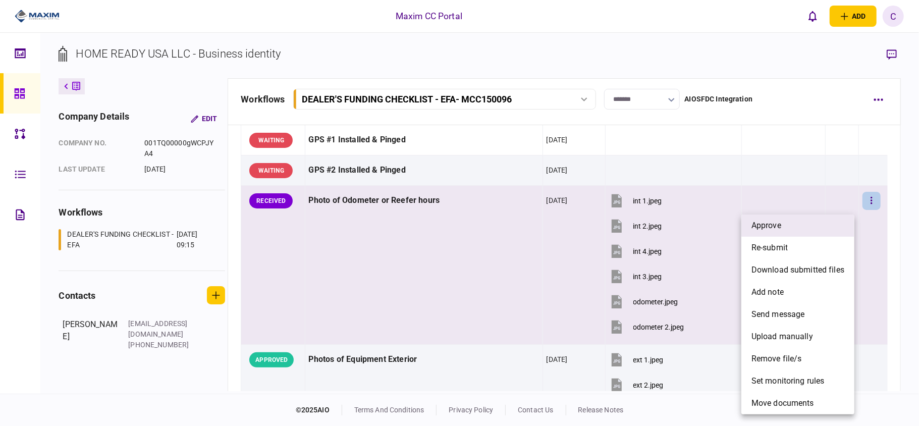
click at [814, 231] on li "approve" at bounding box center [797, 226] width 113 height 22
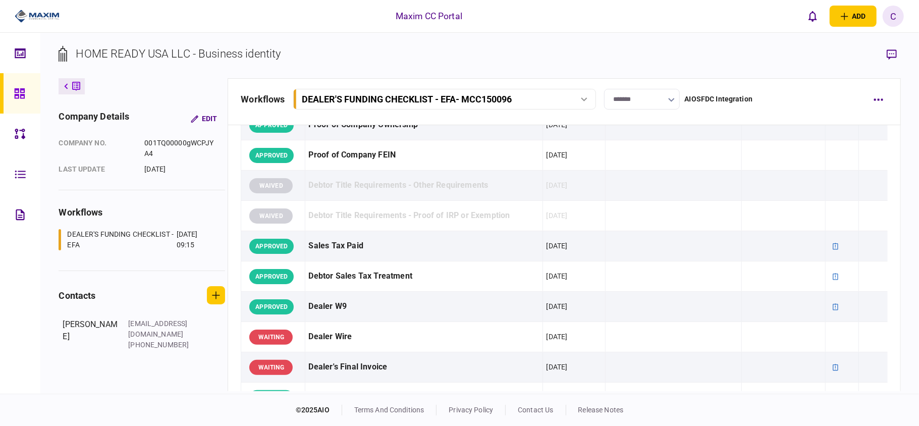
scroll to position [336, 0]
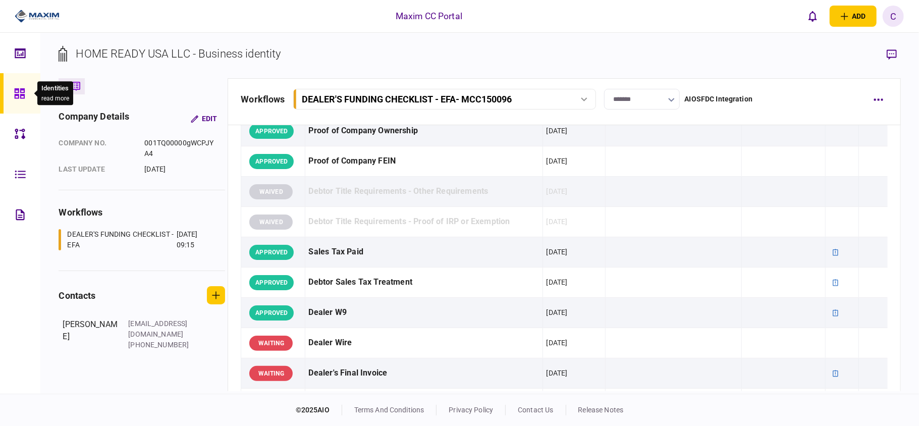
click at [18, 91] on icon at bounding box center [19, 93] width 10 height 10
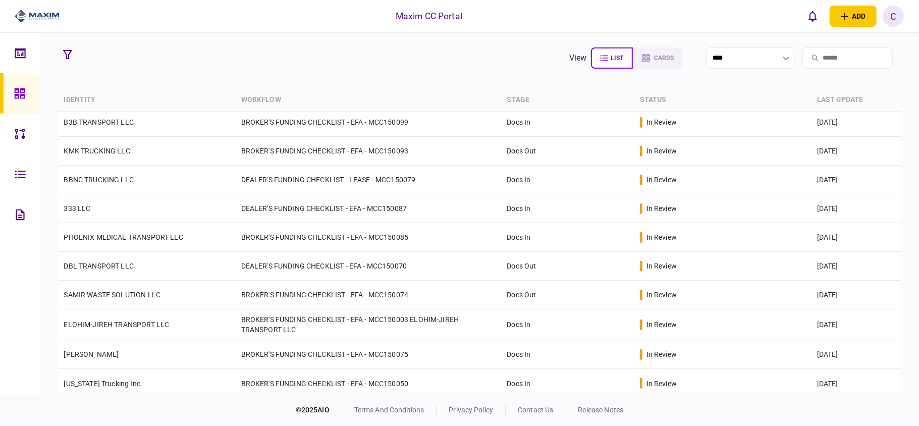
scroll to position [299, 0]
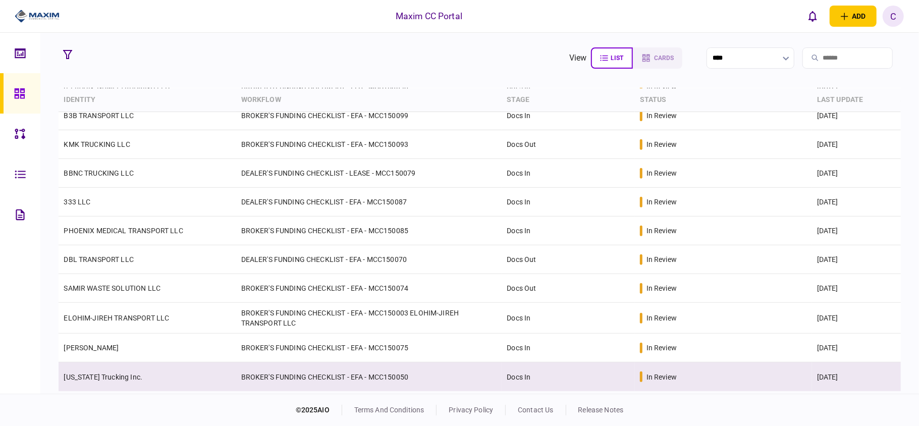
click at [349, 376] on td "BROKER'S FUNDING CHECKLIST - EFA - MCC150050" at bounding box center [369, 376] width 266 height 29
